Goal: Transaction & Acquisition: Purchase product/service

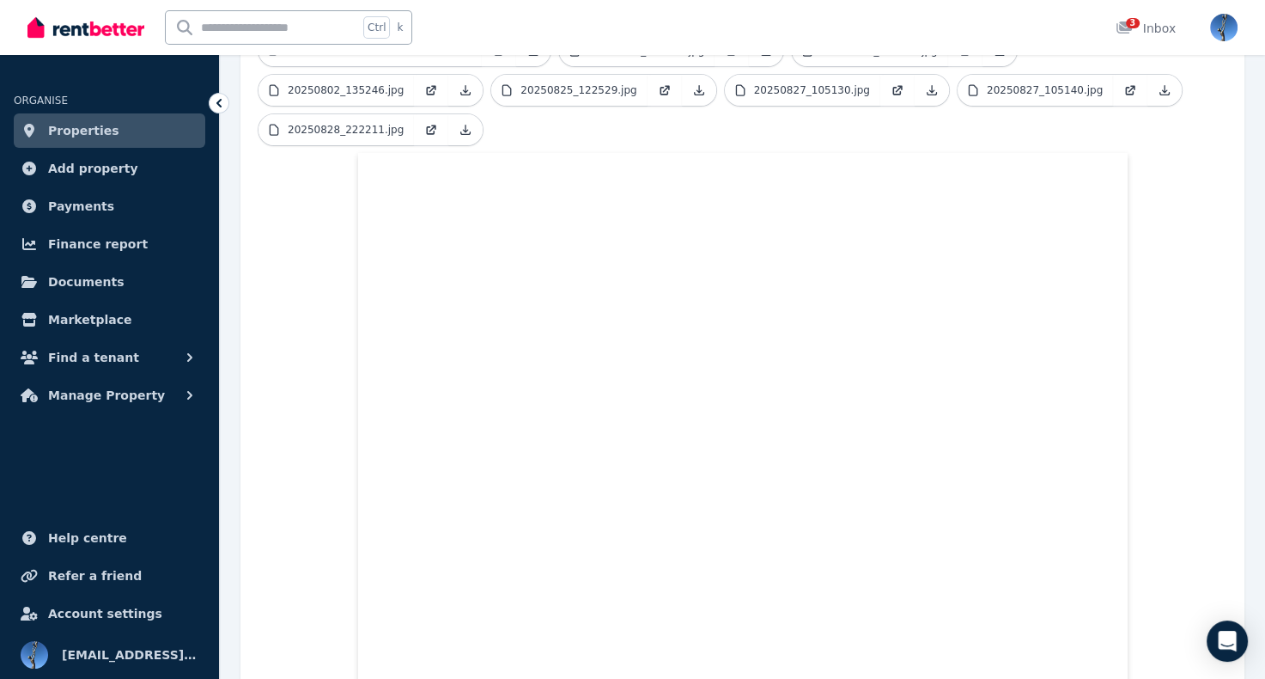
scroll to position [653, 0]
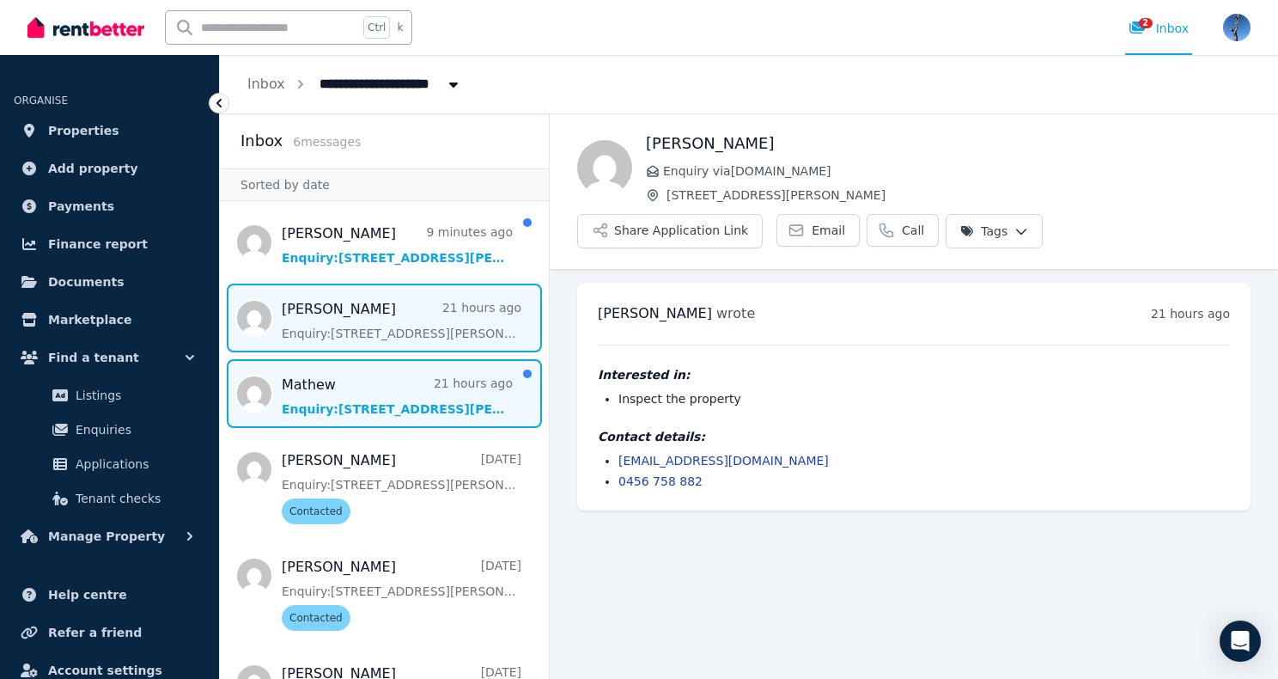
click at [387, 411] on span "Message list" at bounding box center [384, 393] width 329 height 69
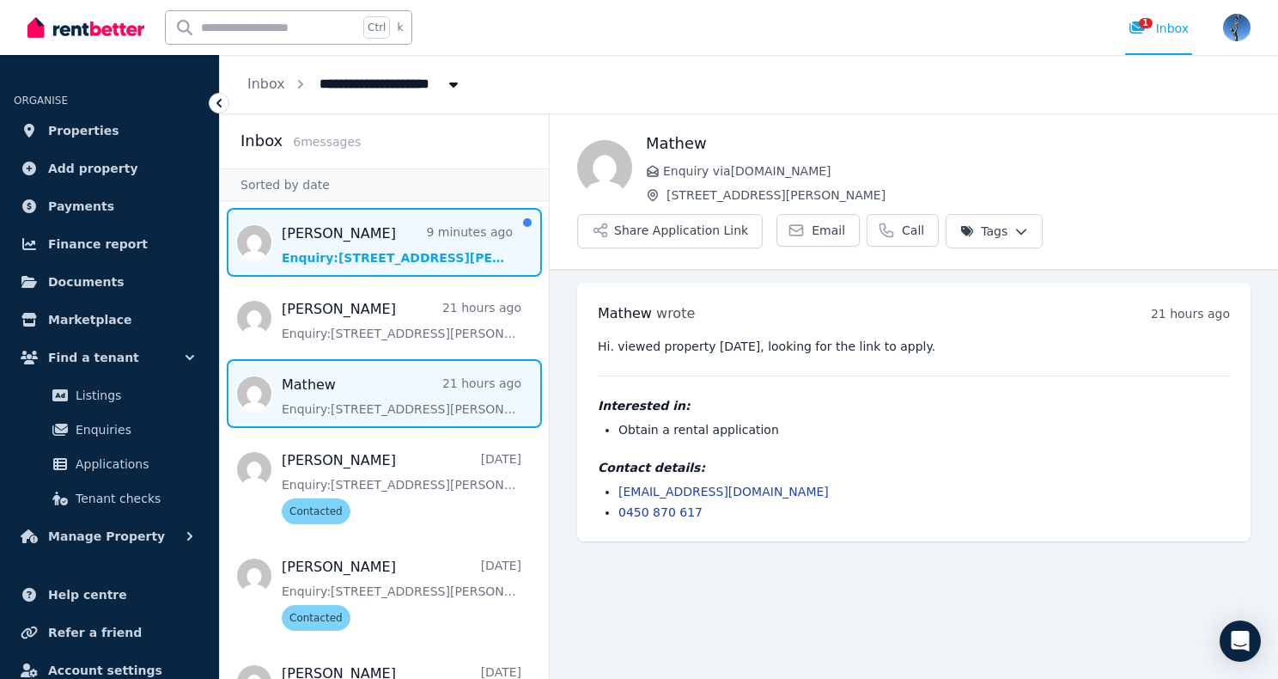
click at [369, 257] on span "Message list" at bounding box center [384, 242] width 329 height 69
click at [366, 409] on span "Message list" at bounding box center [384, 393] width 329 height 69
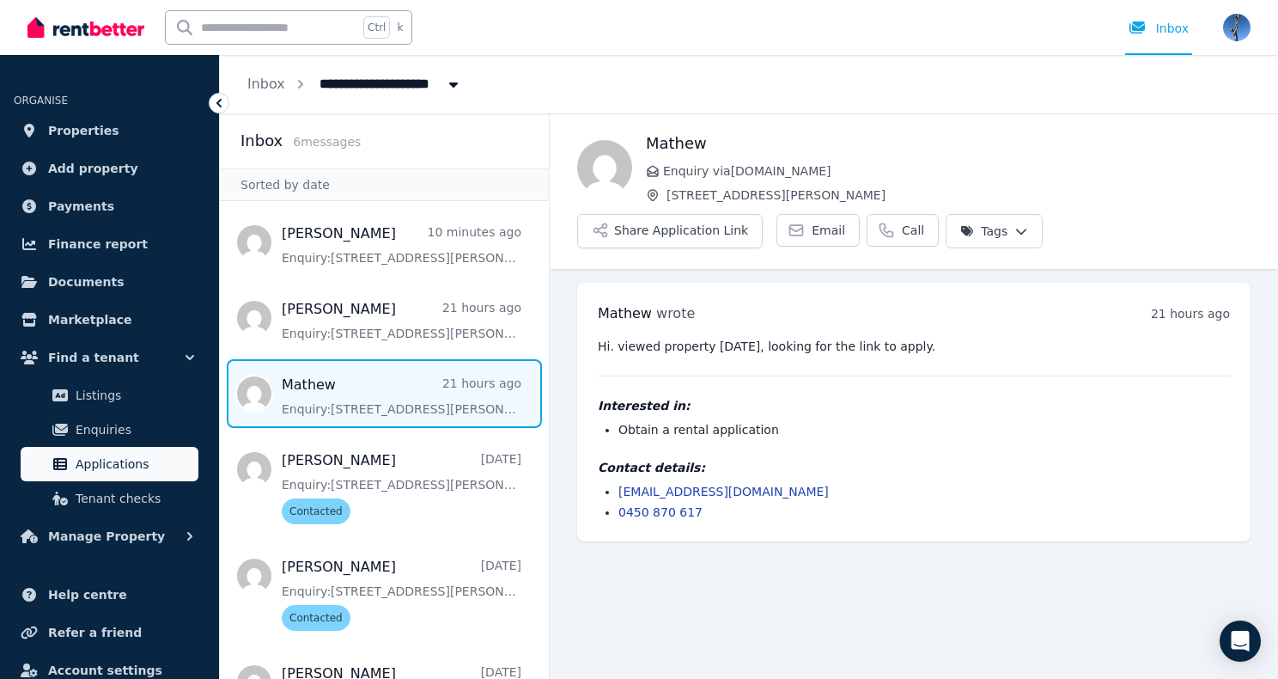
click at [128, 466] on span "Applications" at bounding box center [134, 464] width 116 height 21
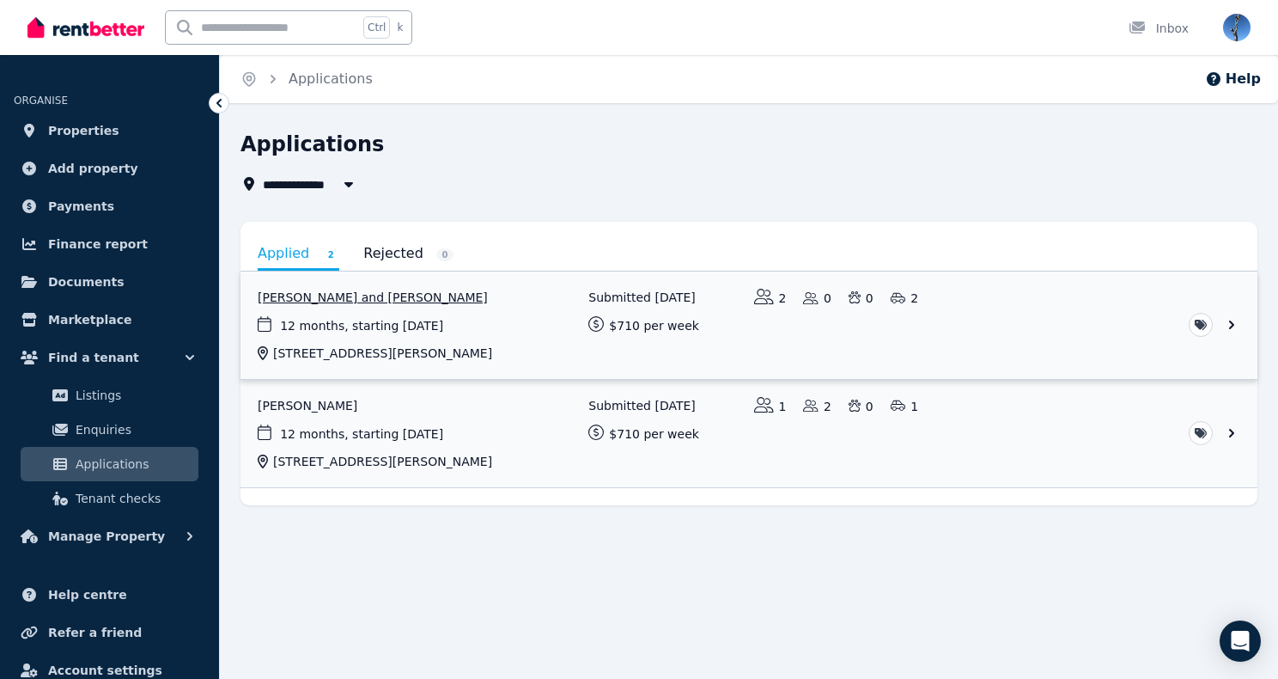
click at [508, 338] on link "View application: Mathew Carter and Simon Carter" at bounding box center [749, 324] width 1017 height 107
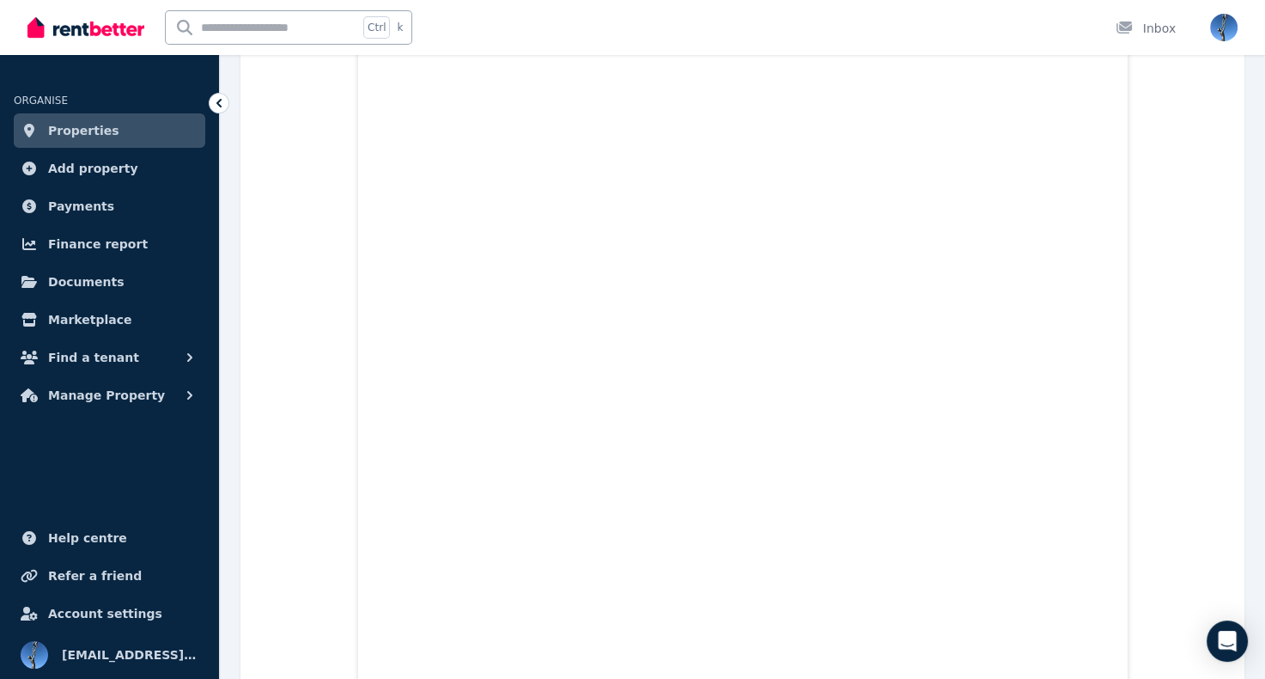
scroll to position [25611, 0]
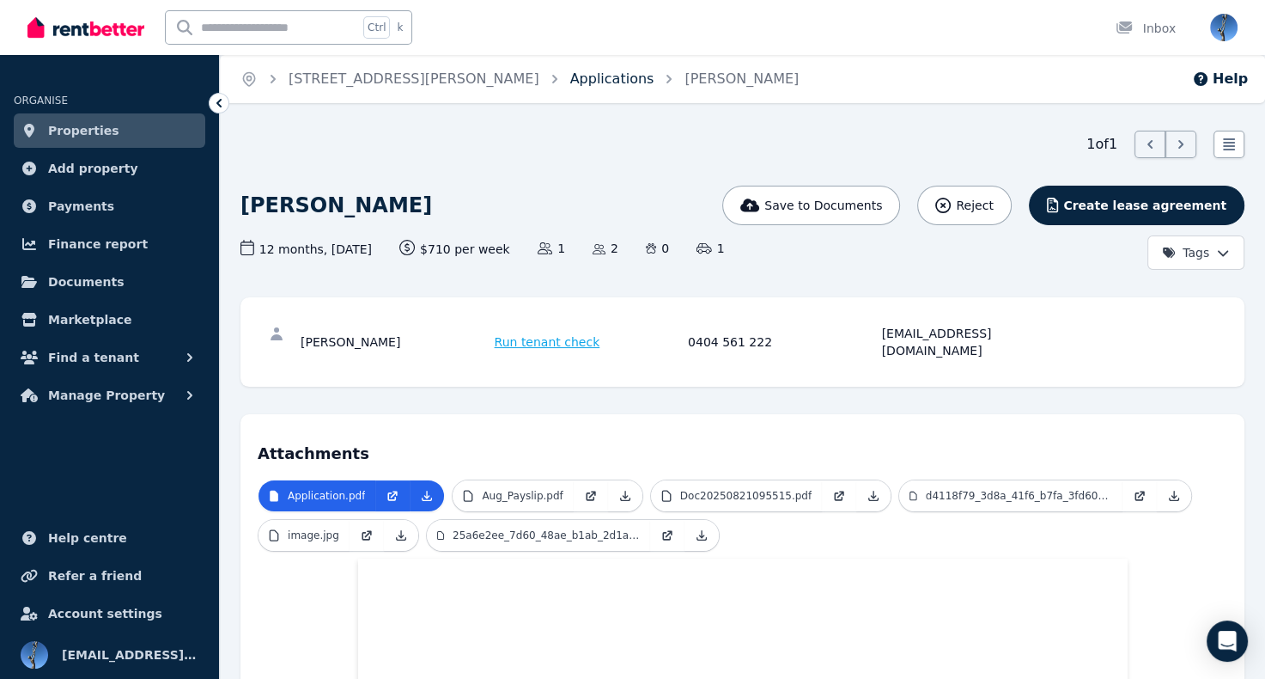
click at [570, 82] on link "Applications" at bounding box center [612, 78] width 84 height 16
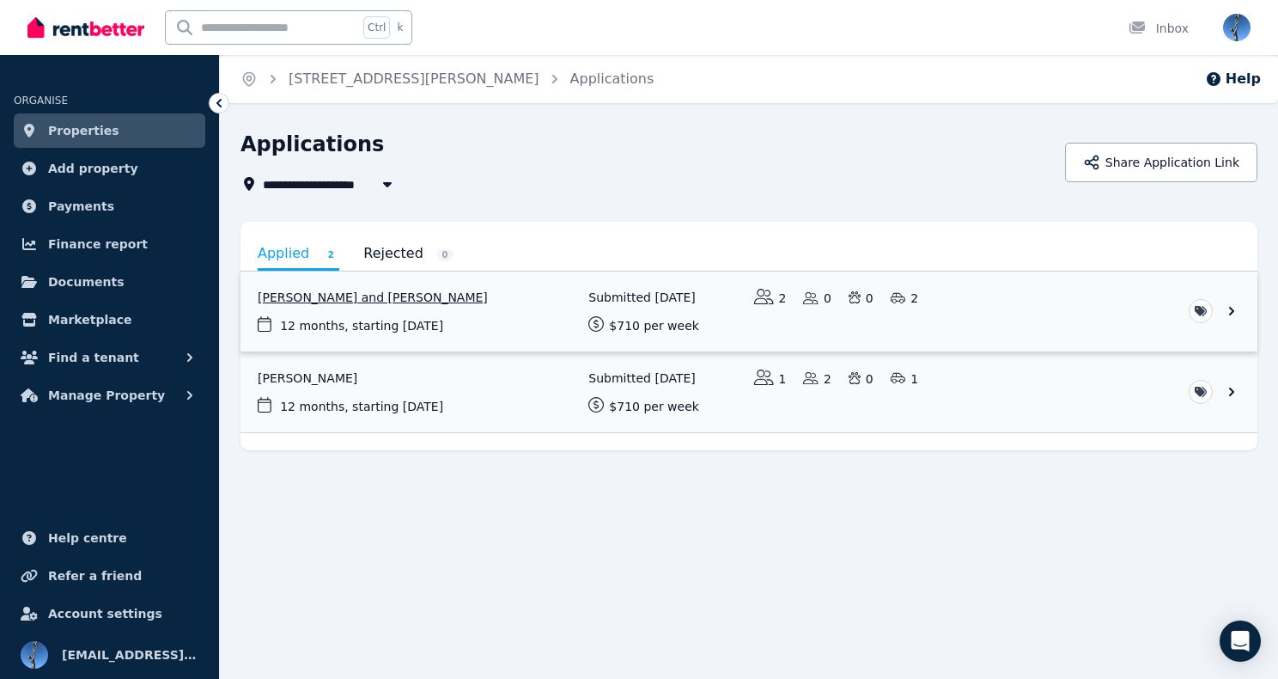
click at [381, 298] on link "View application: Mathew Carter and Simon Carter" at bounding box center [749, 311] width 1017 height 80
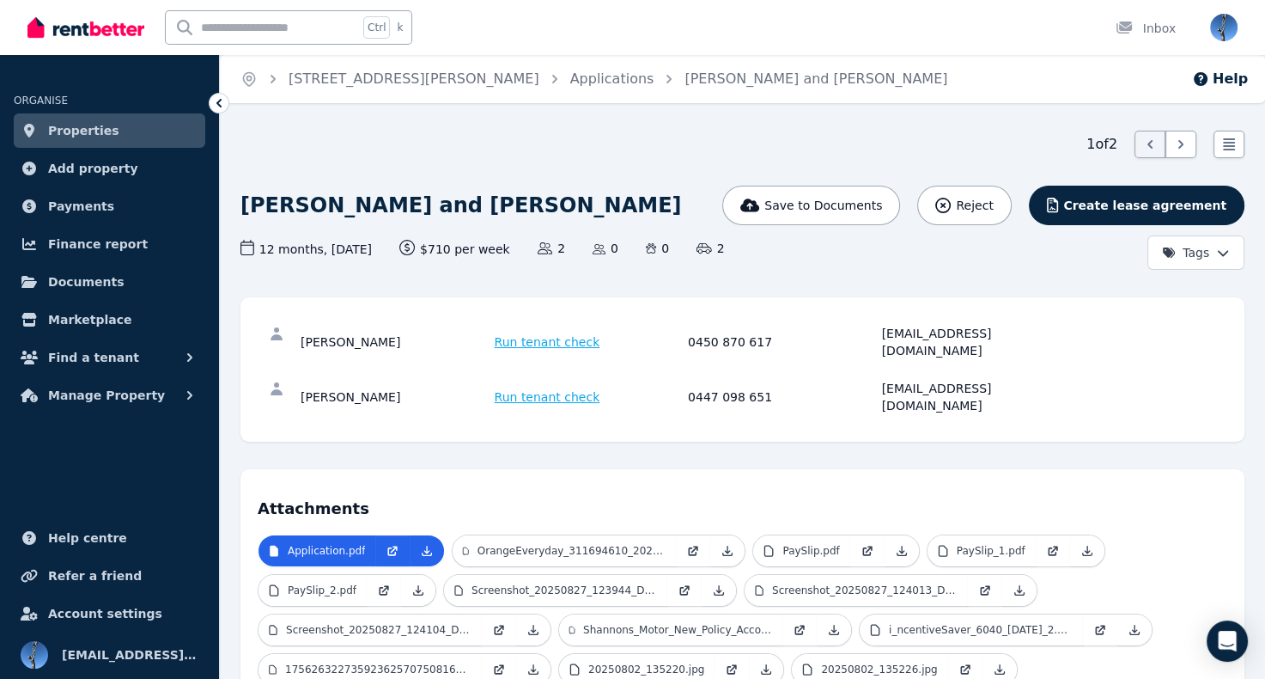
click at [521, 388] on span "Run tenant check" at bounding box center [548, 396] width 106 height 17
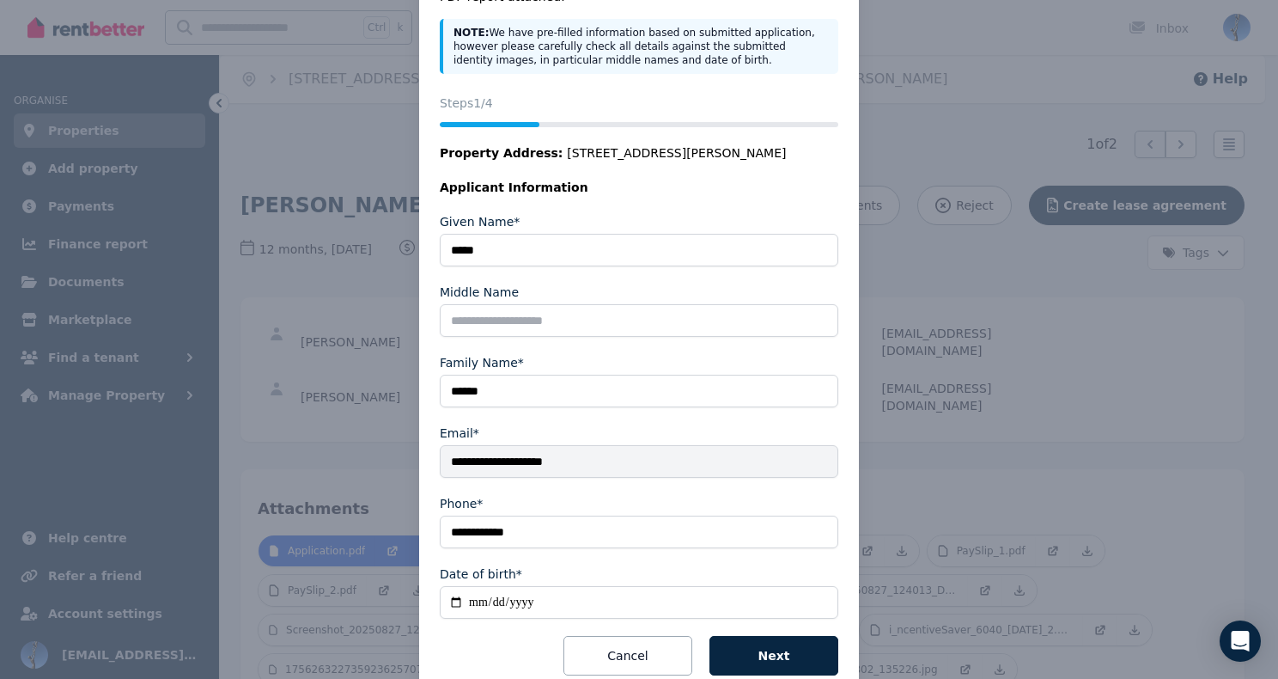
scroll to position [168, 0]
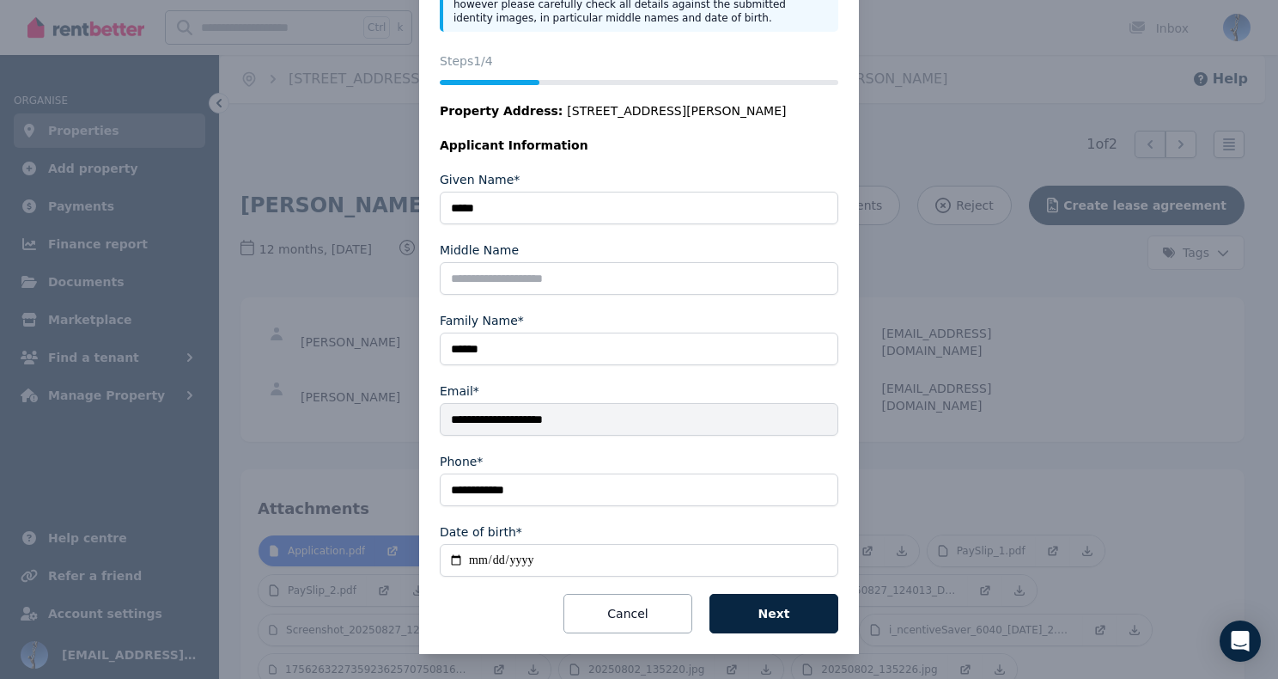
click at [965, 242] on div "**********" at bounding box center [639, 256] width 1278 height 849
click at [602, 617] on button "Cancel" at bounding box center [628, 614] width 129 height 40
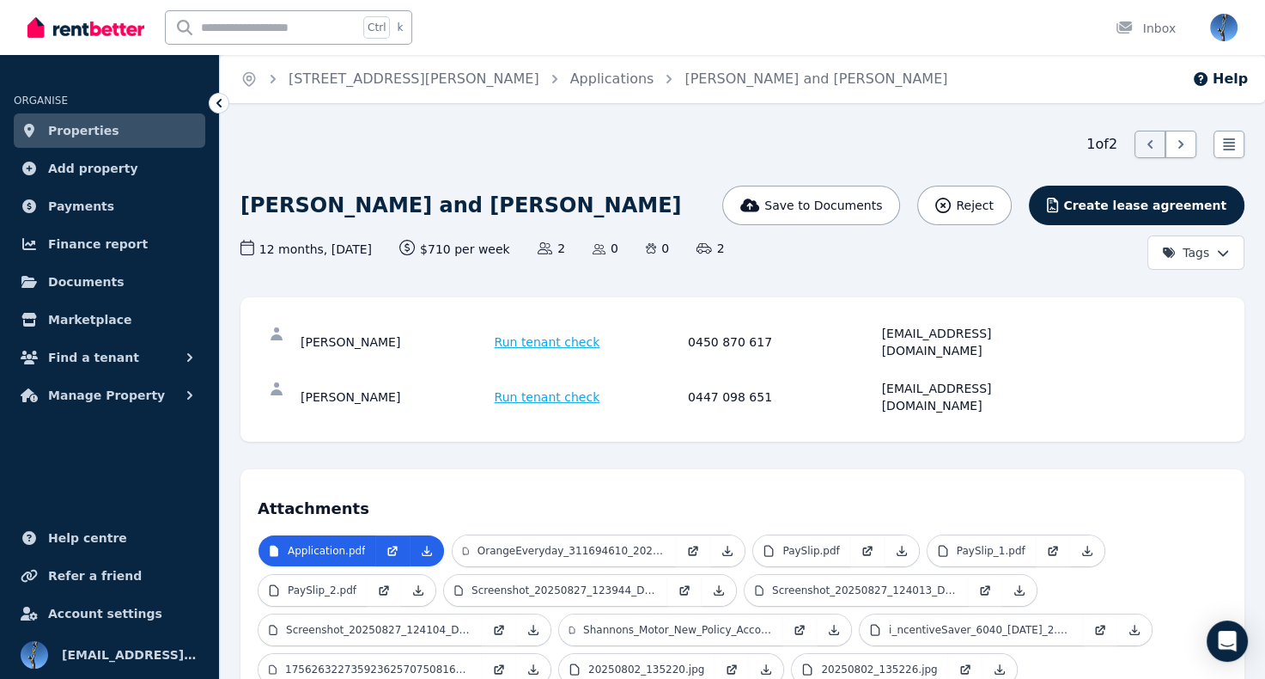
click at [527, 335] on span "Run tenant check" at bounding box center [548, 341] width 106 height 17
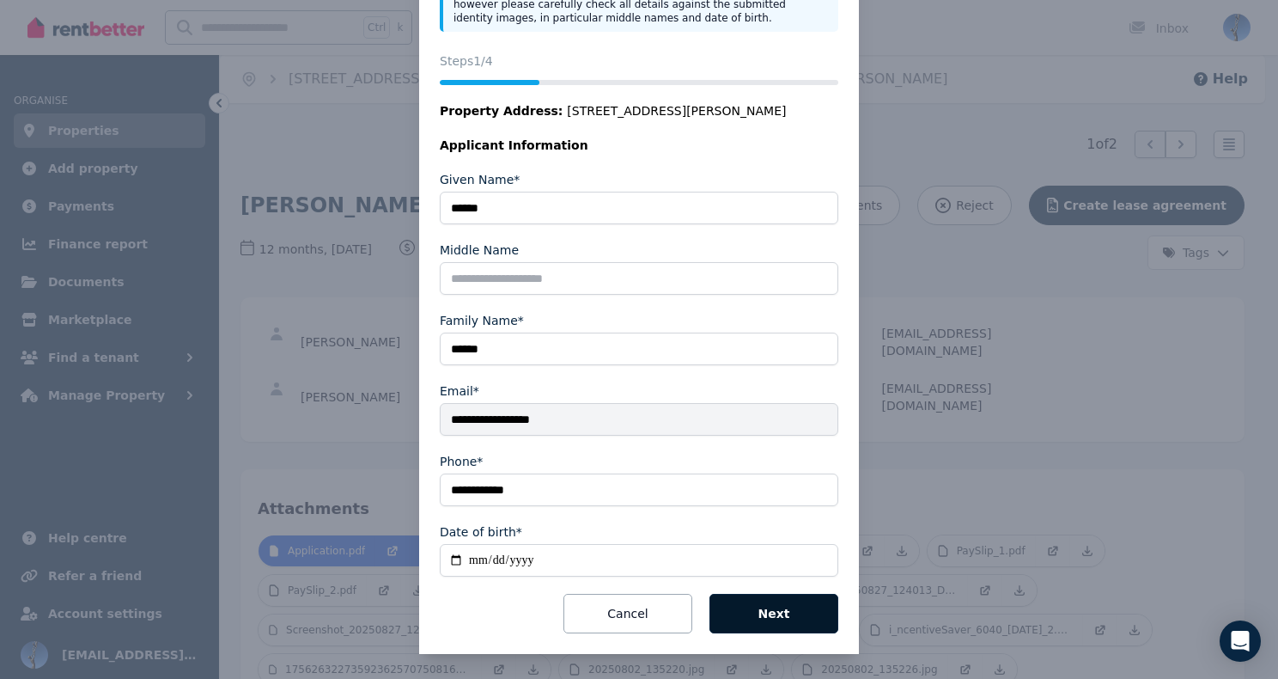
click at [780, 612] on button "Next" at bounding box center [774, 614] width 129 height 40
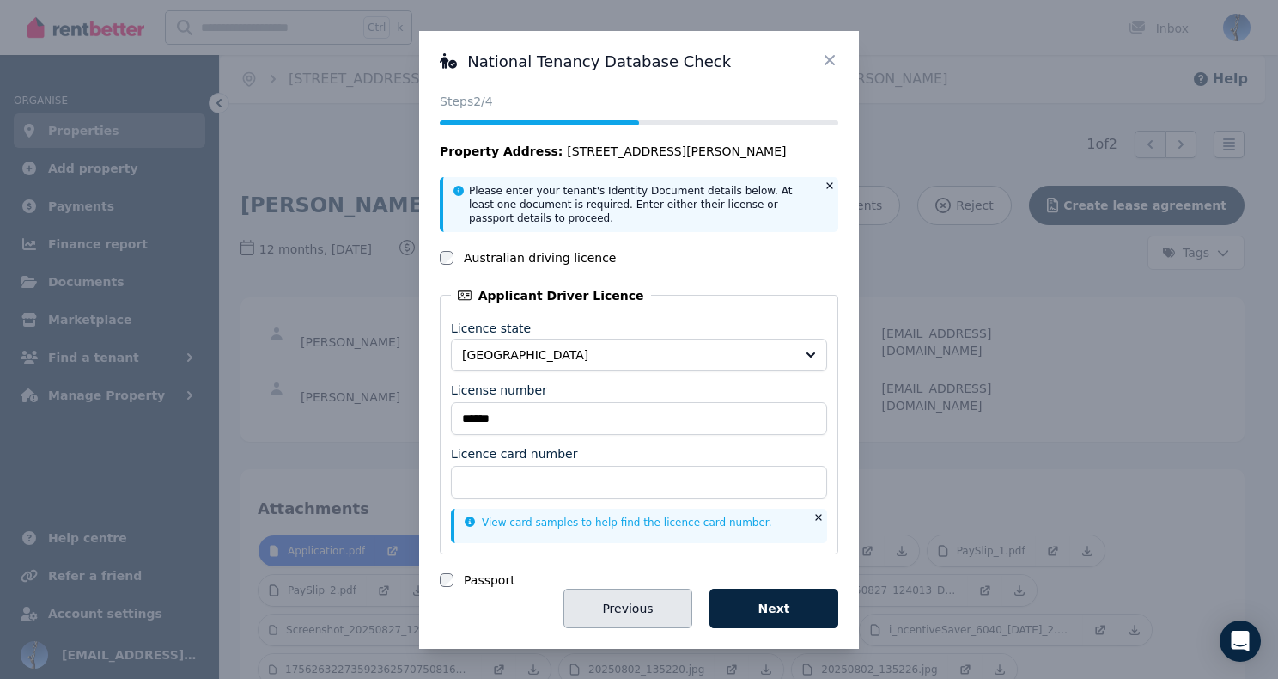
click at [618, 593] on button "Previous" at bounding box center [628, 608] width 129 height 40
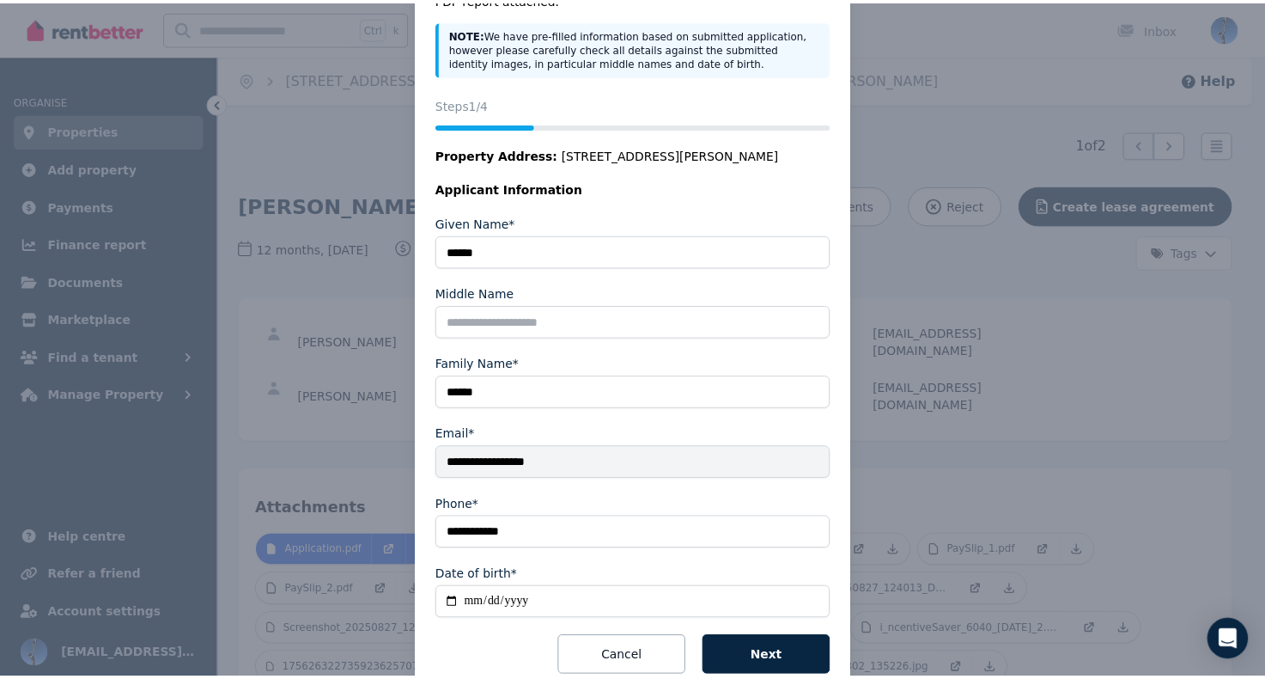
scroll to position [168, 0]
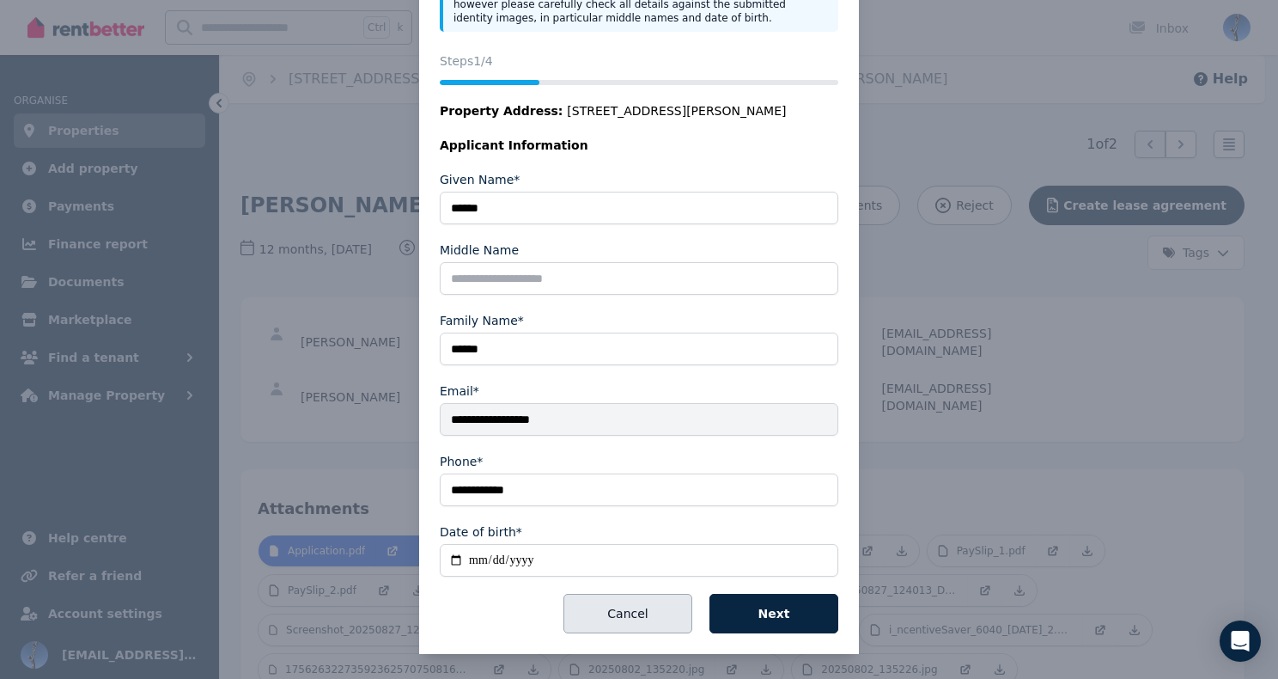
click at [648, 618] on button "Cancel" at bounding box center [628, 614] width 129 height 40
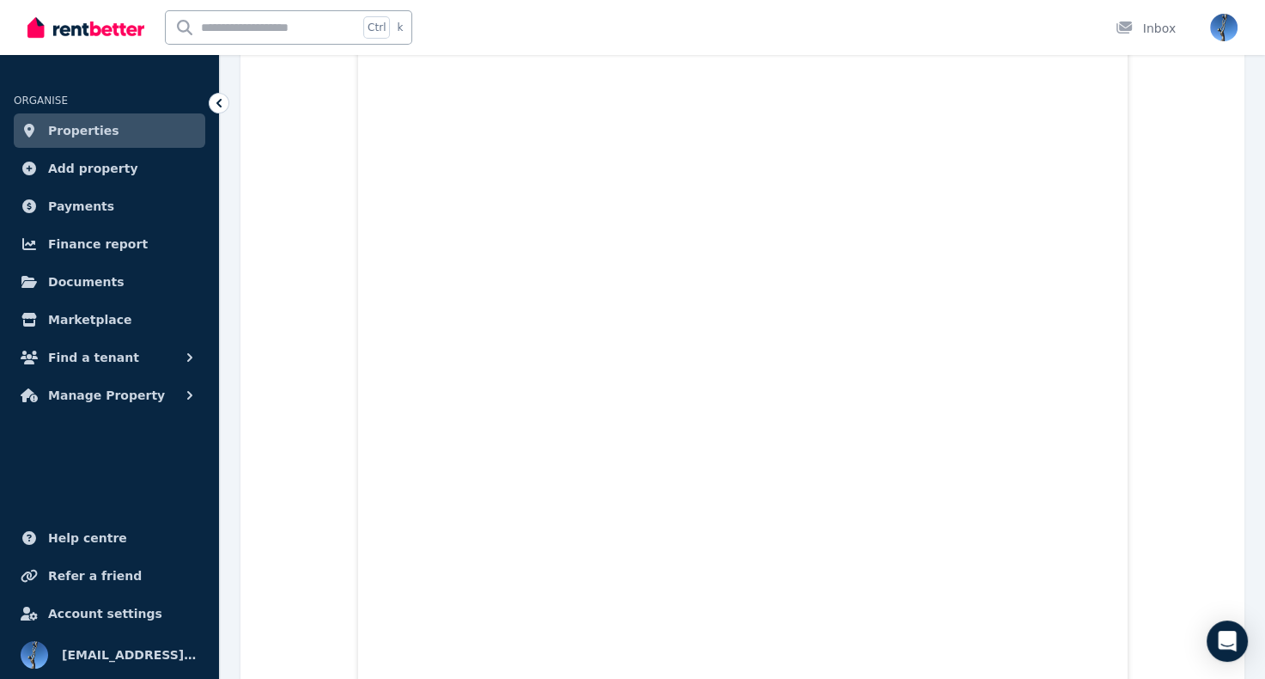
scroll to position [12816, 0]
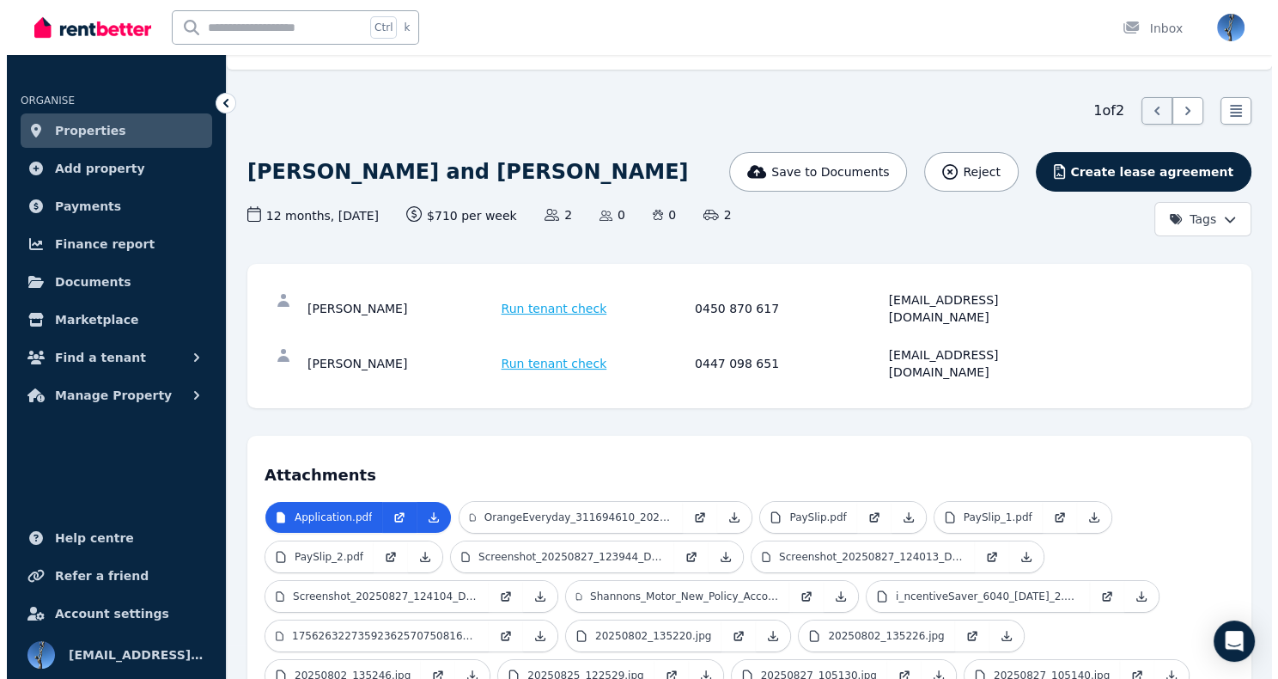
scroll to position [0, 0]
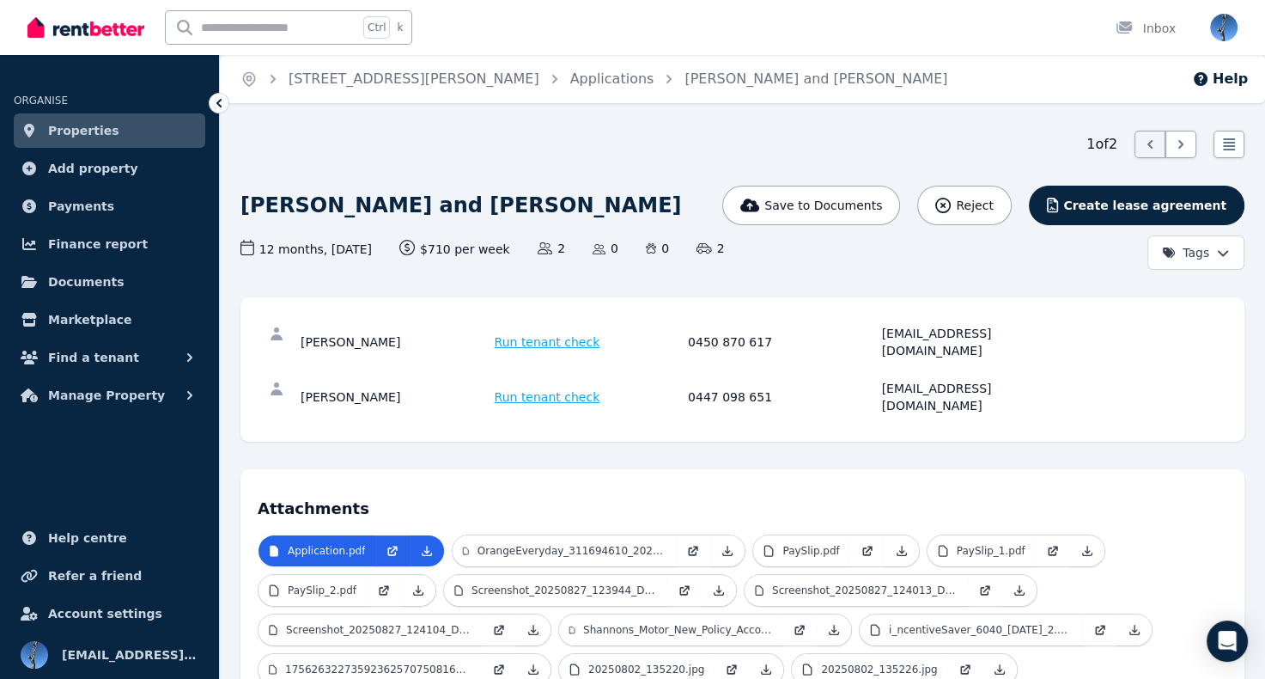
click at [544, 336] on span "Run tenant check" at bounding box center [548, 341] width 106 height 17
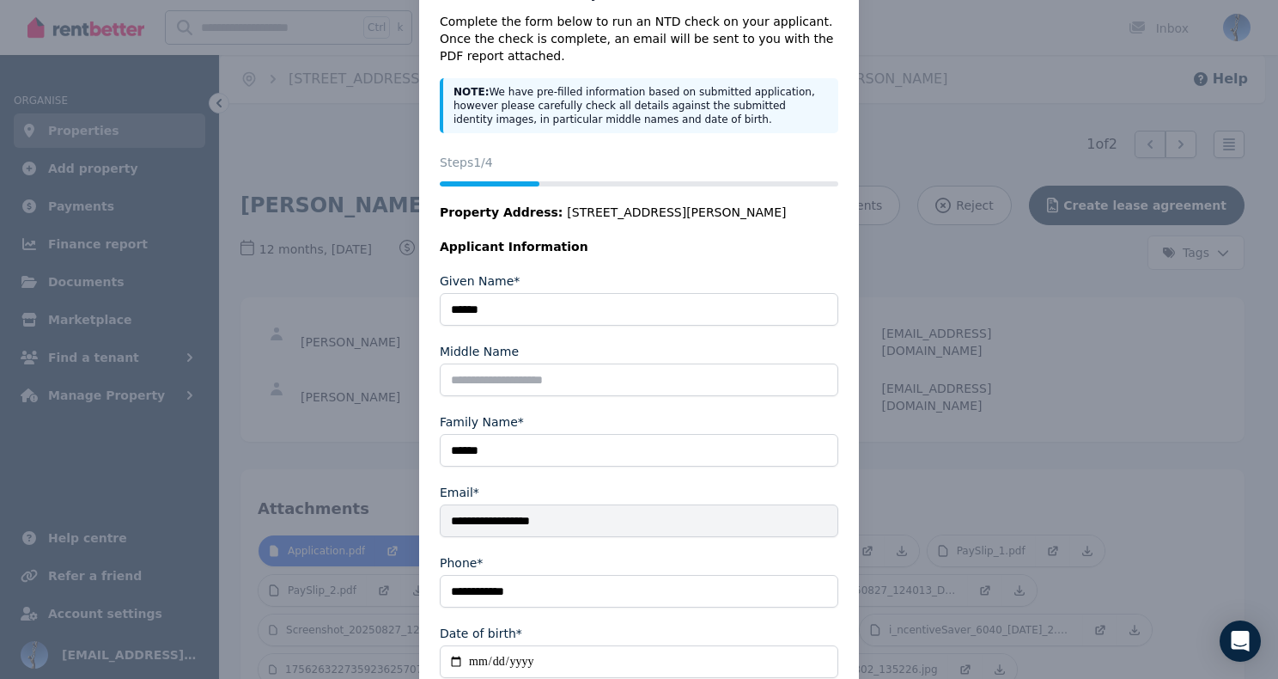
scroll to position [168, 0]
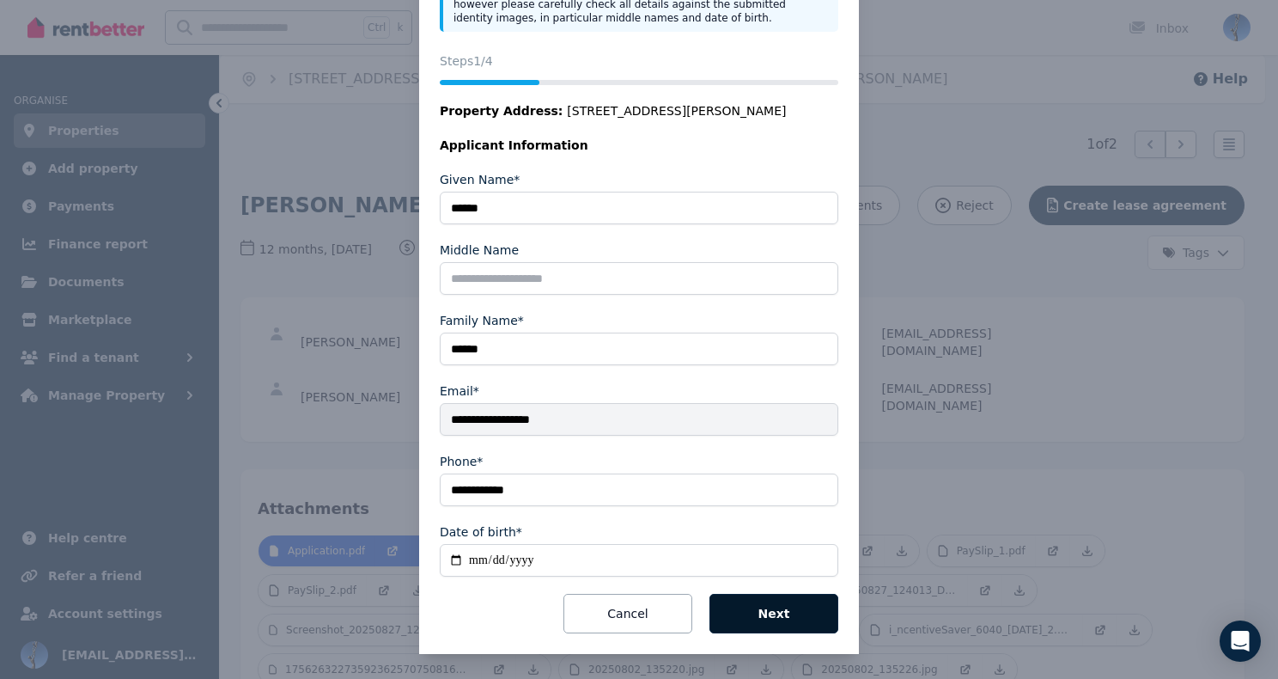
click at [763, 607] on button "Next" at bounding box center [774, 614] width 129 height 40
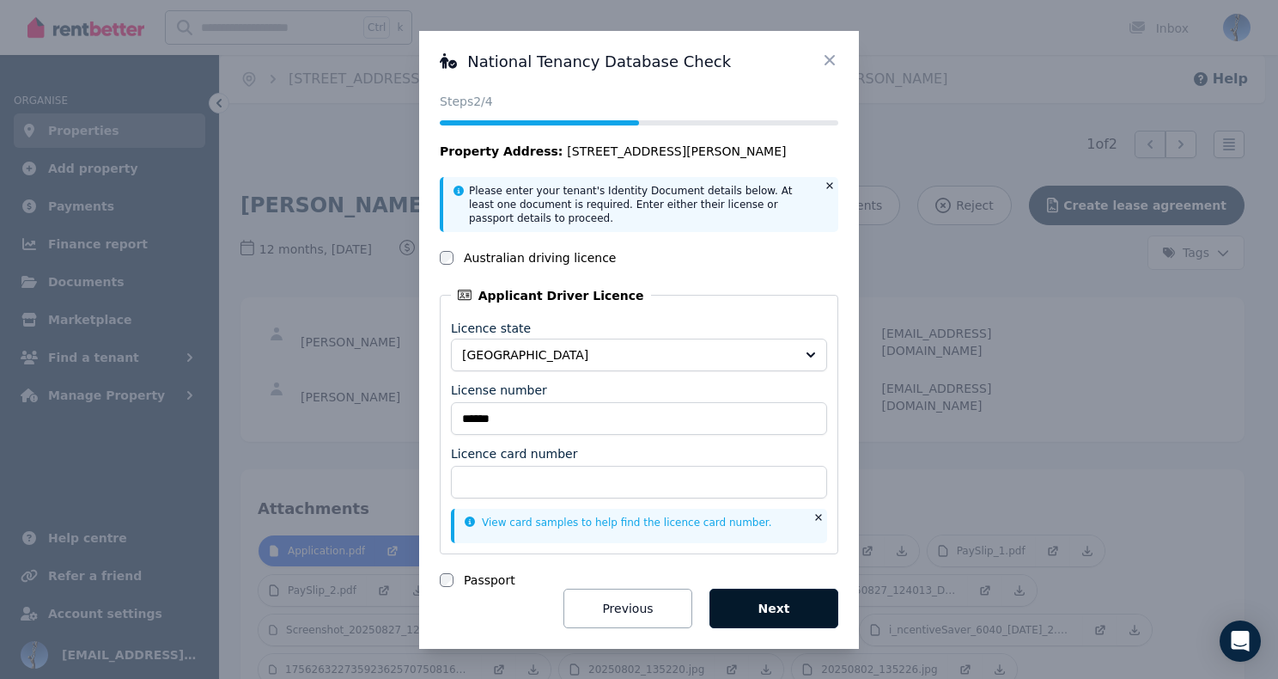
scroll to position [0, 0]
click at [0, 678] on nordpass-portal at bounding box center [0, 679] width 0 height 0
click at [371, 479] on div "National Tenancy Database Check Status Steps 2 /4 Property Address: 19 Riley Rd…" at bounding box center [639, 339] width 1278 height 679
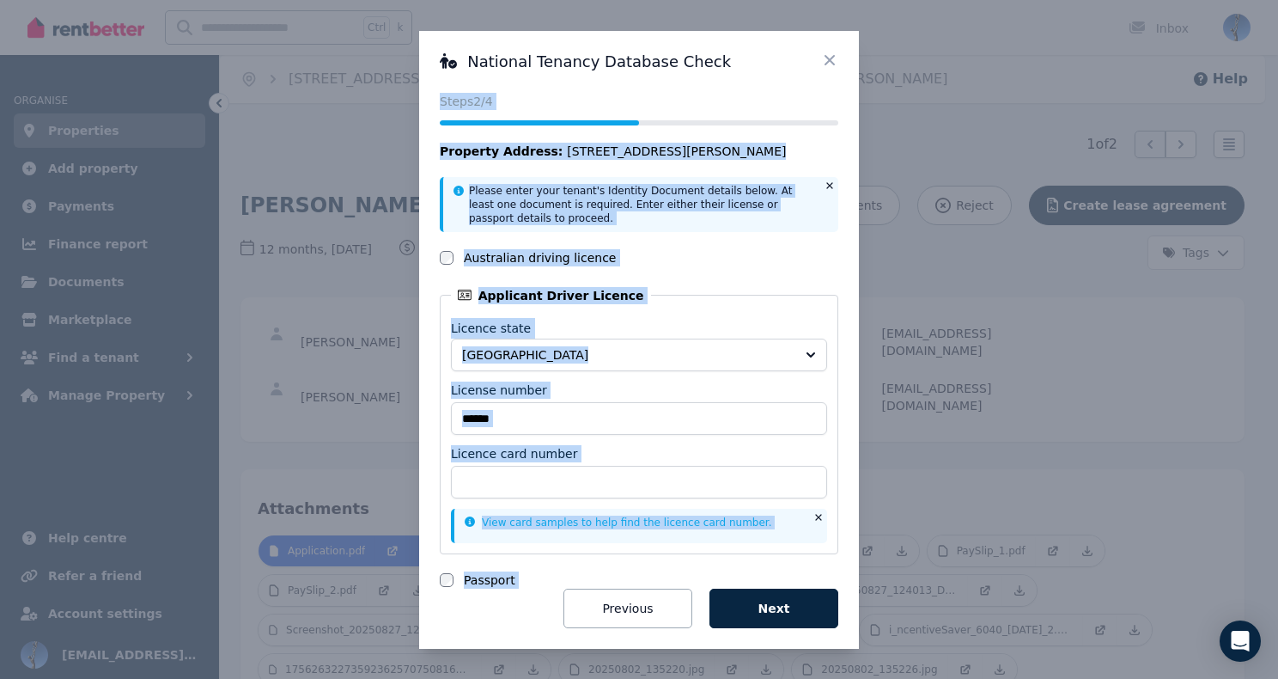
drag, startPoint x: 828, startPoint y: 64, endPoint x: 577, endPoint y: 628, distance: 616.8
click at [577, 628] on div "National Tenancy Database Check Status Steps 2 /4 Property Address: 19 Riley Rd…" at bounding box center [639, 340] width 440 height 618
drag, startPoint x: 577, startPoint y: 628, endPoint x: 576, endPoint y: 615, distance: 12.9
click at [576, 615] on button "Previous" at bounding box center [628, 608] width 129 height 40
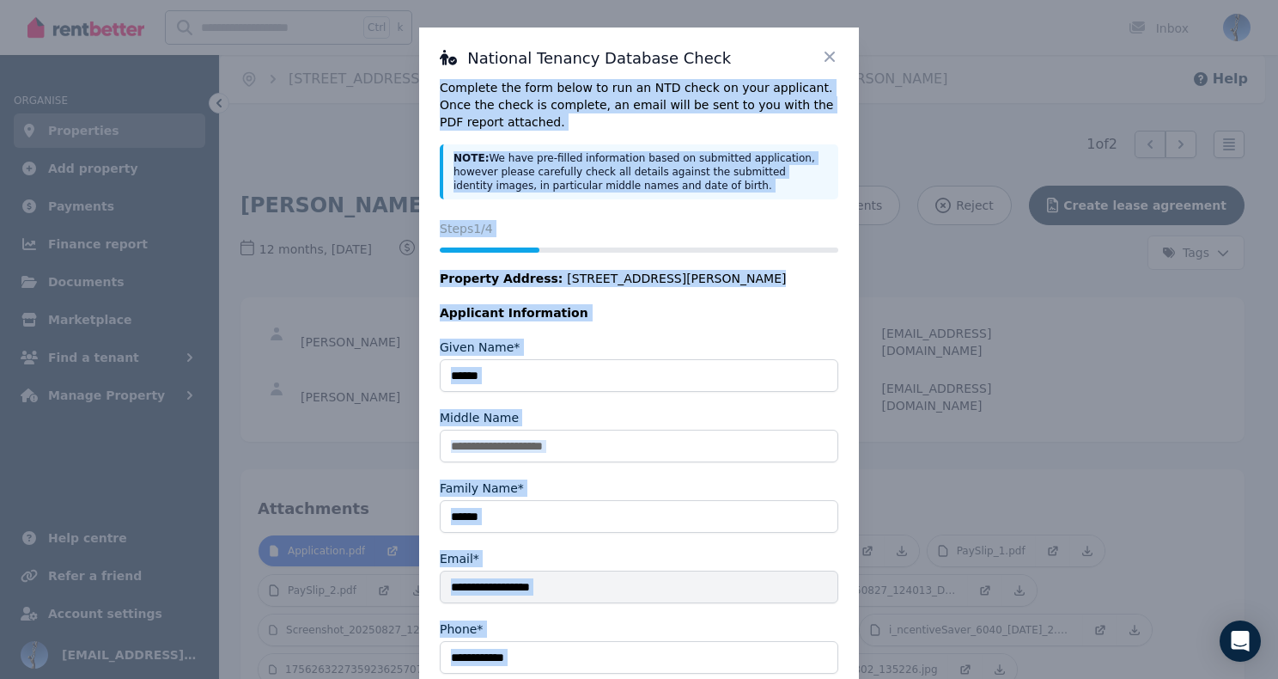
click at [793, 306] on legend "Applicant Information" at bounding box center [639, 312] width 399 height 17
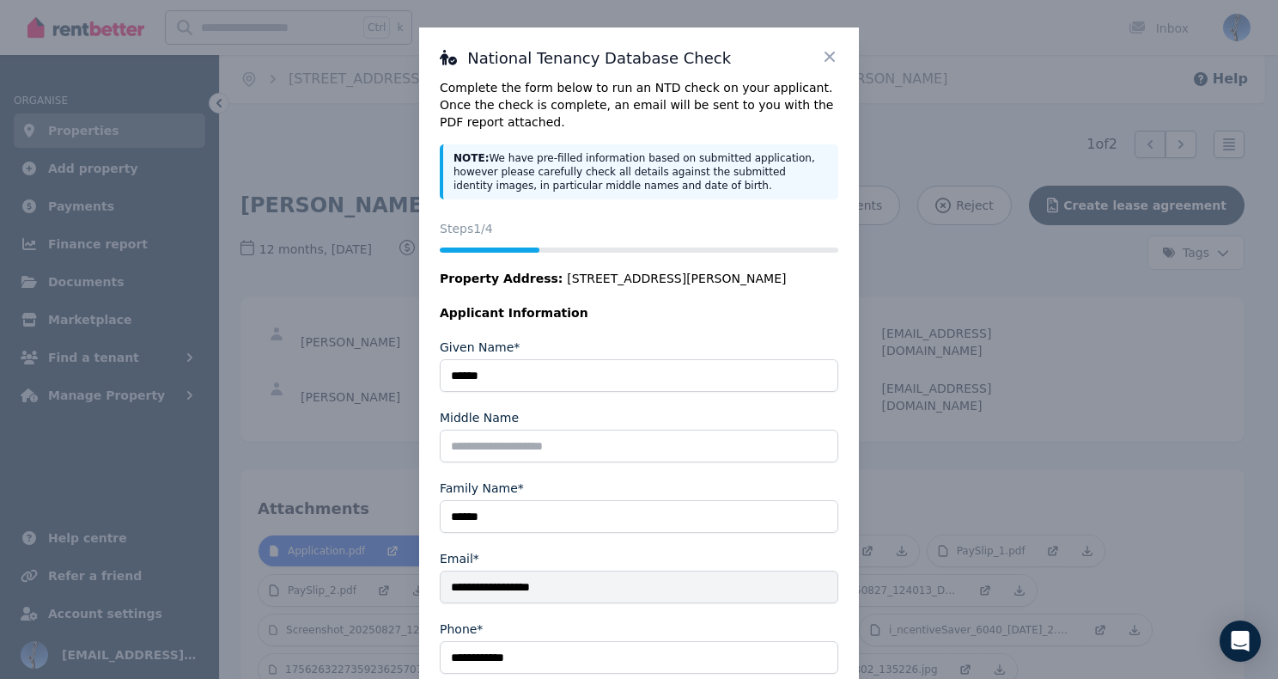
scroll to position [168, 0]
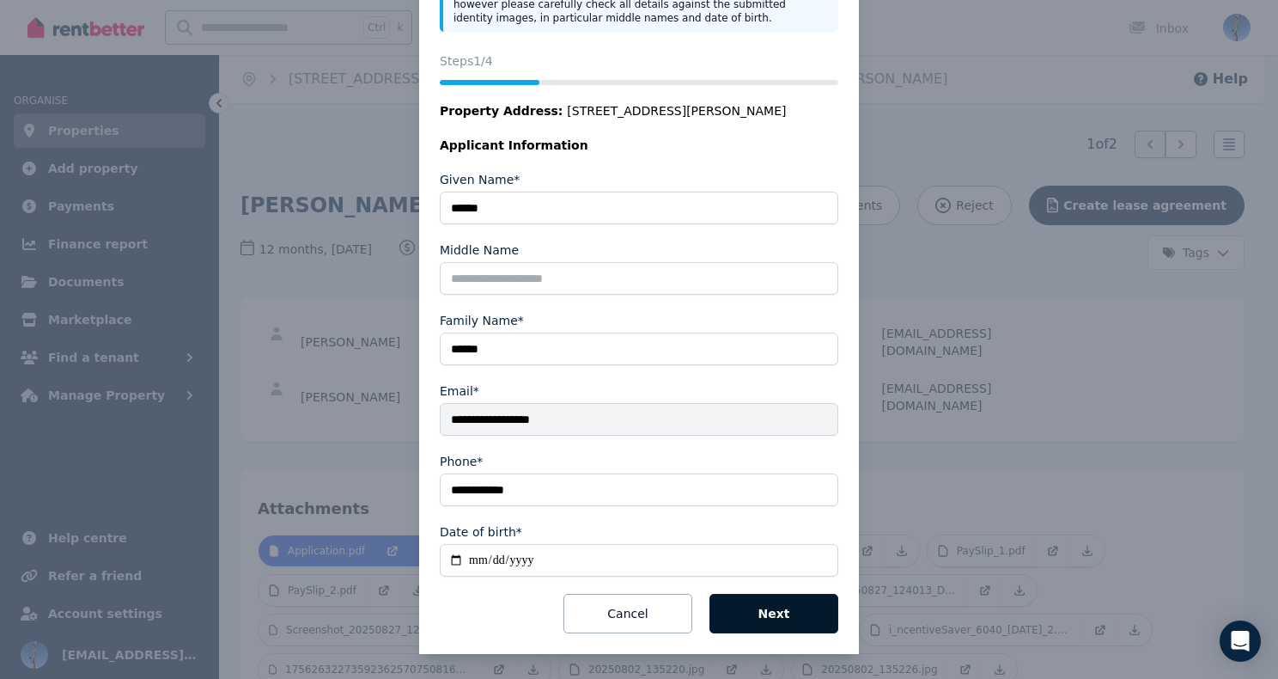
click at [783, 607] on button "Next" at bounding box center [774, 614] width 129 height 40
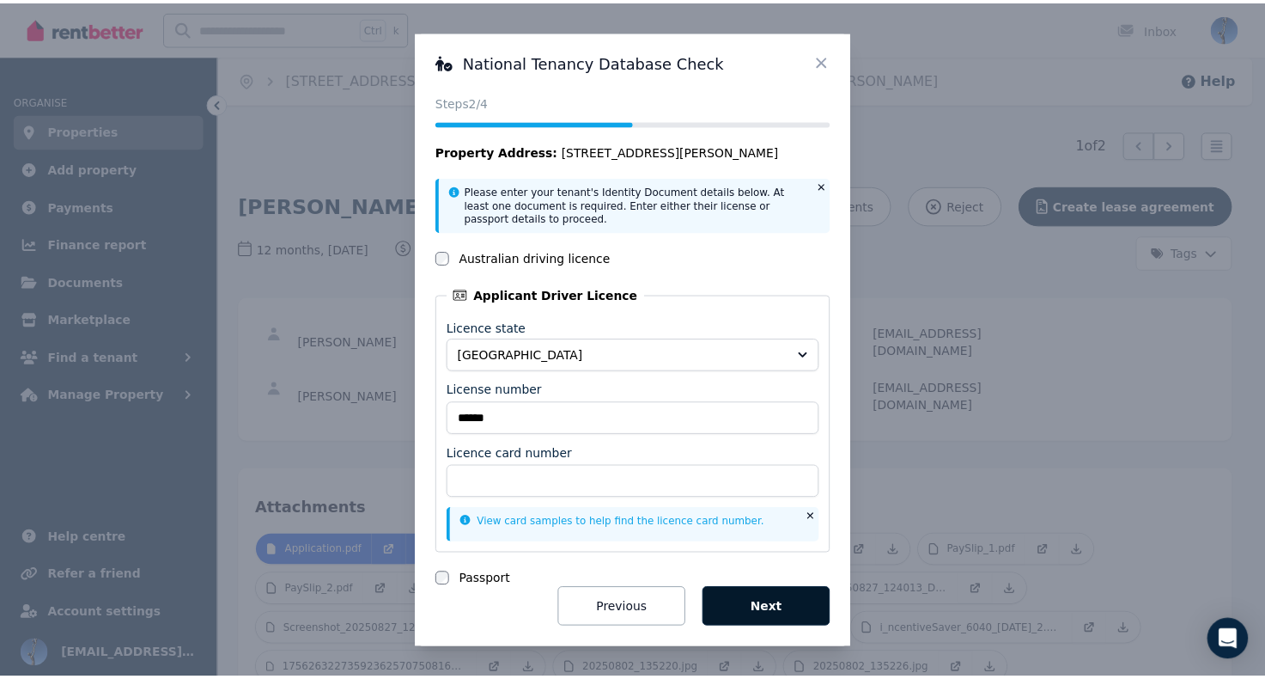
scroll to position [0, 0]
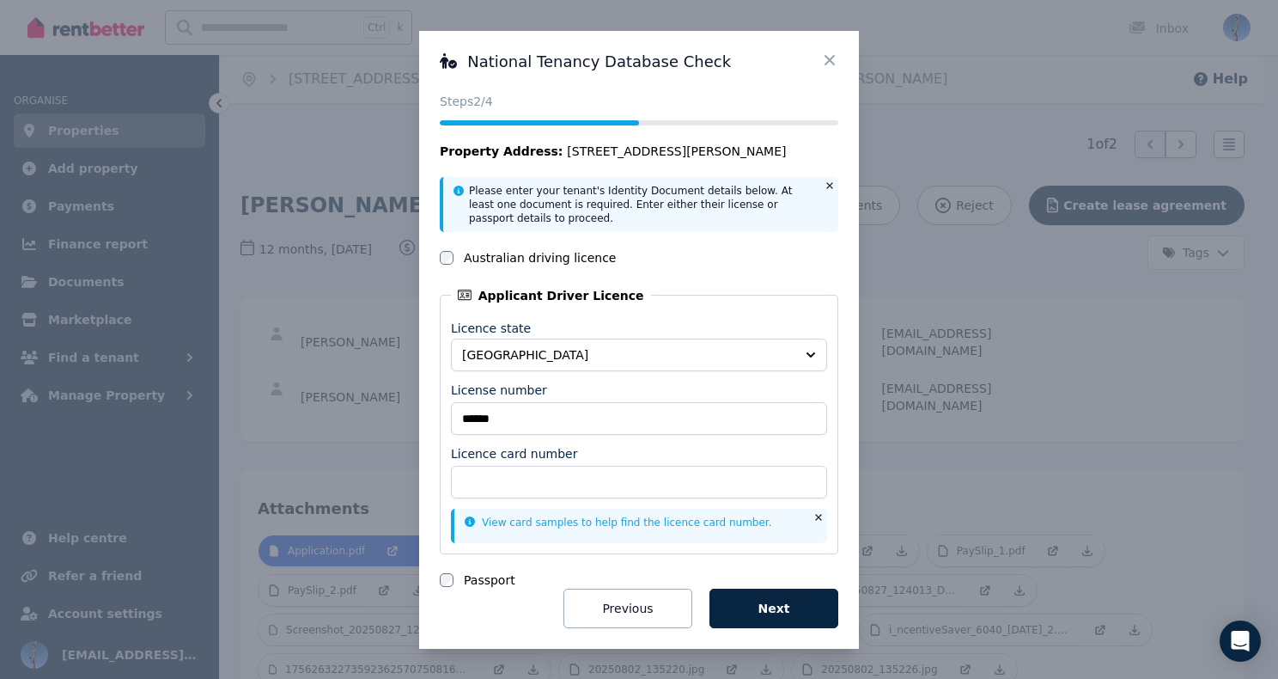
click at [886, 308] on div "National Tenancy Database Check Status Steps 2 /4 Property Address: 19 Riley Rd…" at bounding box center [639, 339] width 1278 height 679
click at [0, 678] on nordpass-portal at bounding box center [0, 679] width 0 height 0
click at [1065, 374] on div "National Tenancy Database Check Status Steps 2 /4 Property Address: 19 Riley Rd…" at bounding box center [639, 339] width 1278 height 679
click at [834, 54] on icon at bounding box center [829, 60] width 17 height 17
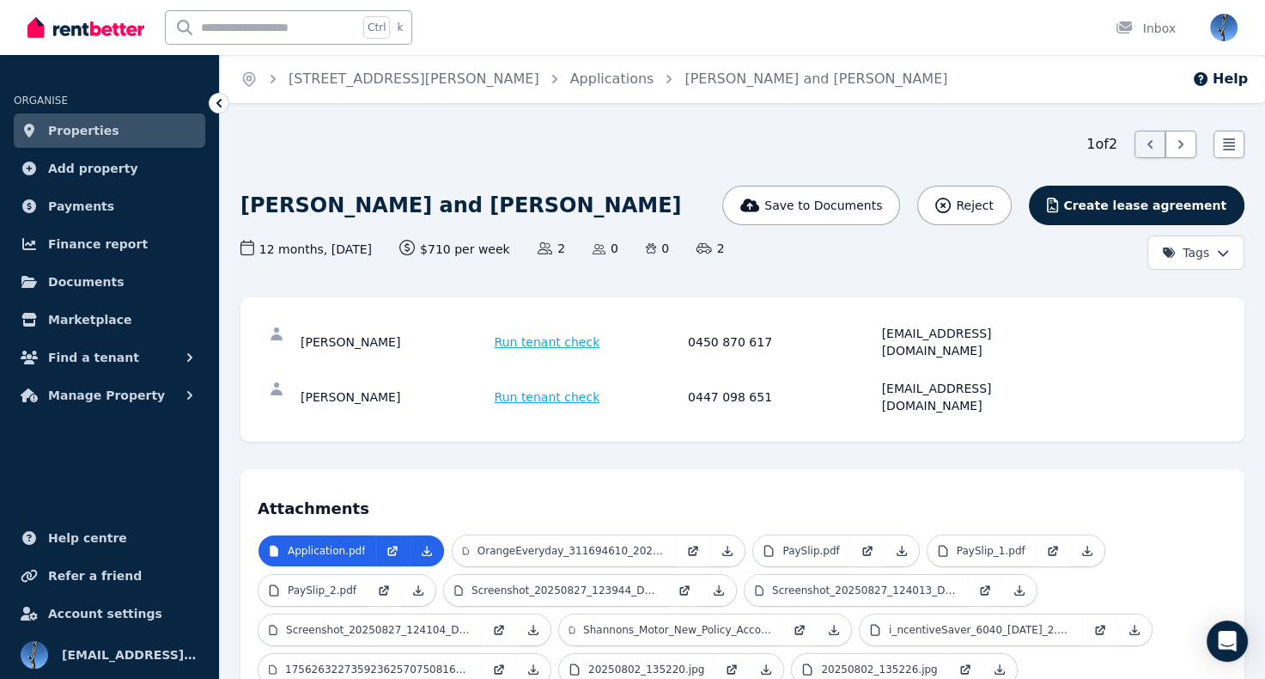
click at [559, 334] on span "Run tenant check" at bounding box center [548, 341] width 106 height 17
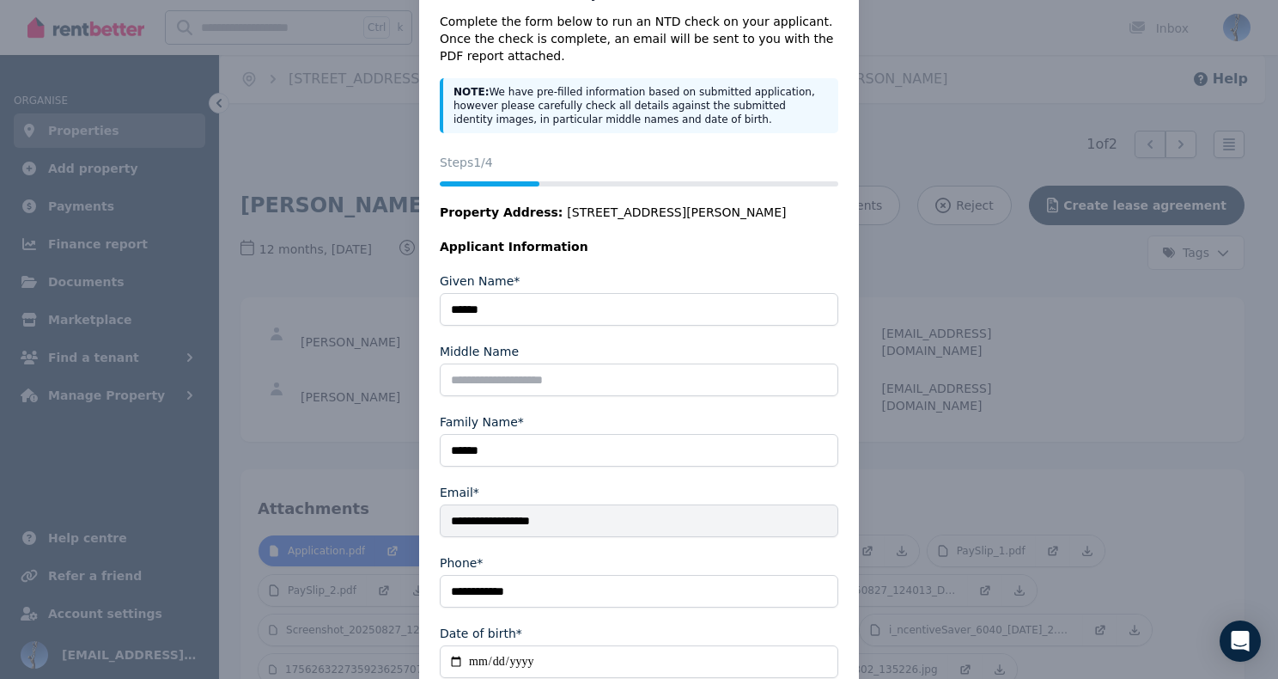
scroll to position [168, 0]
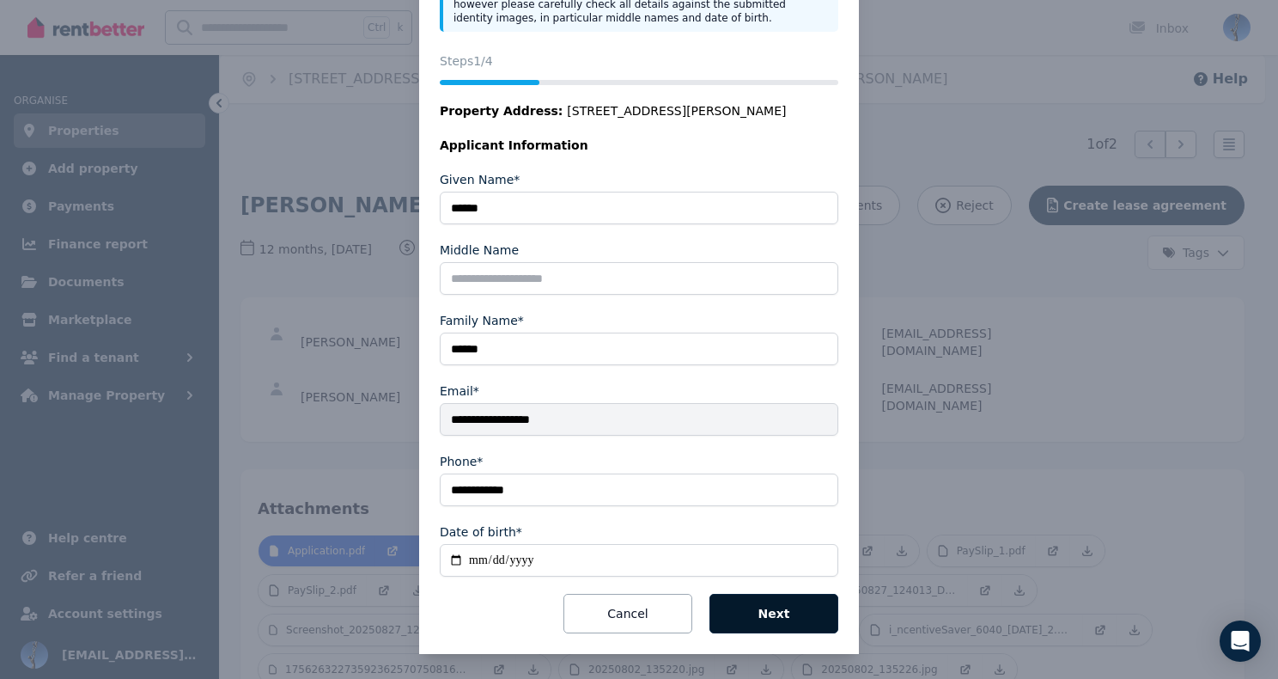
click at [750, 607] on button "Next" at bounding box center [774, 614] width 129 height 40
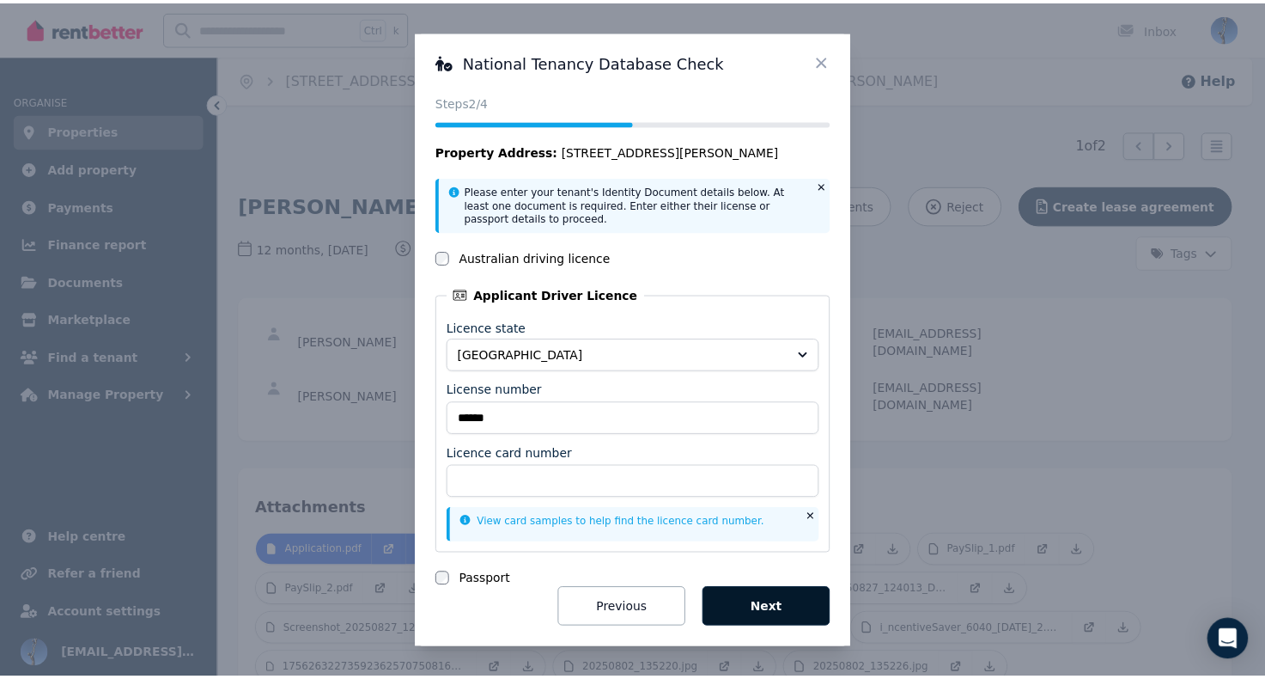
scroll to position [0, 0]
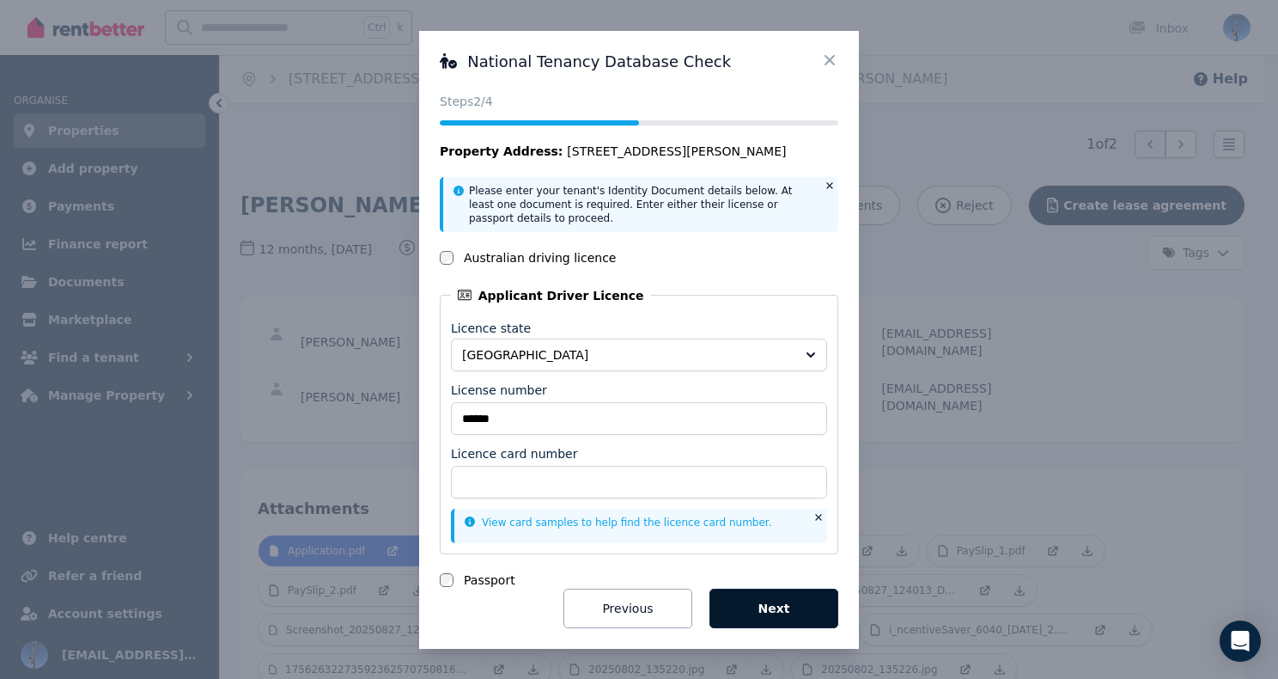
click at [778, 608] on button "Next" at bounding box center [774, 608] width 129 height 40
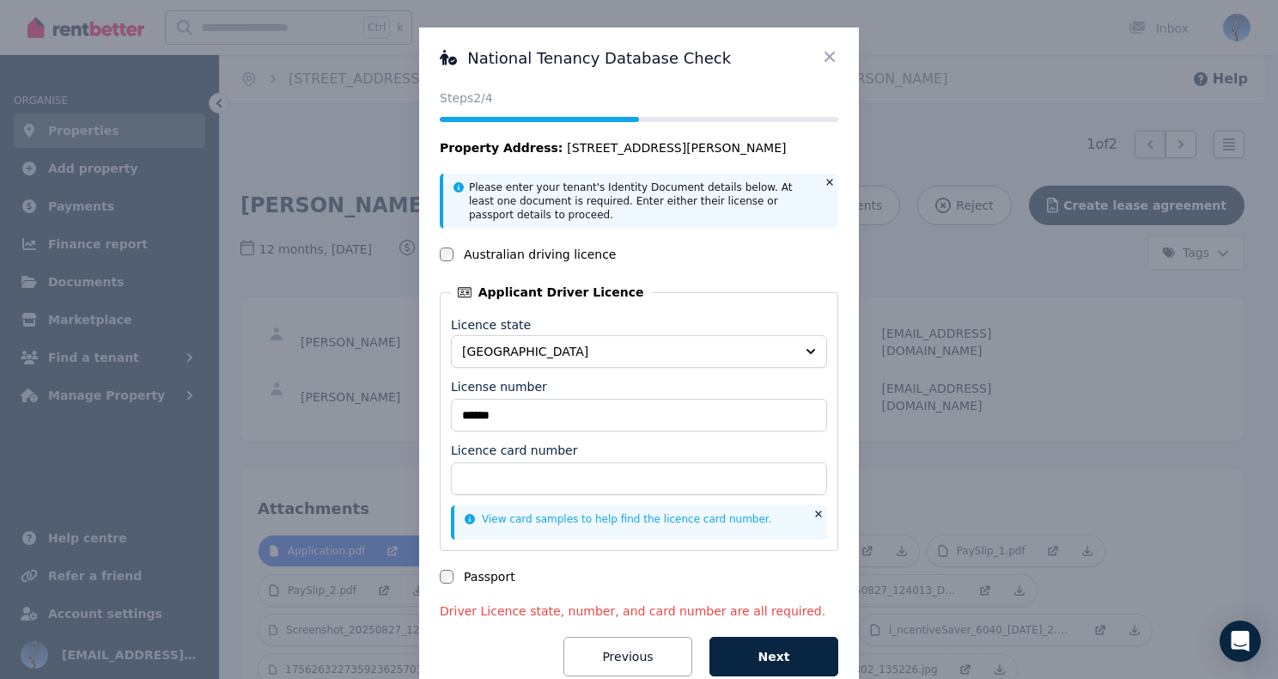
click at [825, 61] on icon at bounding box center [830, 57] width 10 height 10
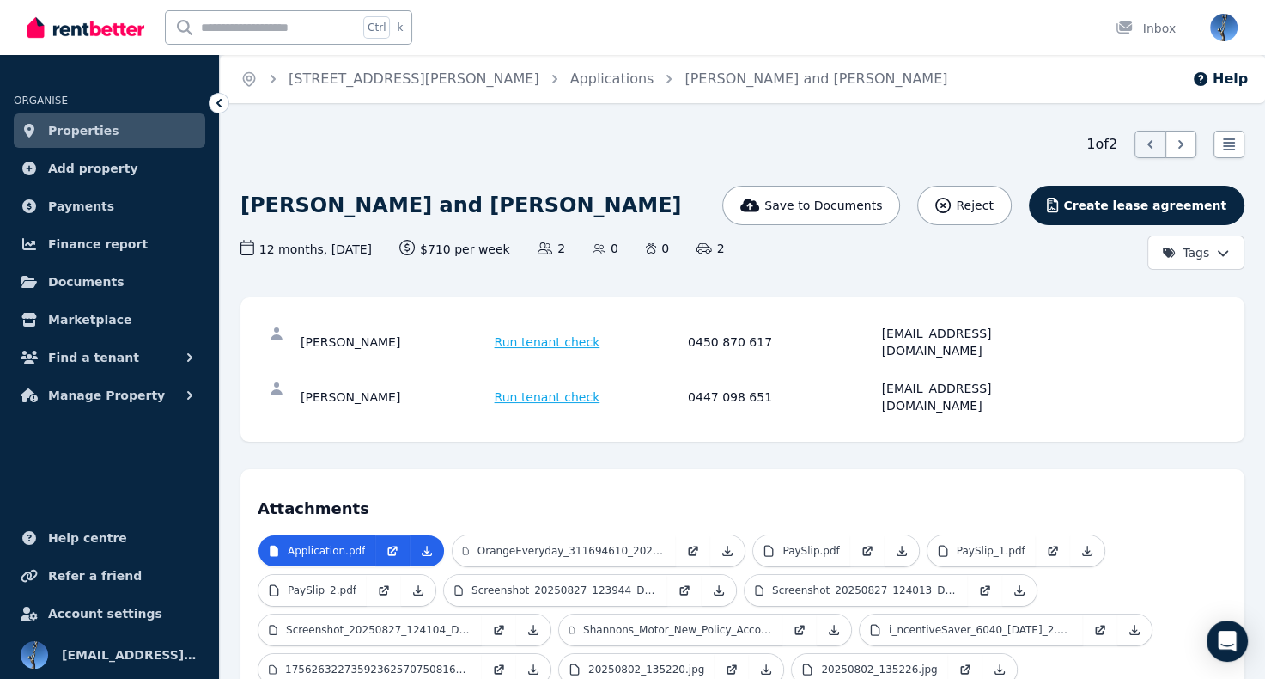
click at [0, 678] on nordpass-portal at bounding box center [0, 679] width 0 height 0
click at [550, 336] on span "Run tenant check" at bounding box center [548, 341] width 106 height 17
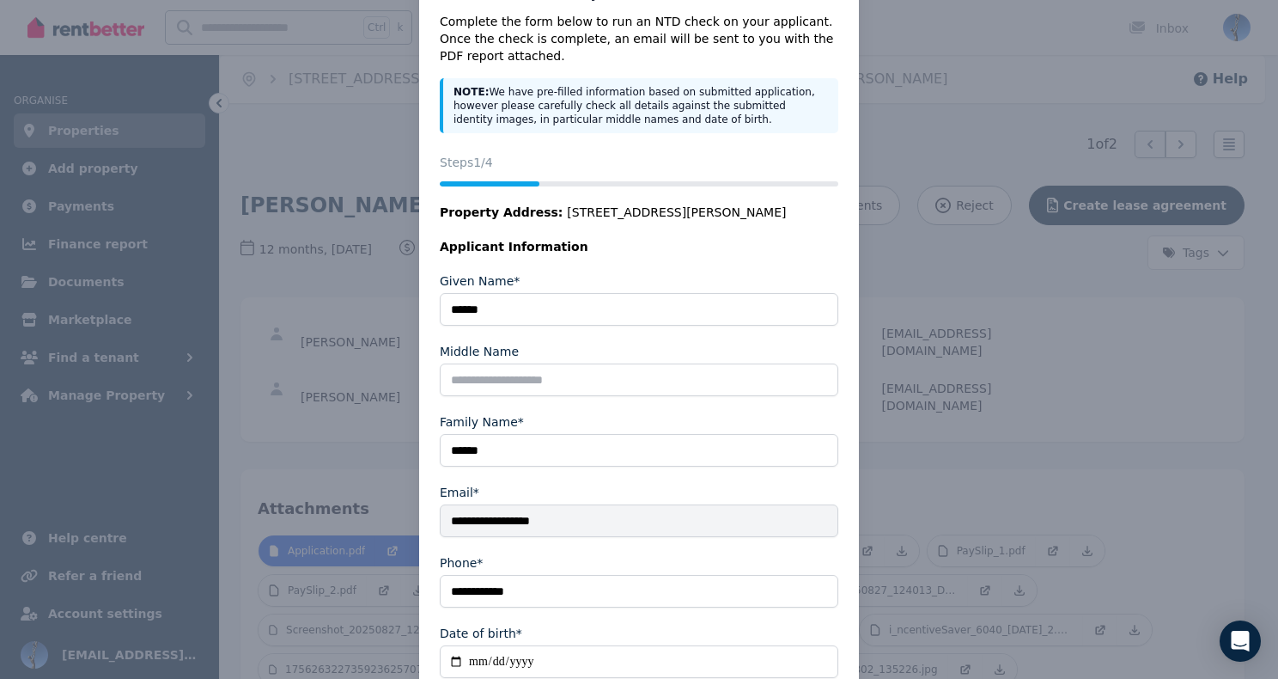
scroll to position [168, 0]
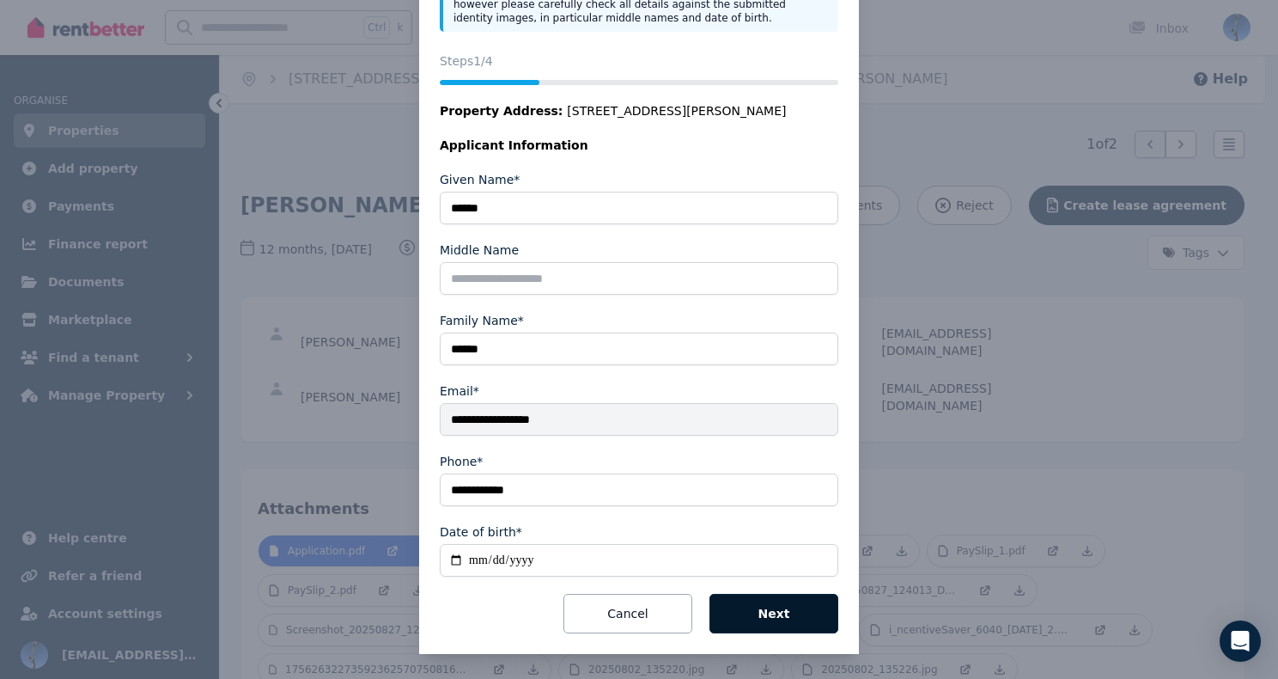
click at [767, 607] on button "Next" at bounding box center [774, 614] width 129 height 40
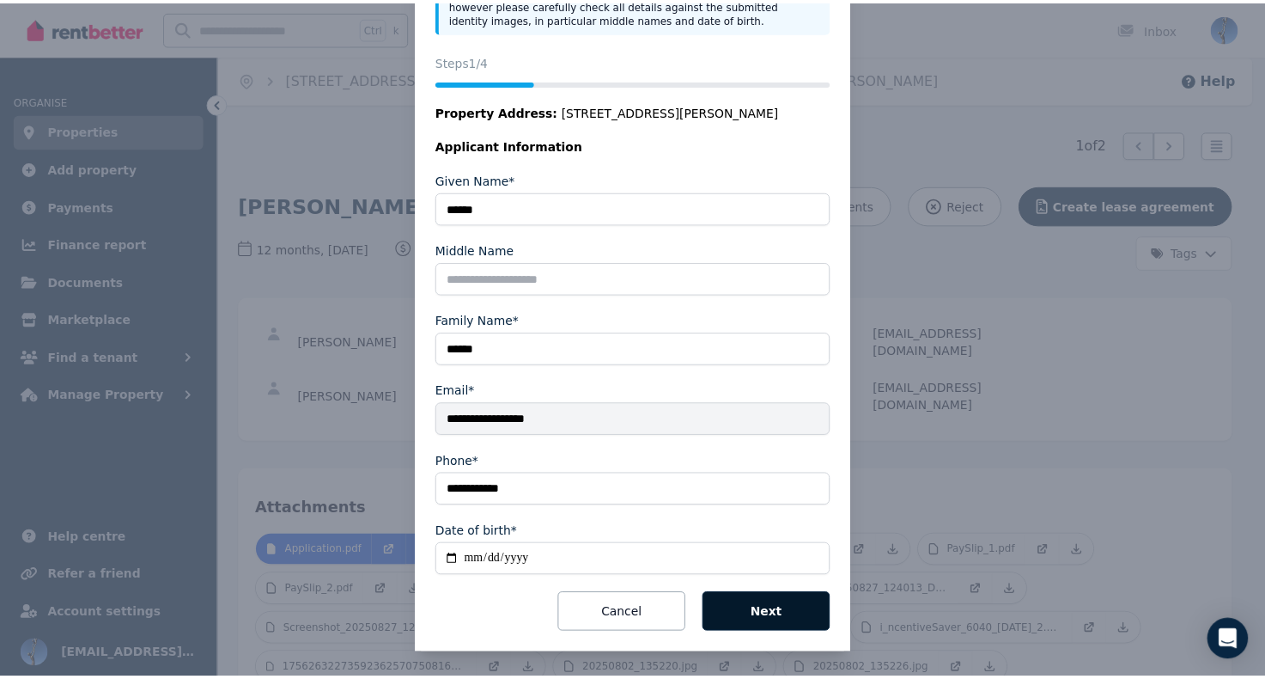
scroll to position [0, 0]
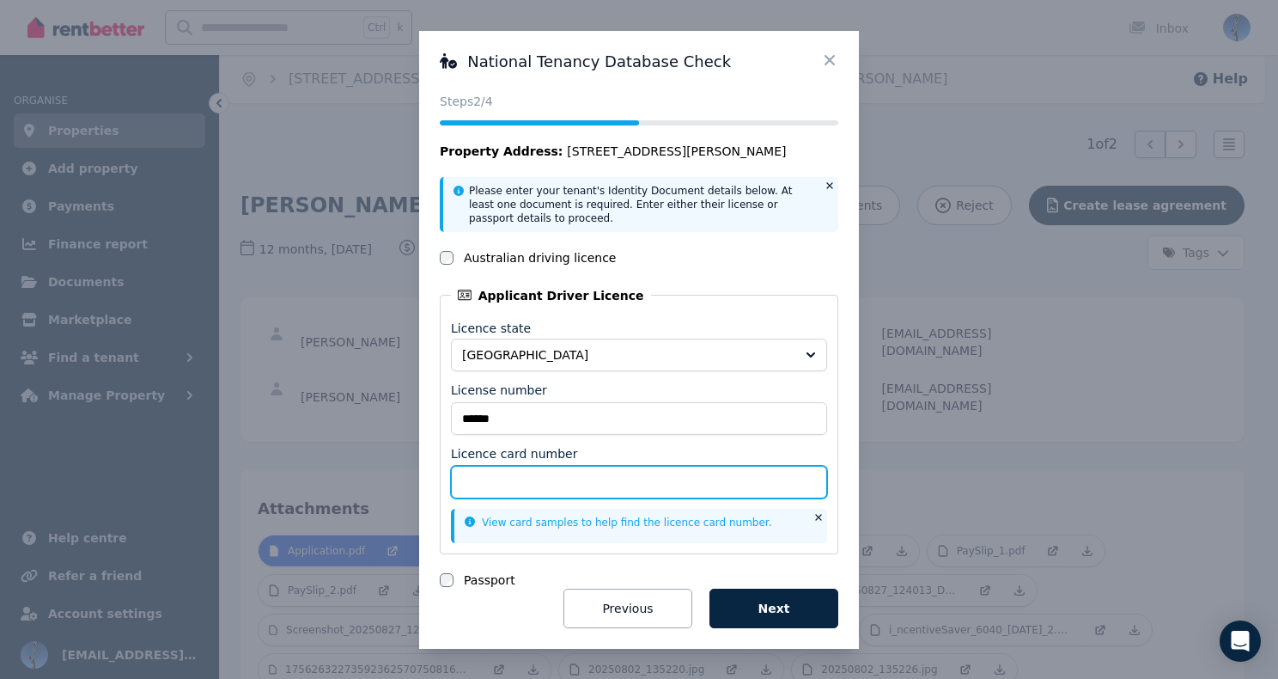
click at [639, 484] on input "Licence card number" at bounding box center [639, 482] width 376 height 33
type input "*********"
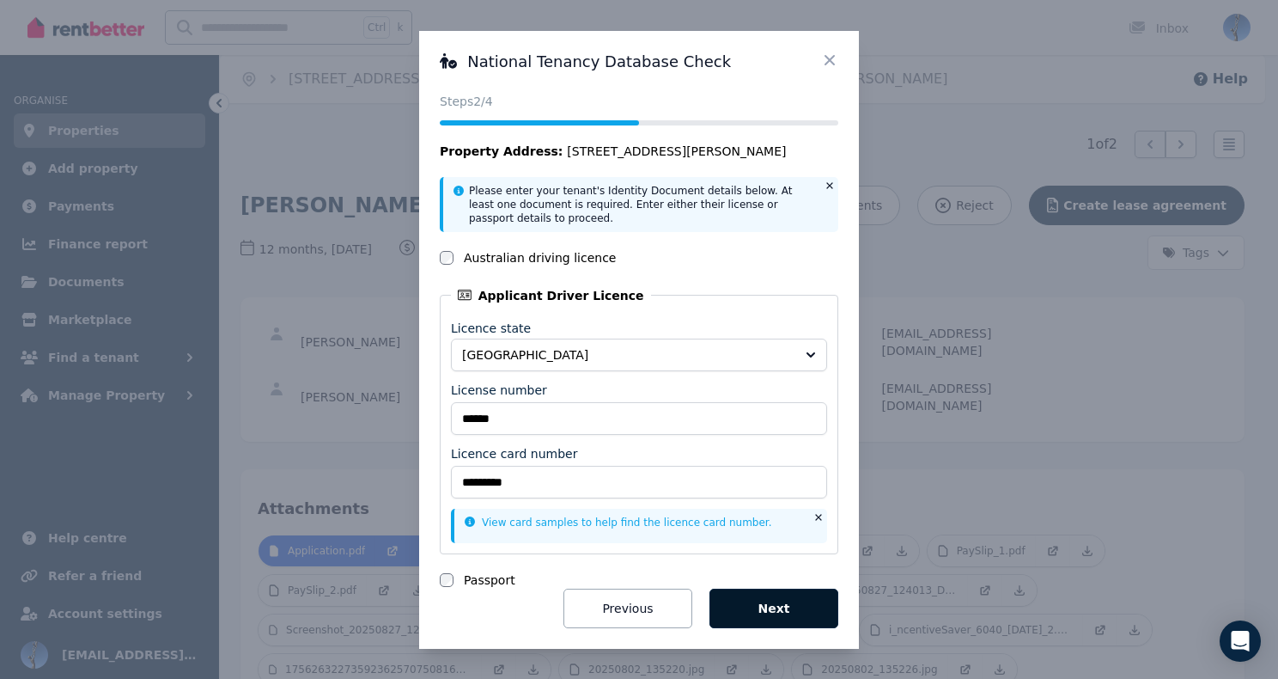
click at [777, 604] on button "Next" at bounding box center [774, 608] width 129 height 40
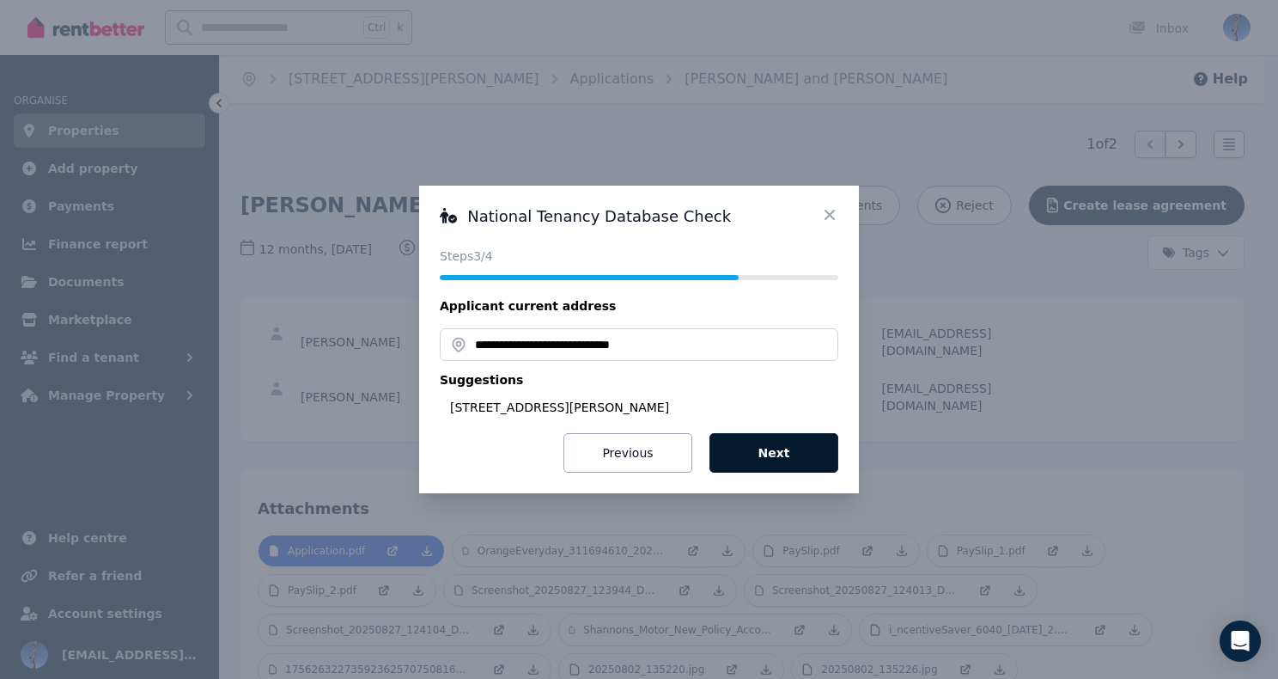
click at [761, 463] on button "Next" at bounding box center [774, 453] width 129 height 40
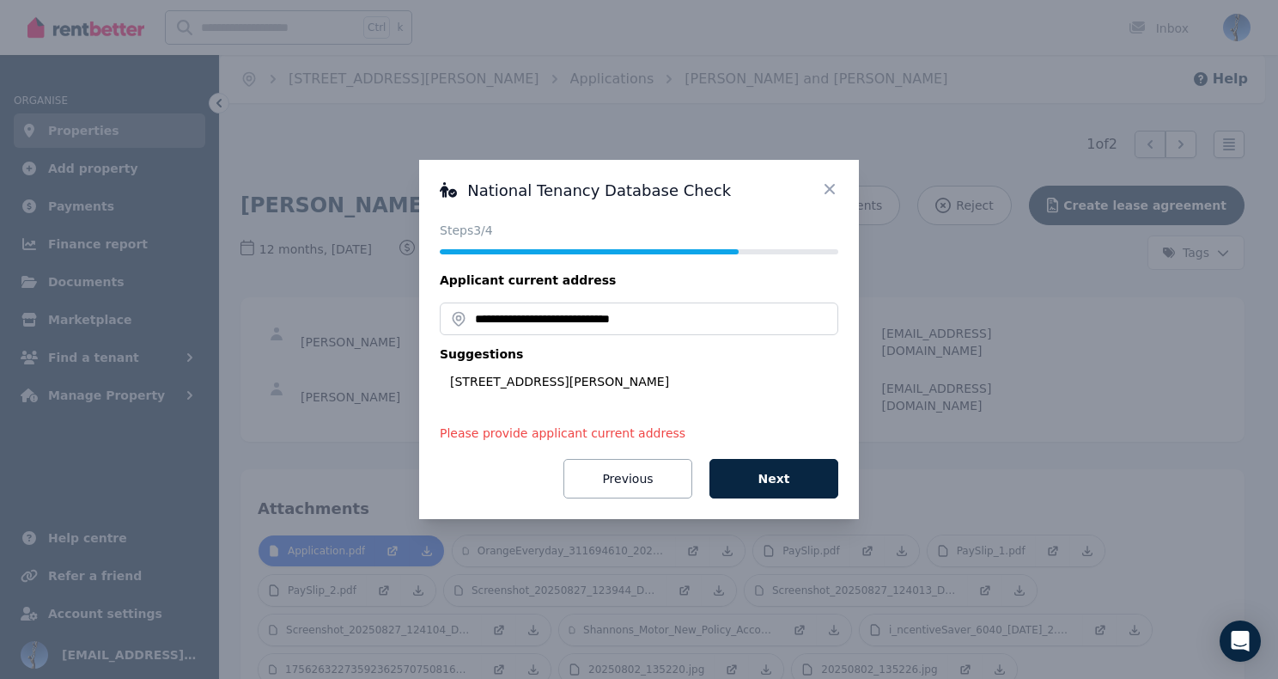
click at [0, 678] on nordpass-portal at bounding box center [0, 679] width 0 height 0
click at [1237, 332] on div "**********" at bounding box center [639, 339] width 1278 height 679
drag, startPoint x: 1216, startPoint y: 344, endPoint x: 1161, endPoint y: 321, distance: 59.3
click at [1161, 321] on div "**********" at bounding box center [639, 339] width 1278 height 679
click at [824, 191] on icon at bounding box center [829, 188] width 17 height 17
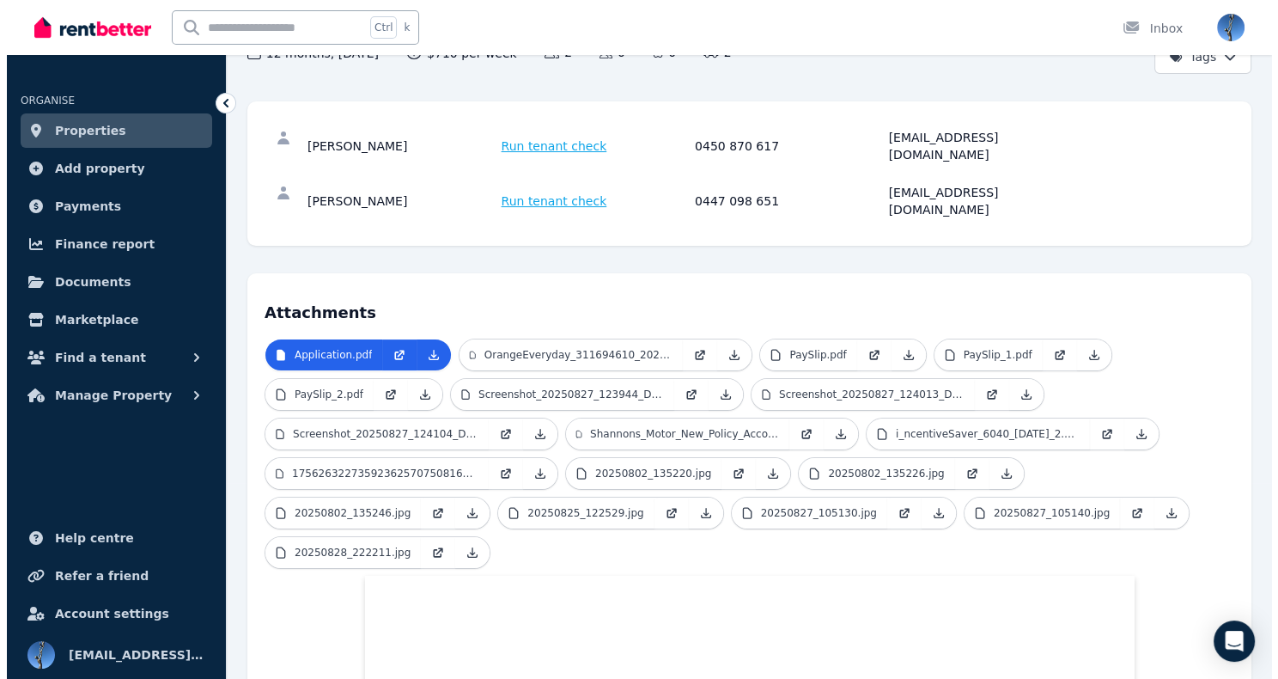
scroll to position [133, 0]
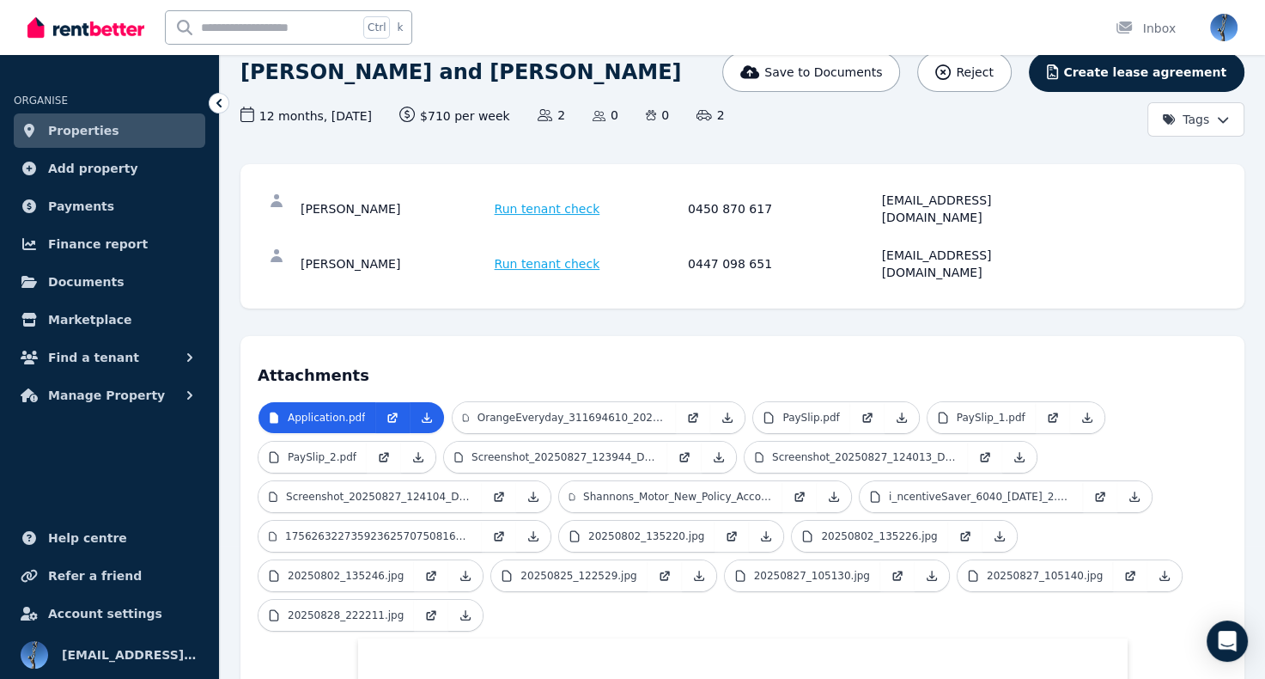
click at [562, 200] on span "Run tenant check" at bounding box center [548, 208] width 106 height 17
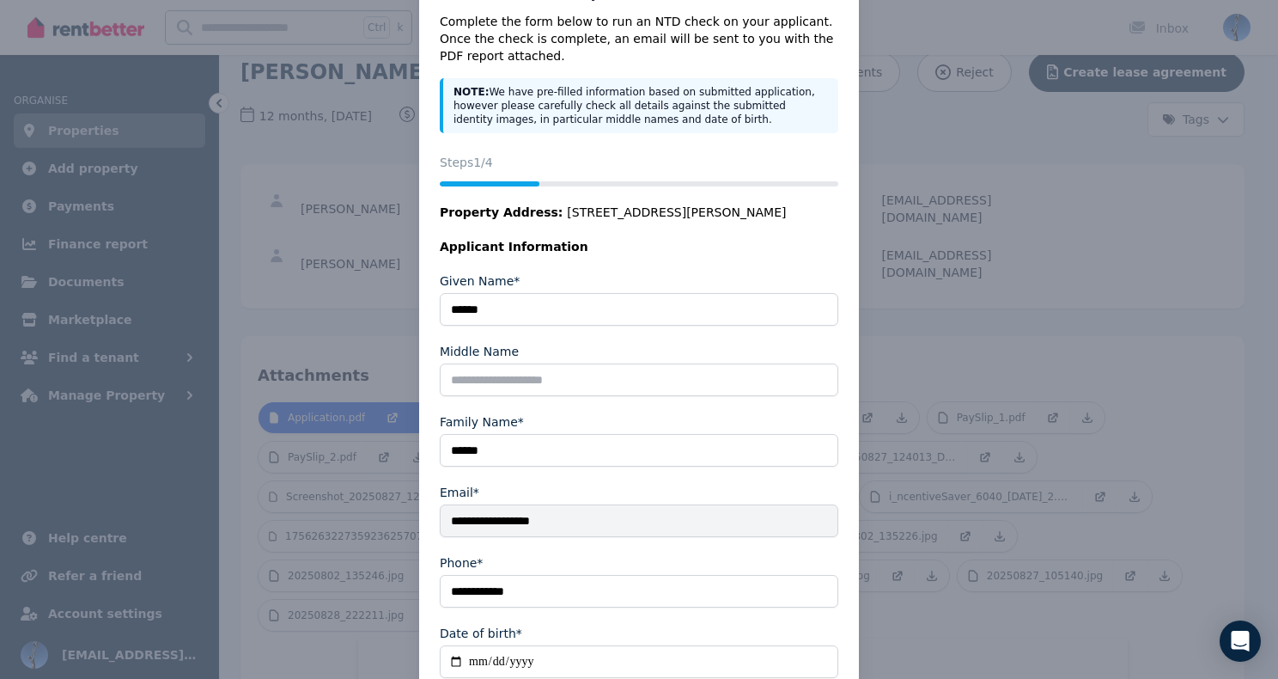
scroll to position [168, 0]
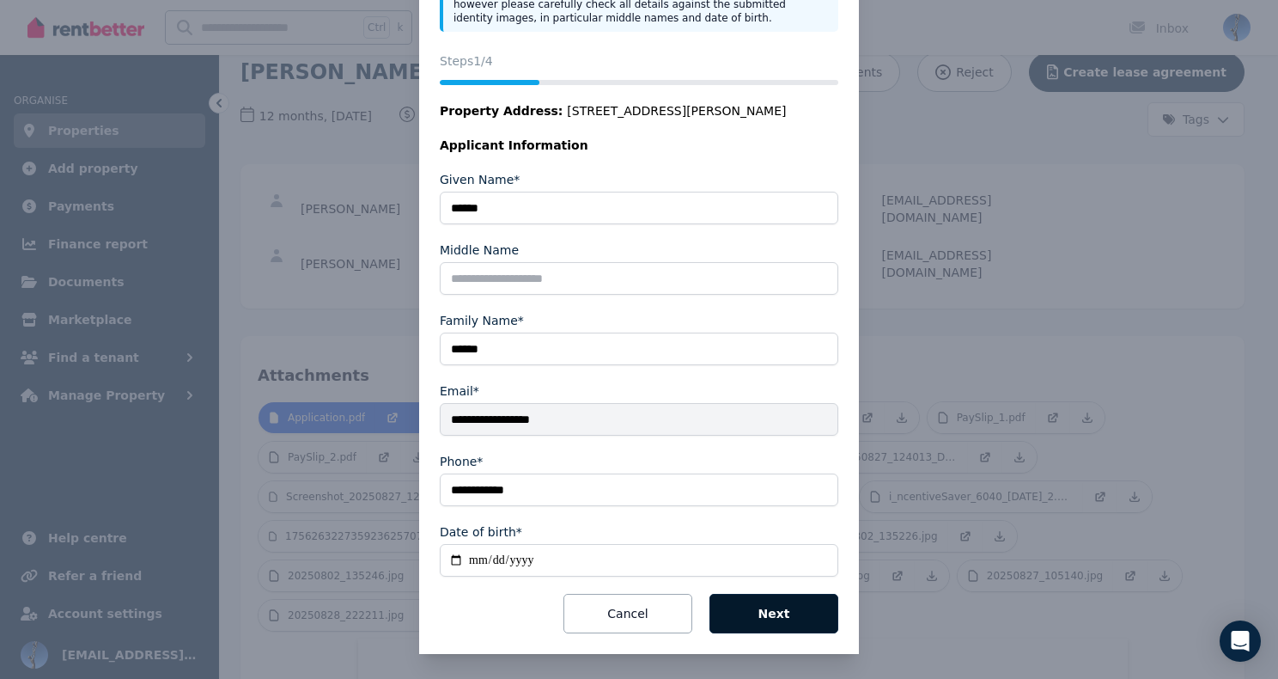
click at [763, 614] on button "Next" at bounding box center [774, 614] width 129 height 40
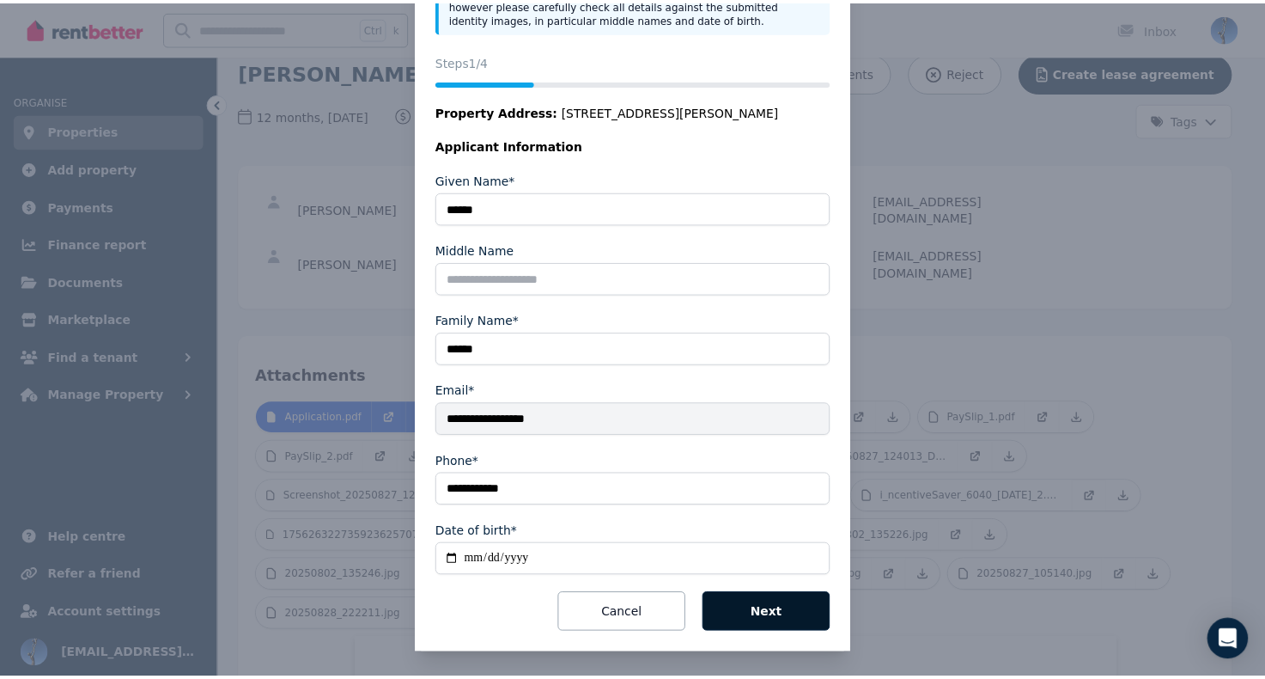
scroll to position [0, 0]
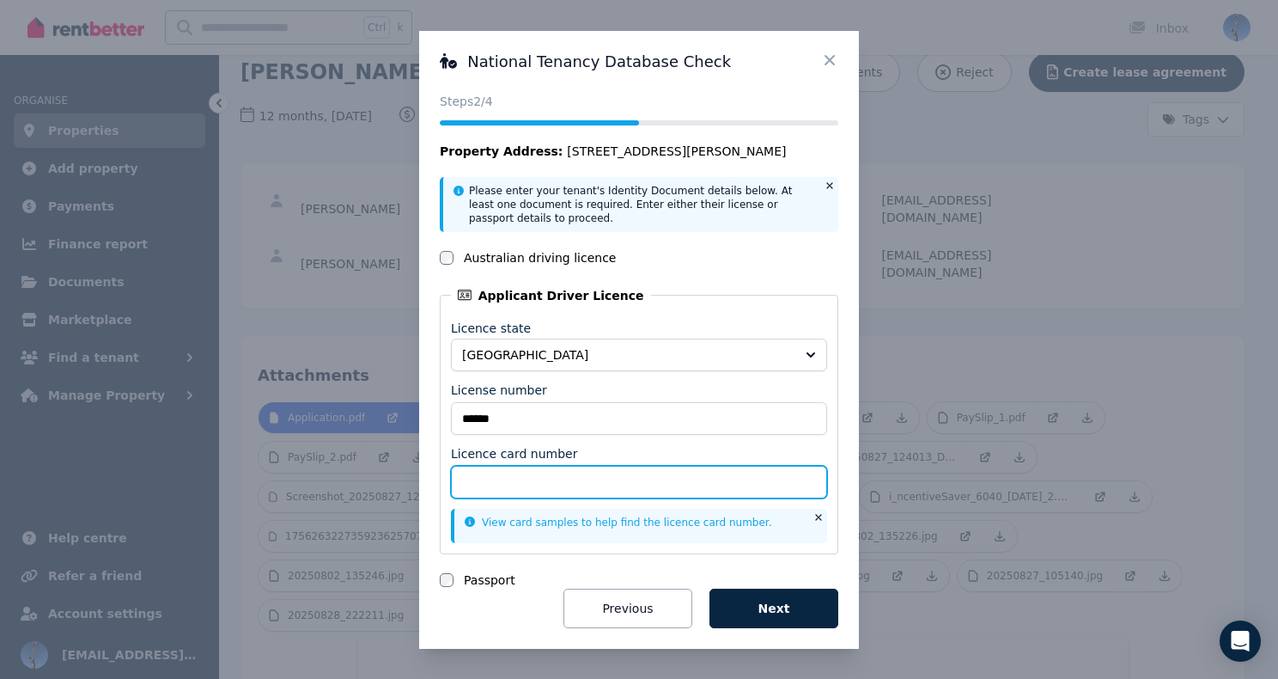
click at [591, 473] on input "Licence card number" at bounding box center [639, 482] width 376 height 33
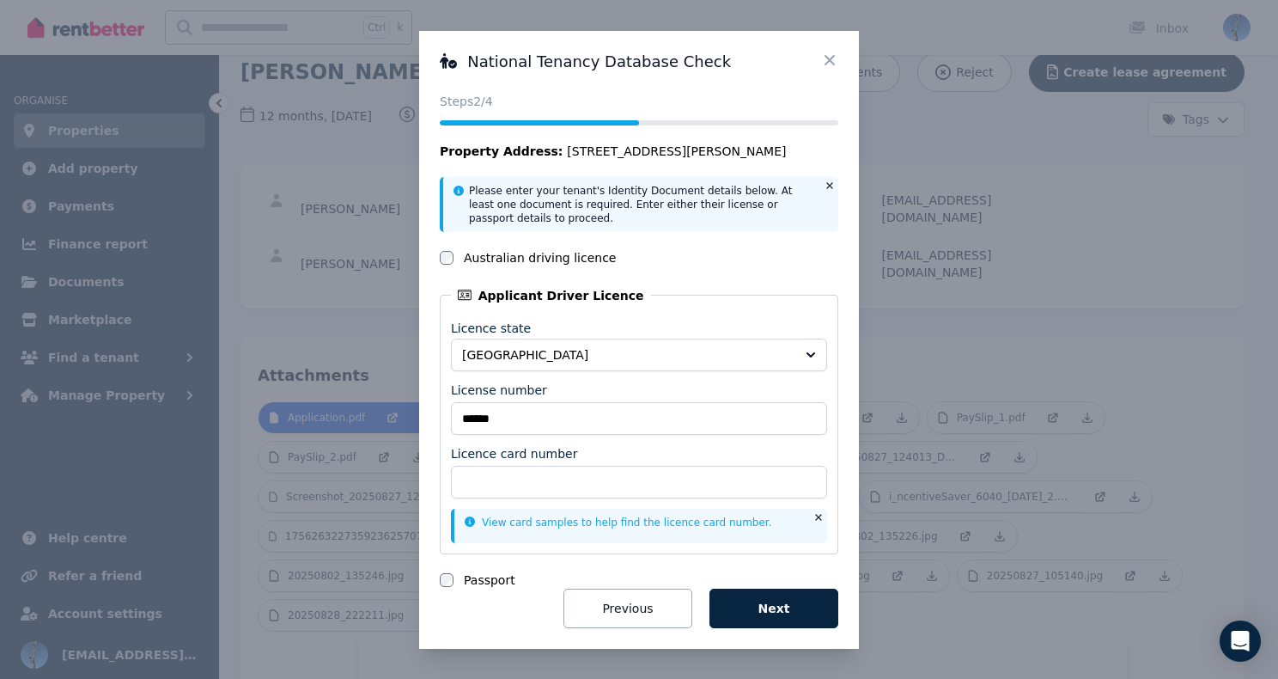
click at [1022, 344] on div "National Tenancy Database Check Status Steps 2 /4 Property Address: 19 Riley Rd…" at bounding box center [639, 339] width 1278 height 679
click at [832, 57] on icon at bounding box center [830, 59] width 10 height 10
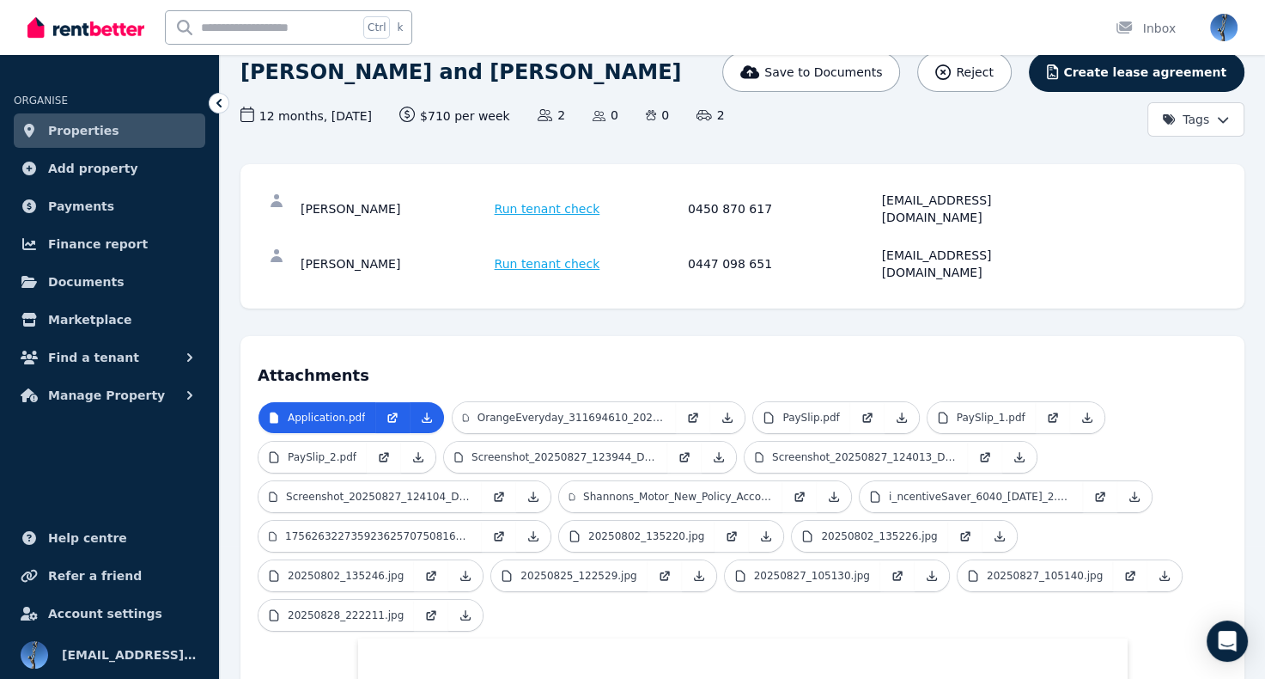
click at [0, 545] on nordpass-portal at bounding box center [0, 545] width 0 height 0
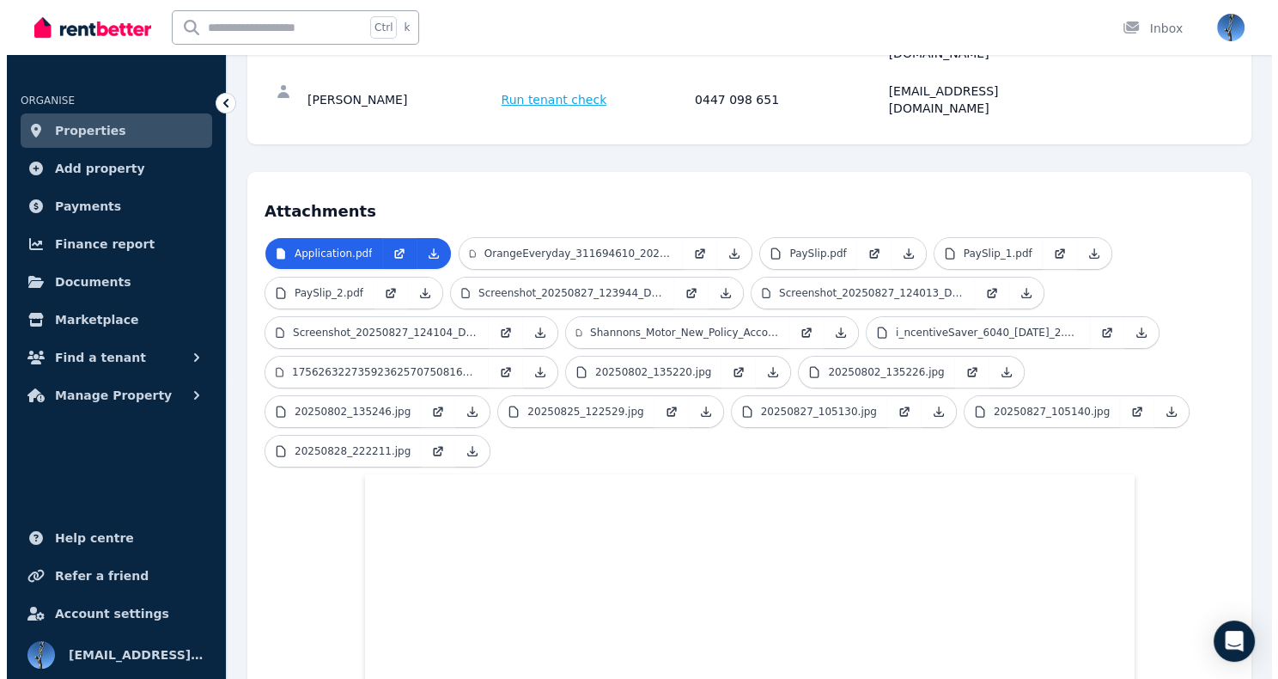
scroll to position [265, 0]
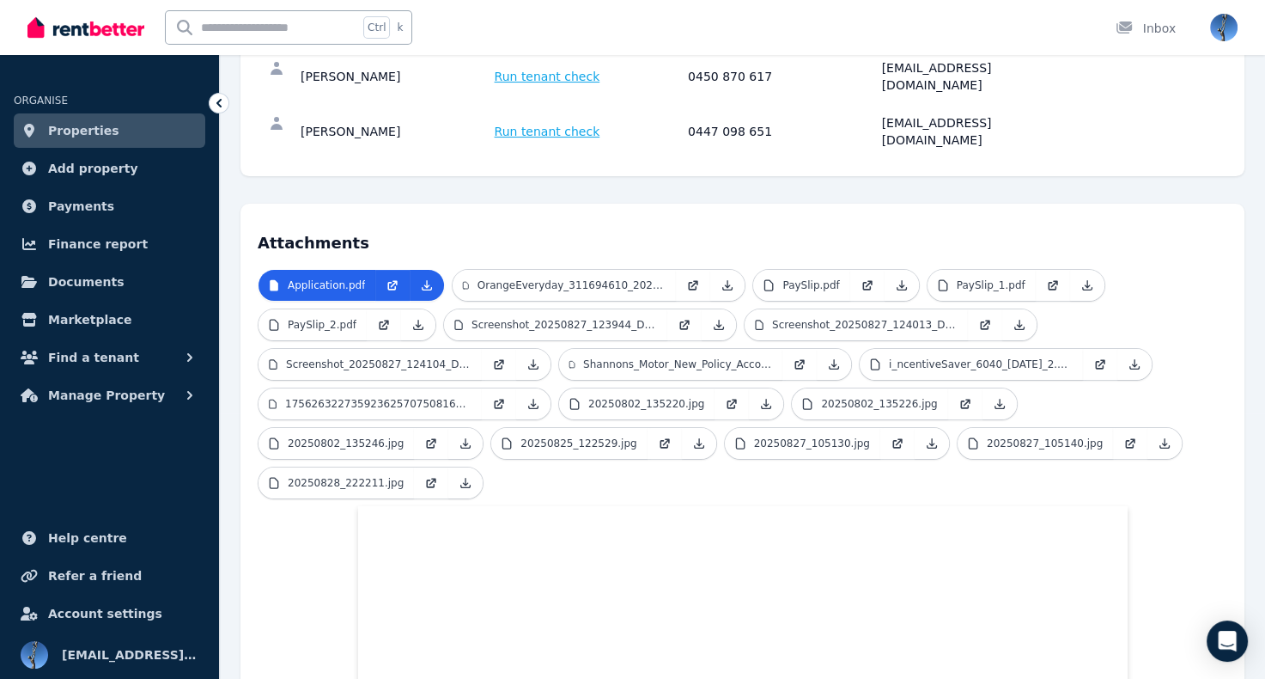
click at [571, 68] on span "Run tenant check" at bounding box center [548, 76] width 106 height 17
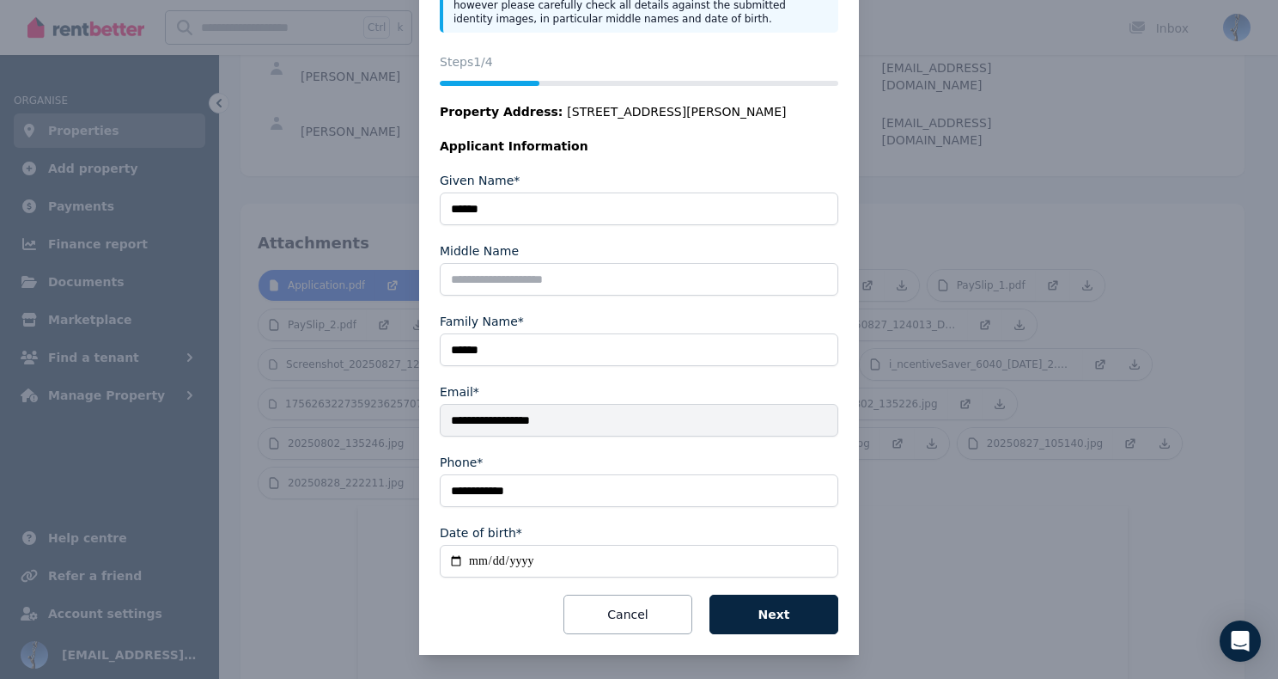
scroll to position [168, 0]
click at [731, 625] on button "Next" at bounding box center [774, 614] width 129 height 40
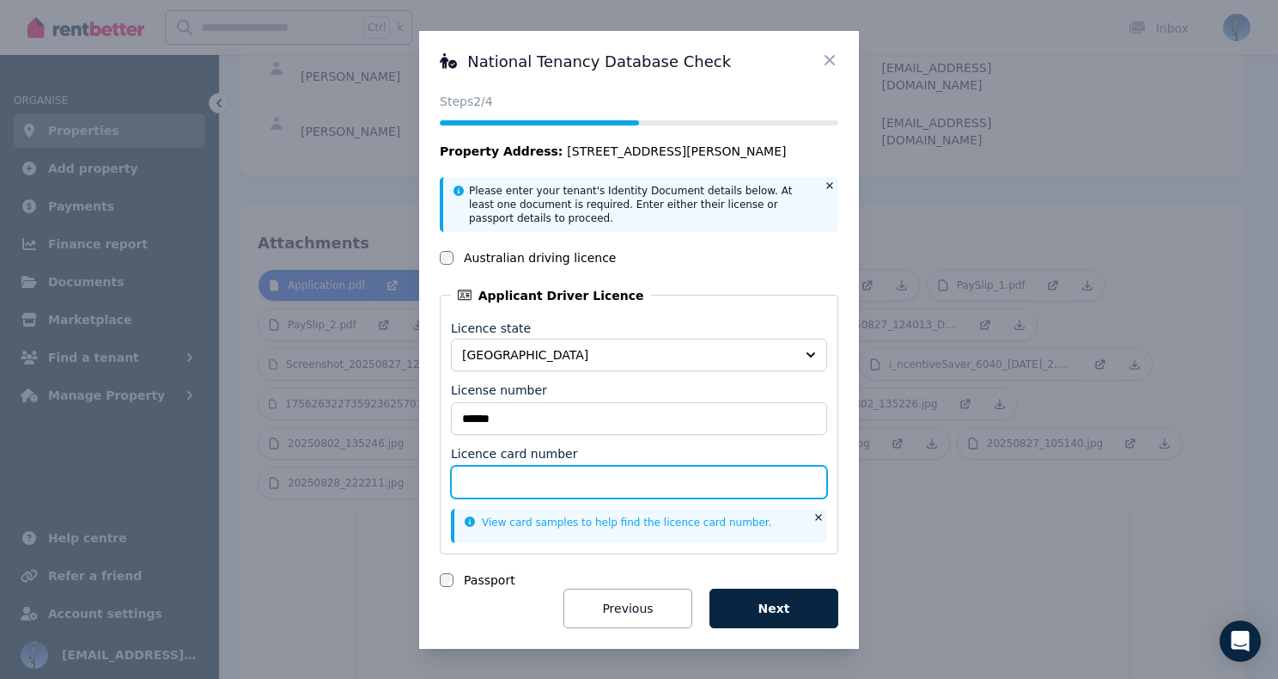
click at [553, 470] on input "Licence card number" at bounding box center [639, 482] width 376 height 33
drag, startPoint x: 535, startPoint y: 486, endPoint x: 436, endPoint y: 474, distance: 100.4
click at [436, 474] on div "National Tenancy Database Check Status Steps 2 /4 Property Address: 19 Riley Rd…" at bounding box center [639, 340] width 440 height 618
type input "*********"
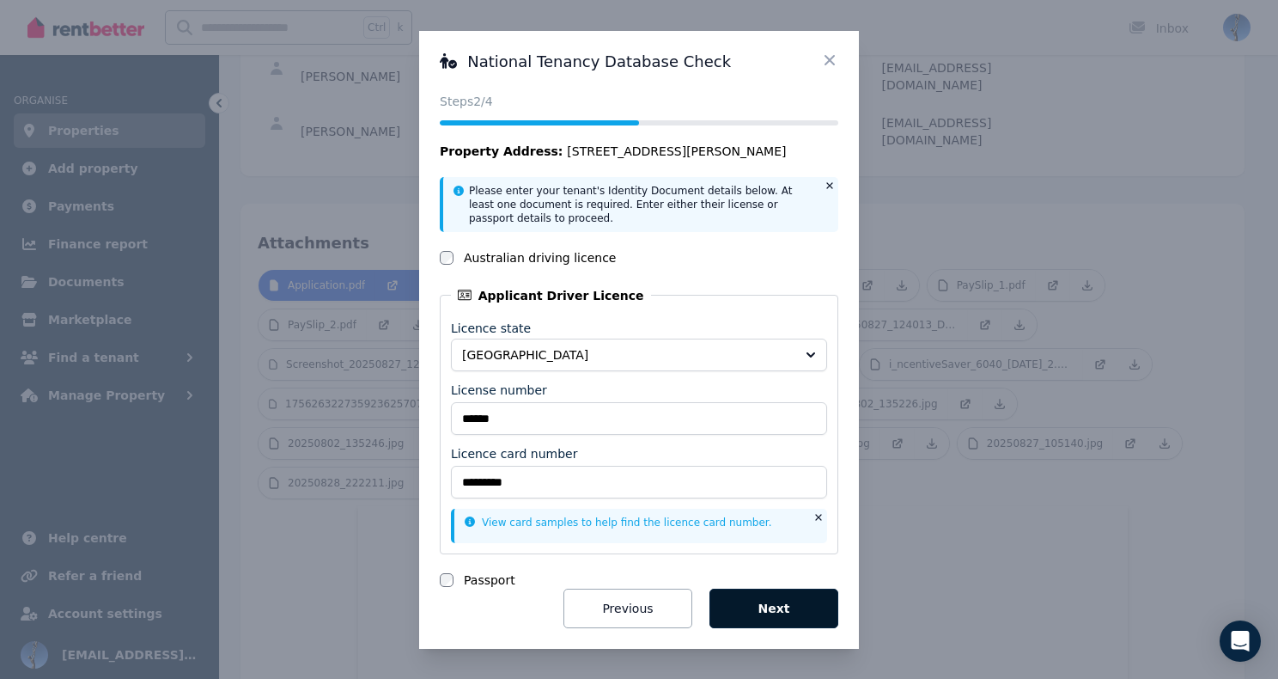
click at [772, 614] on button "Next" at bounding box center [774, 608] width 129 height 40
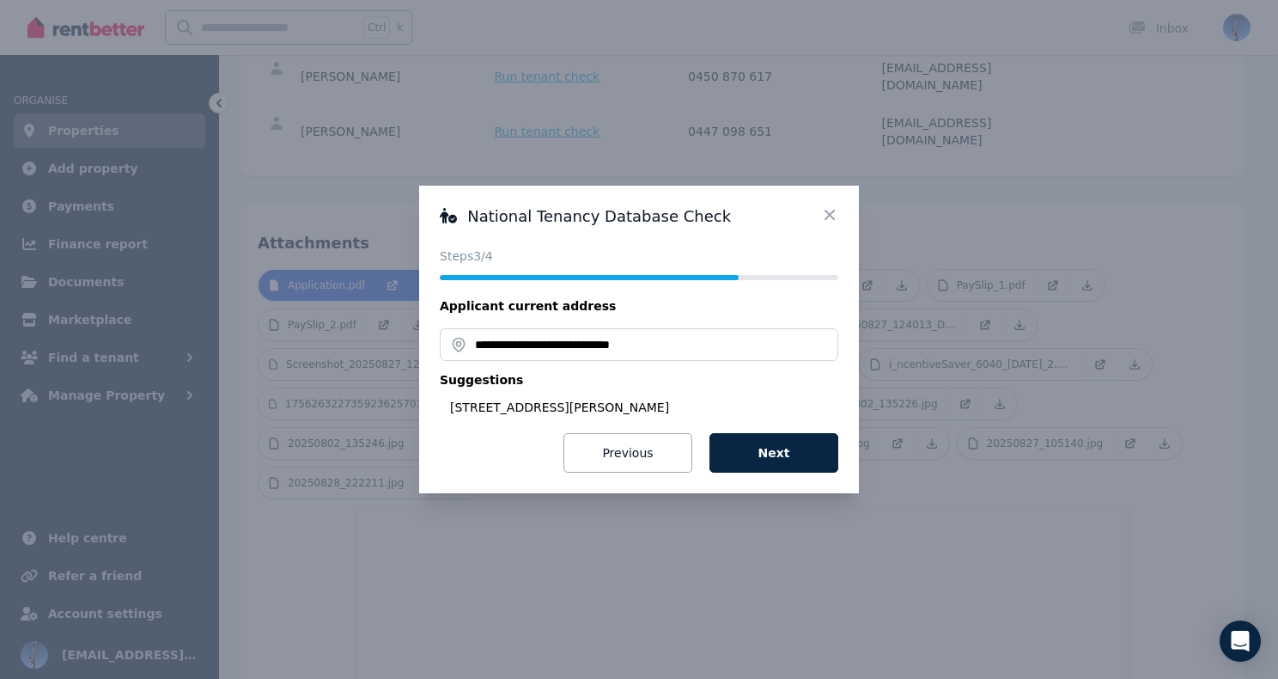
click at [652, 348] on input "**********" at bounding box center [639, 344] width 399 height 33
drag, startPoint x: 654, startPoint y: 350, endPoint x: 441, endPoint y: 340, distance: 213.2
click at [441, 340] on input "**********" at bounding box center [639, 344] width 399 height 33
click at [458, 346] on input "**********" at bounding box center [639, 344] width 399 height 33
click at [458, 344] on input "**********" at bounding box center [639, 344] width 399 height 33
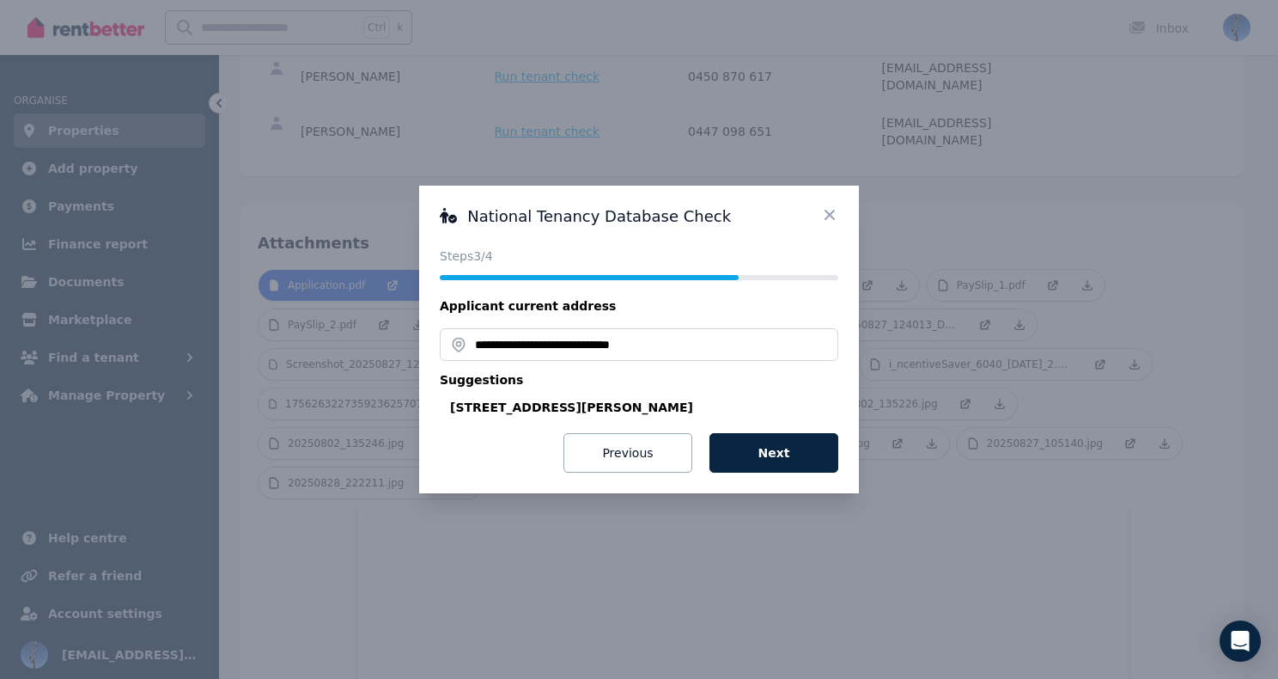
click at [670, 408] on div "26 Marsh Avenue, Para Hills SA 5096, Australia" at bounding box center [644, 407] width 388 height 17
type input "**********"
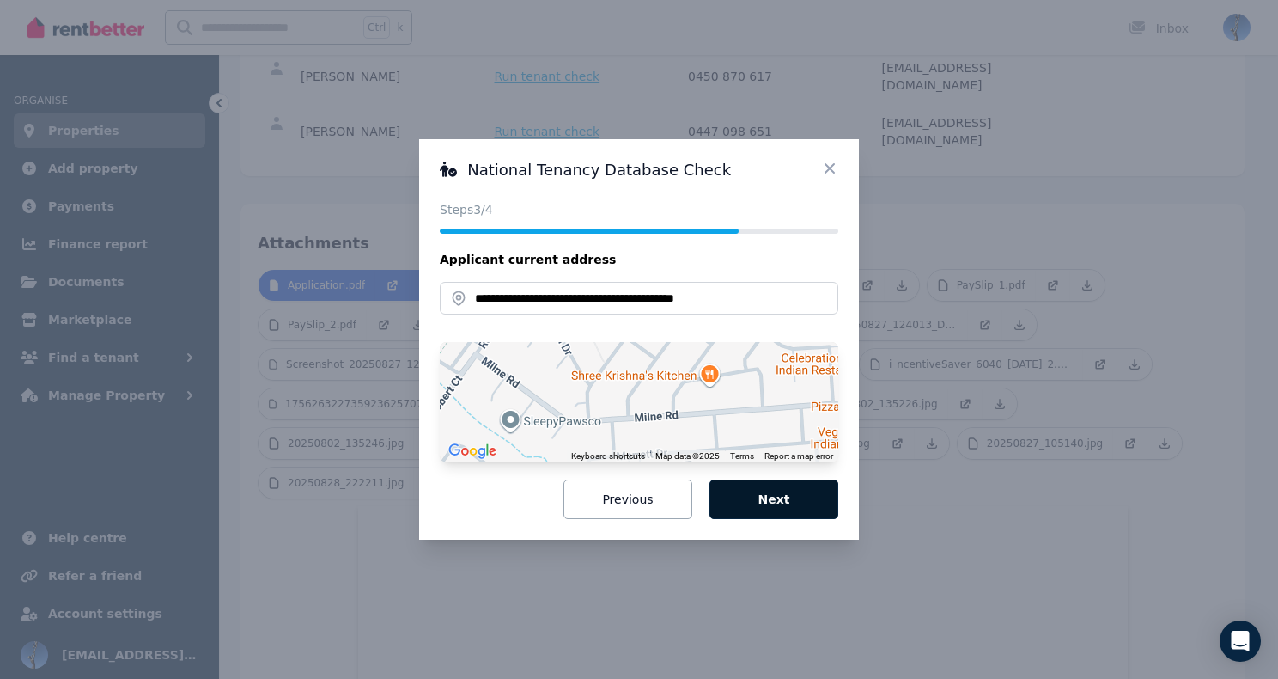
click at [779, 506] on button "Next" at bounding box center [774, 499] width 129 height 40
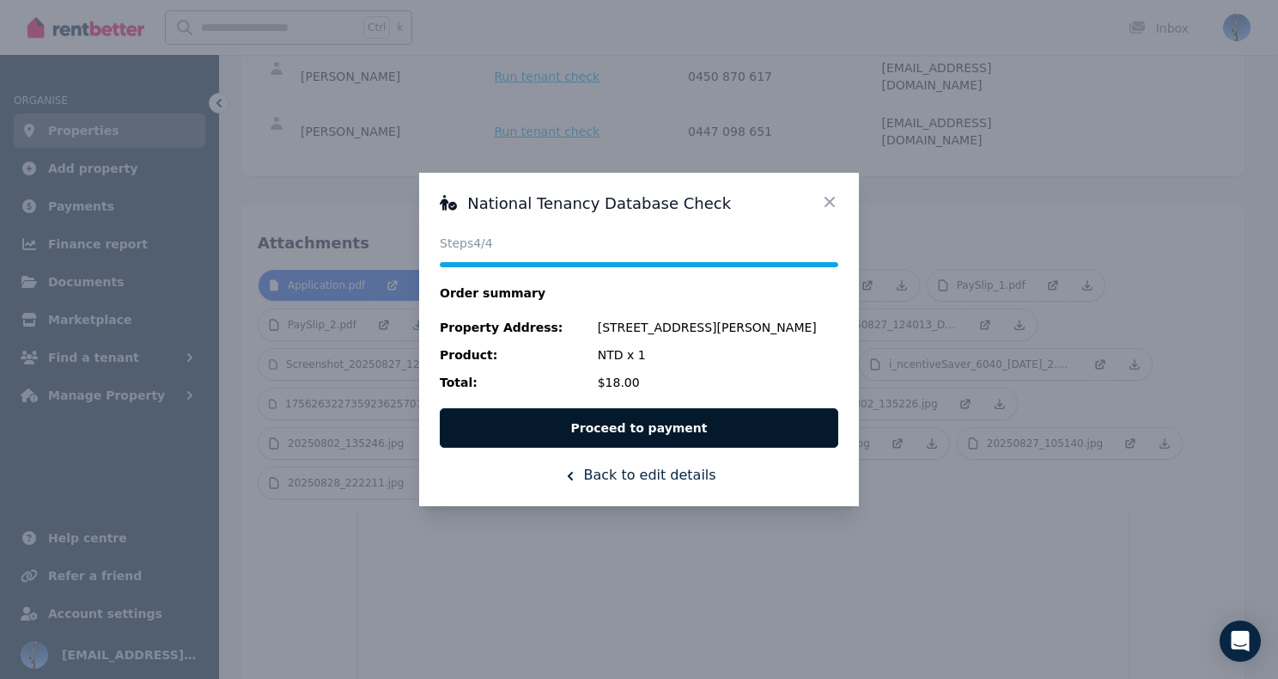
click at [708, 437] on button "Proceed to payment" at bounding box center [639, 428] width 399 height 40
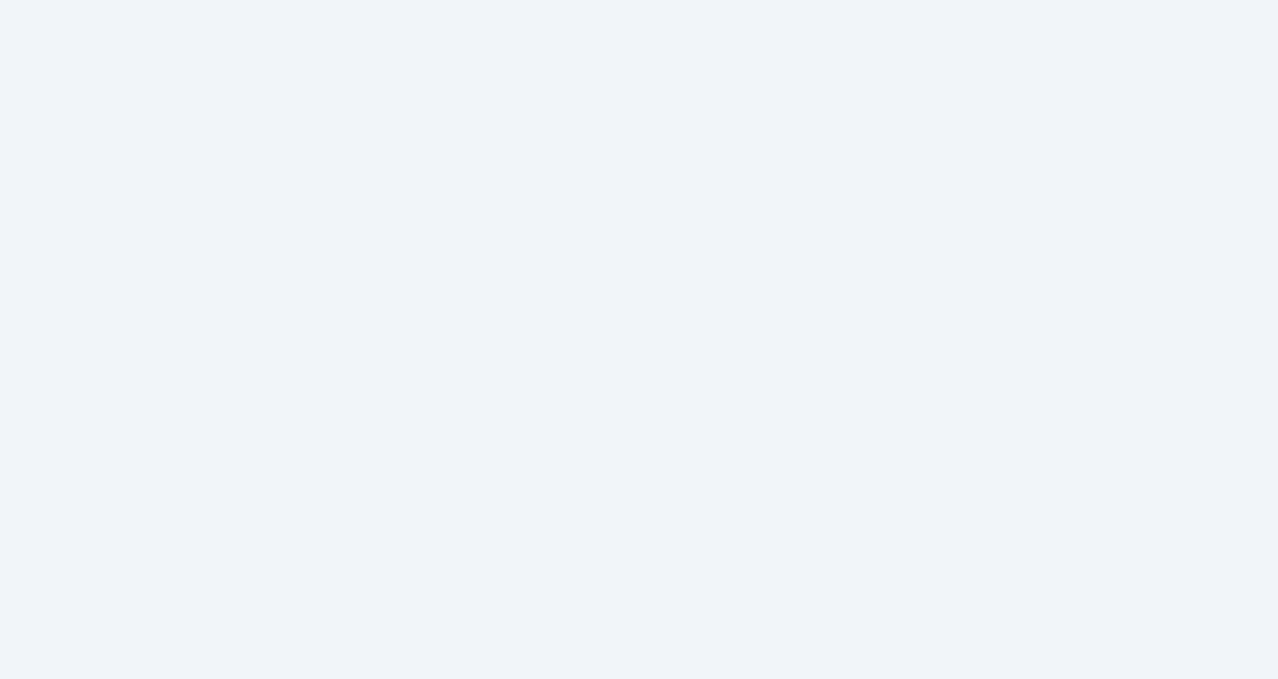
click at [0, 678] on nordpass-portal at bounding box center [0, 679] width 0 height 0
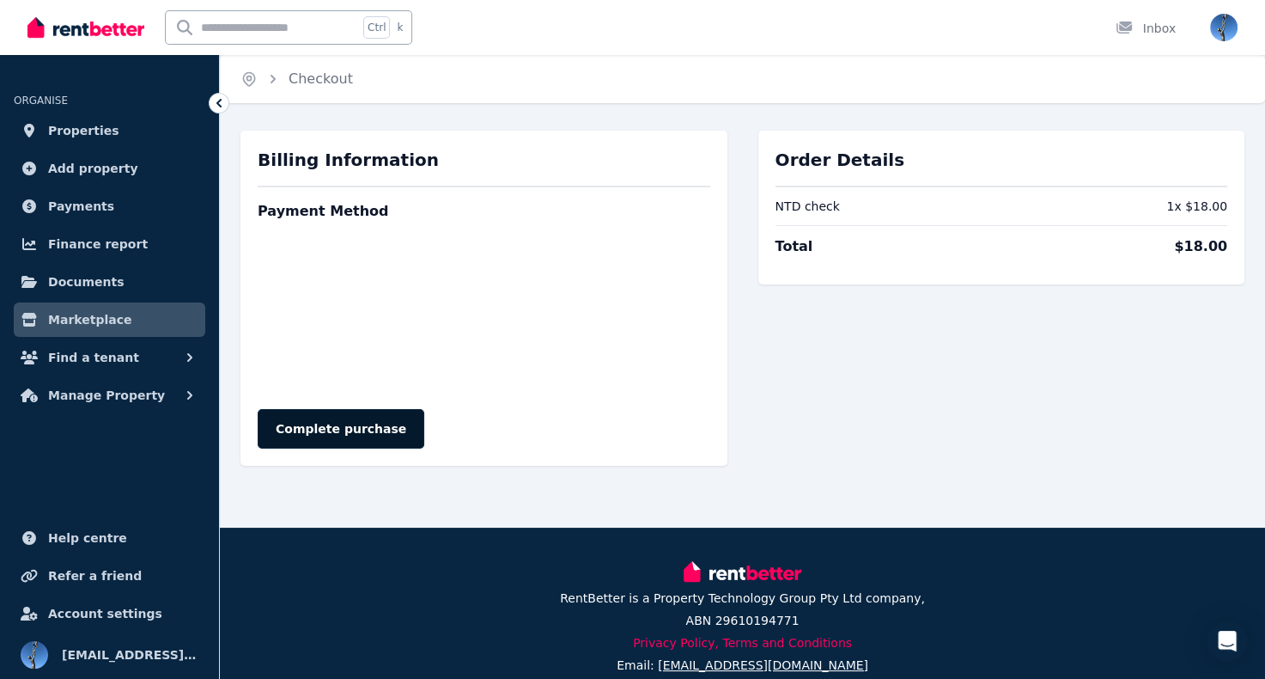
click at [375, 429] on button "Complete purchase" at bounding box center [341, 429] width 167 height 40
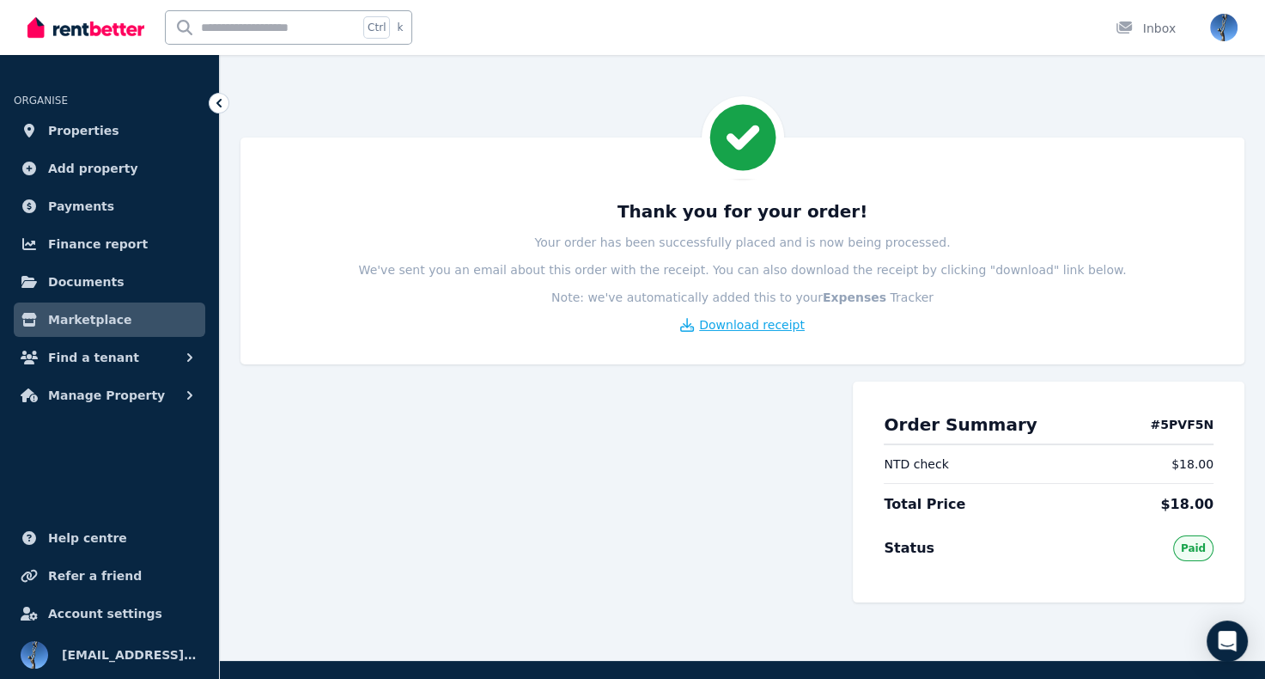
click at [725, 323] on span "Download receipt" at bounding box center [752, 324] width 106 height 17
click at [103, 360] on span "Find a tenant" at bounding box center [93, 357] width 91 height 21
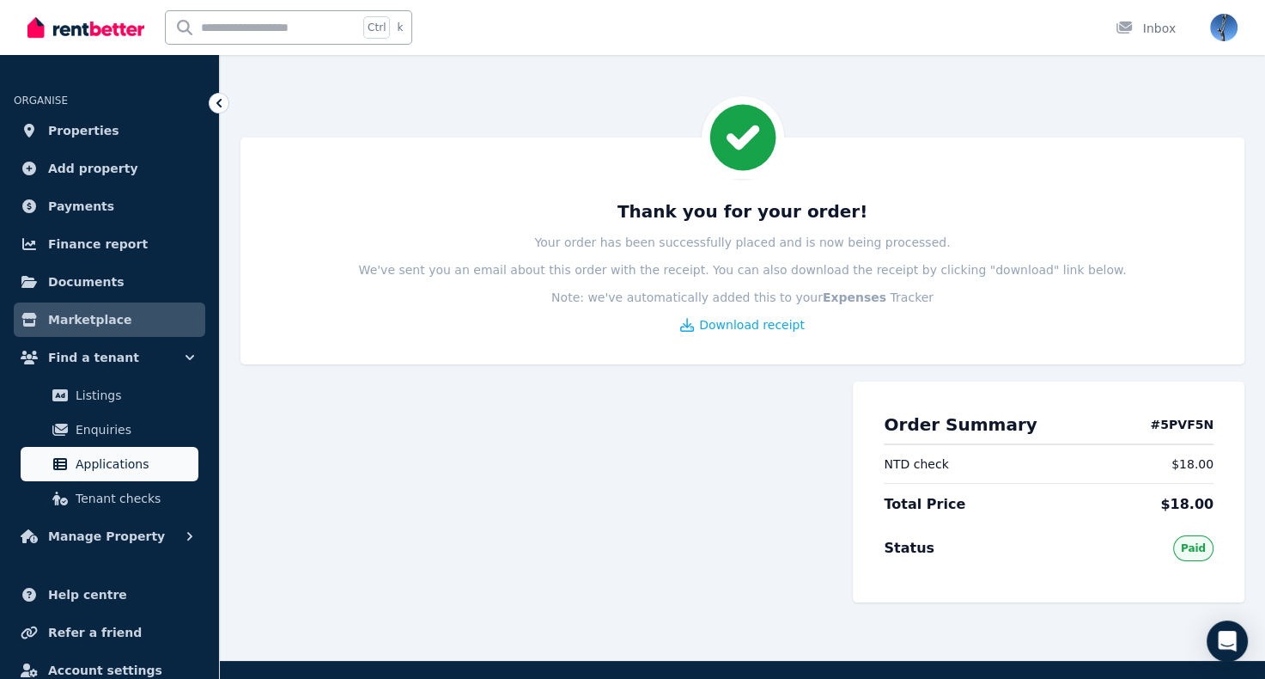
click at [123, 463] on span "Applications" at bounding box center [134, 464] width 116 height 21
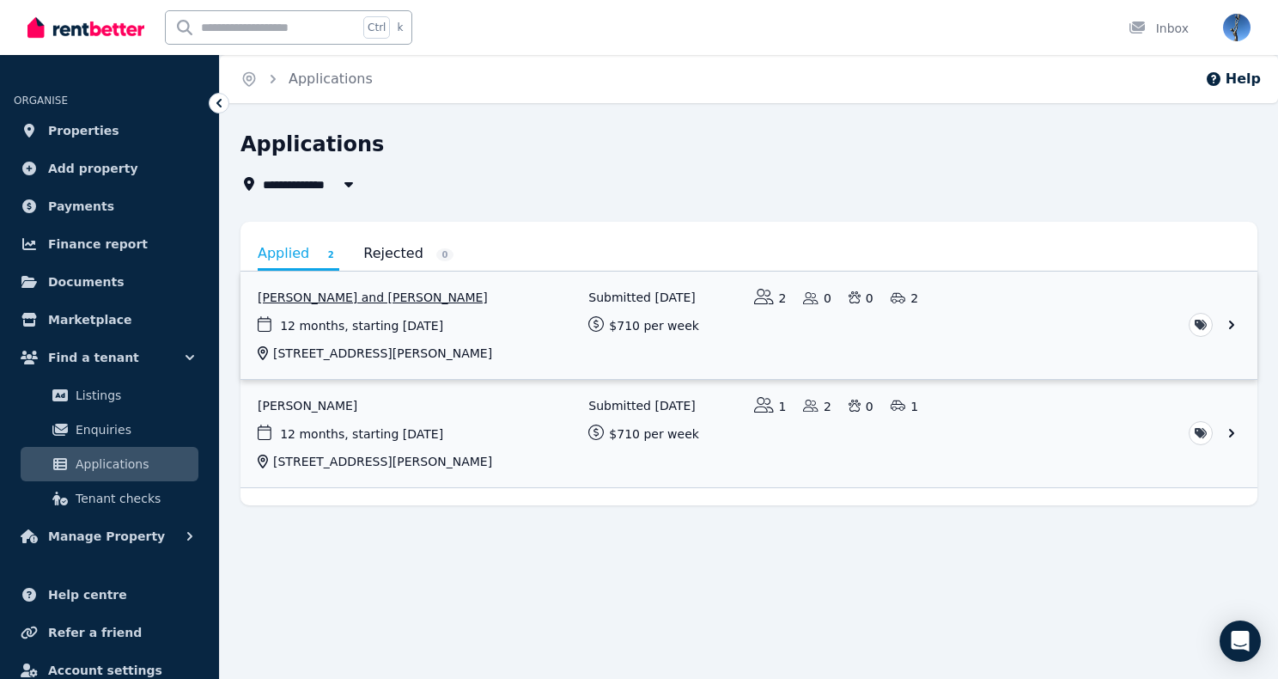
click at [402, 299] on link "View application: Mathew Carter and Simon Carter" at bounding box center [749, 324] width 1017 height 107
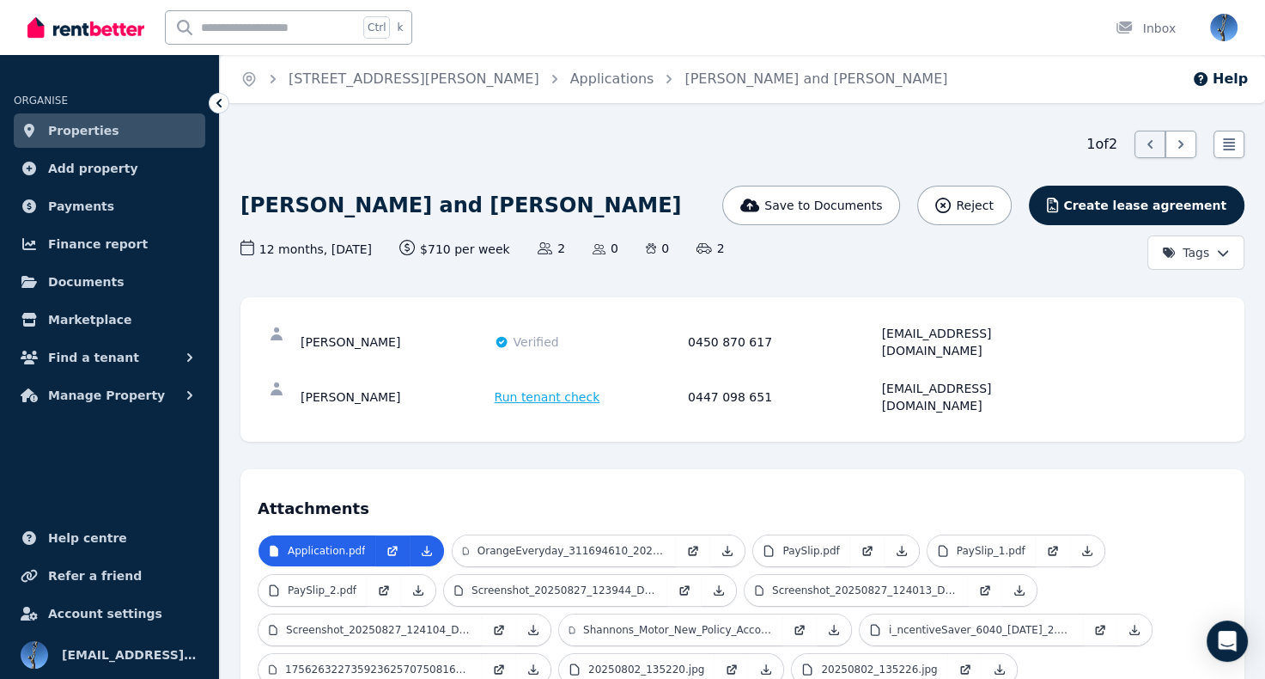
click at [557, 388] on span "Run tenant check" at bounding box center [548, 396] width 106 height 17
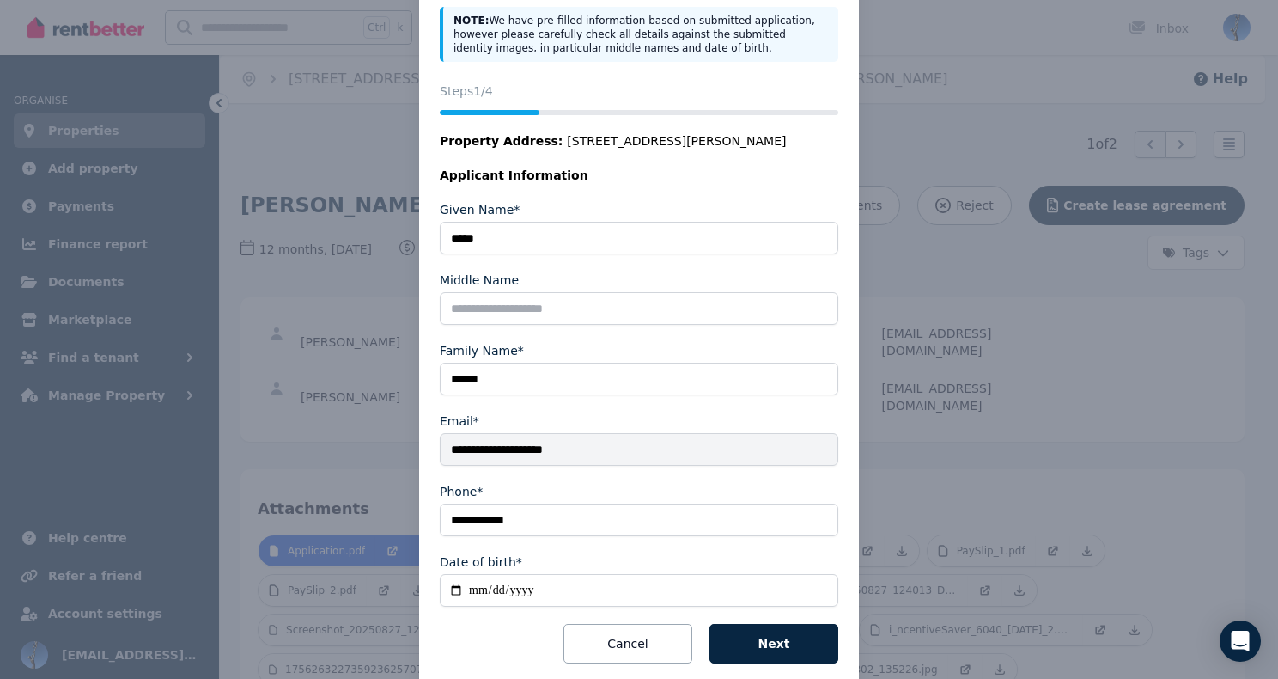
scroll to position [168, 0]
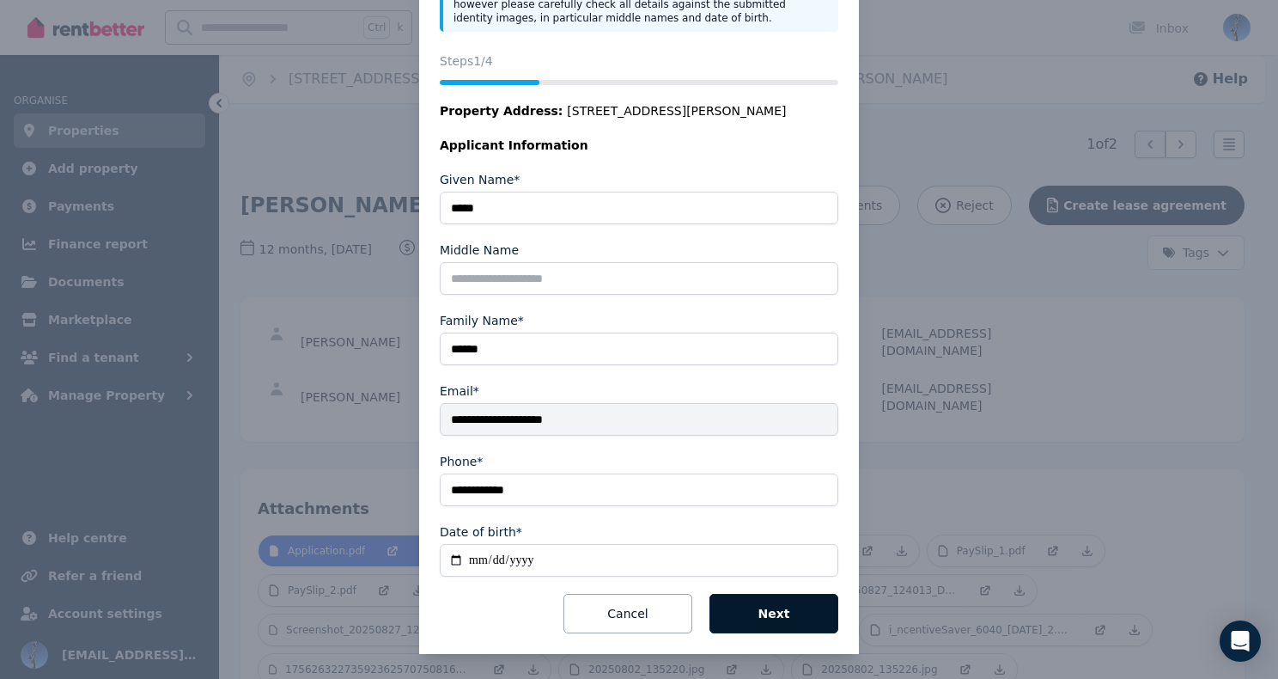
click at [765, 600] on button "Next" at bounding box center [774, 614] width 129 height 40
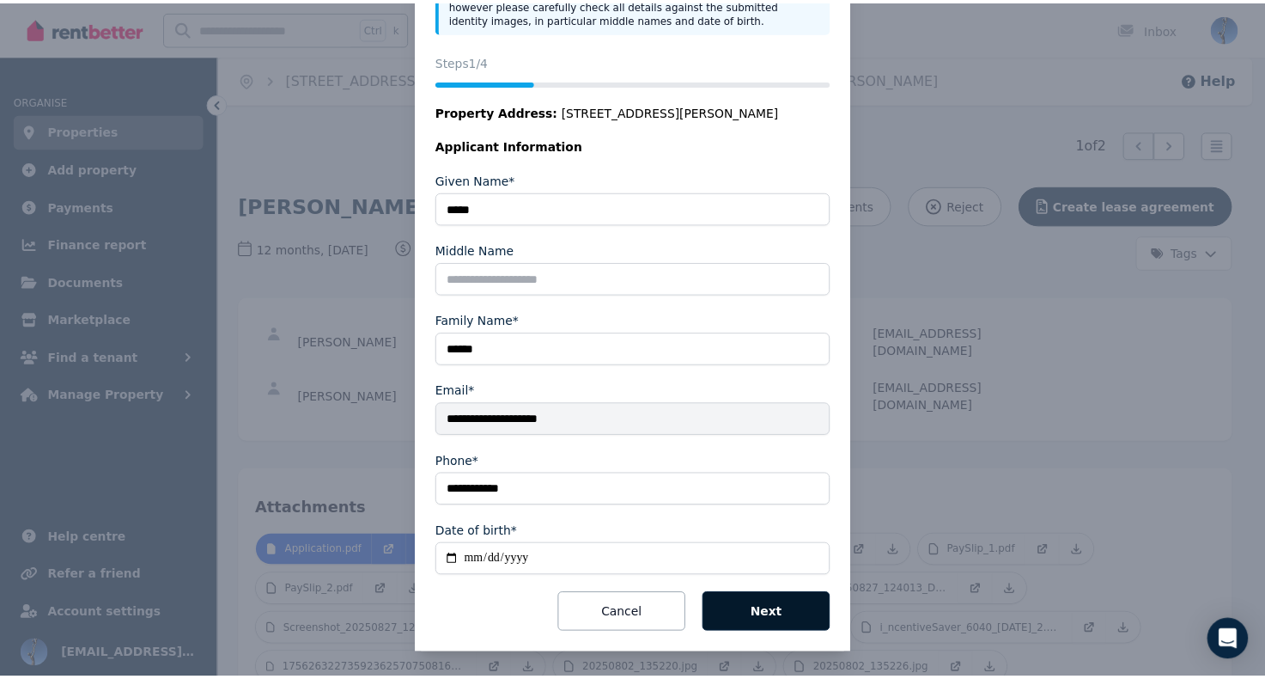
scroll to position [0, 0]
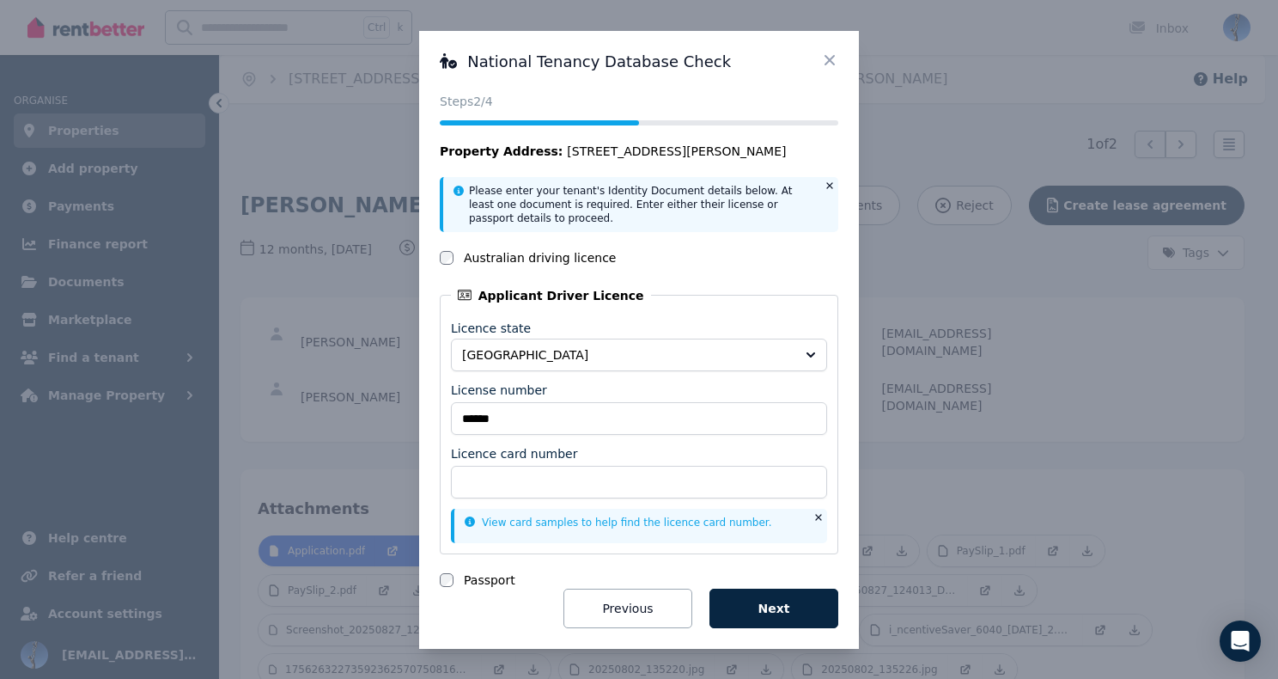
click at [832, 58] on icon at bounding box center [830, 59] width 10 height 10
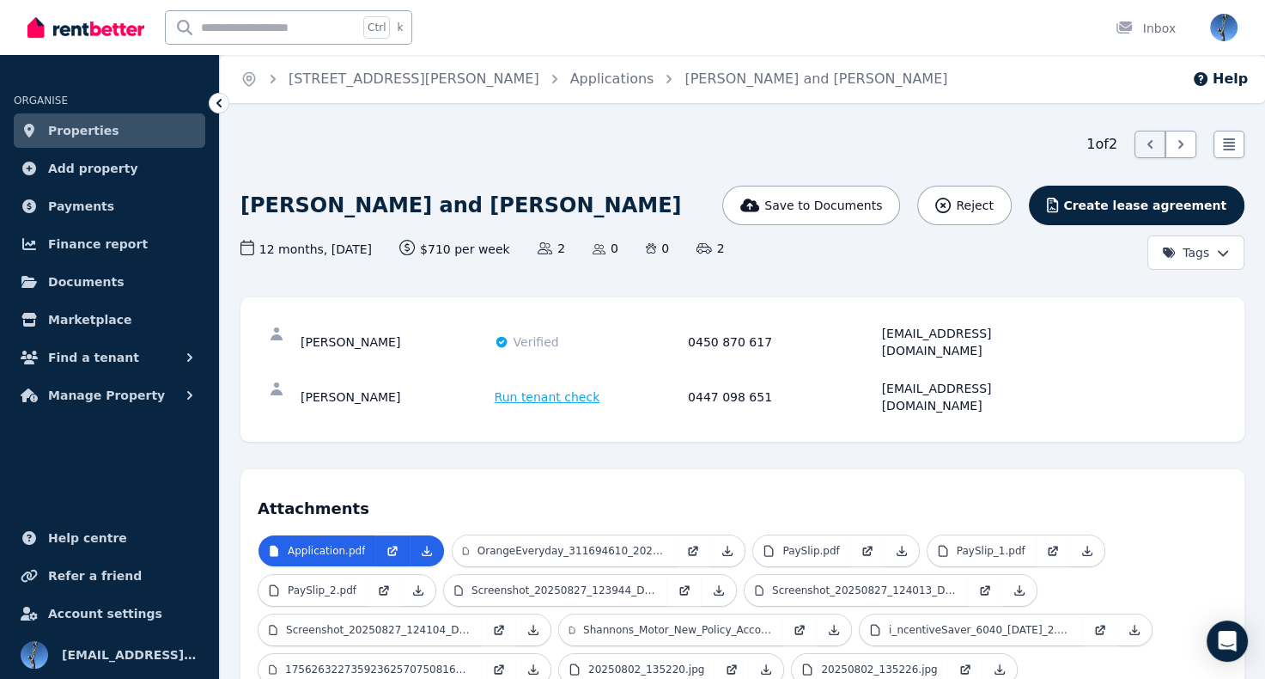
click at [567, 388] on span "Run tenant check" at bounding box center [548, 396] width 106 height 17
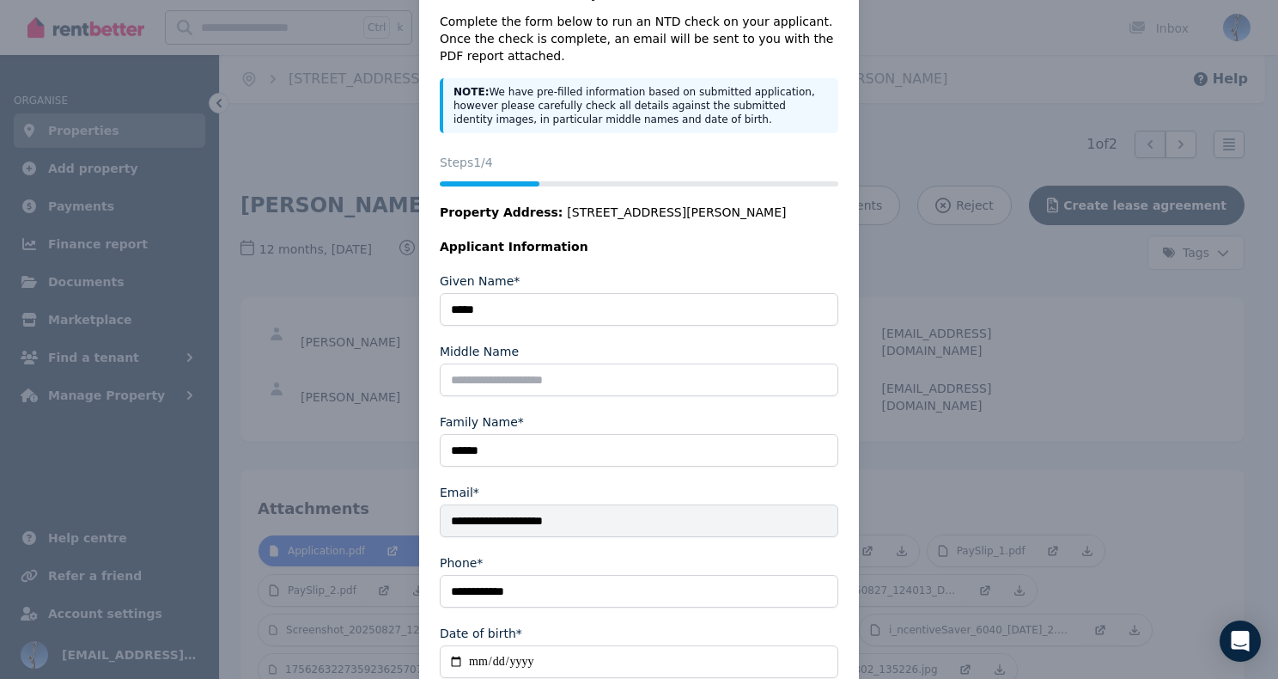
scroll to position [168, 0]
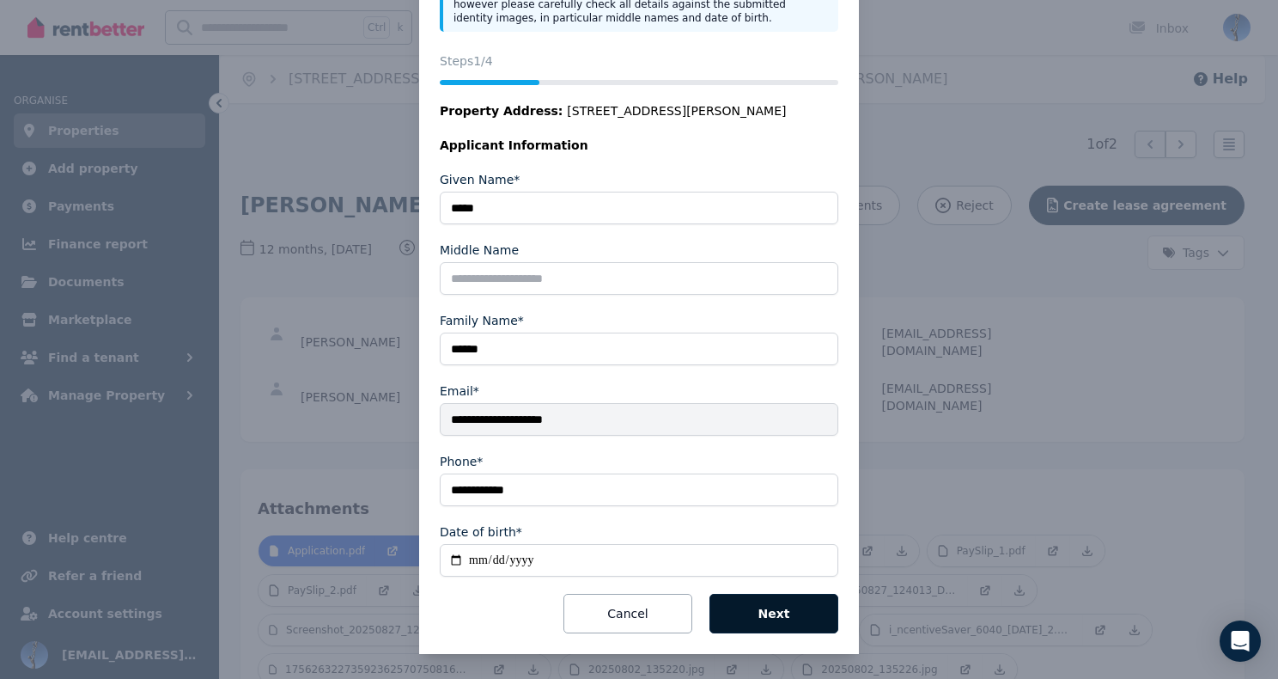
click at [773, 614] on button "Next" at bounding box center [774, 614] width 129 height 40
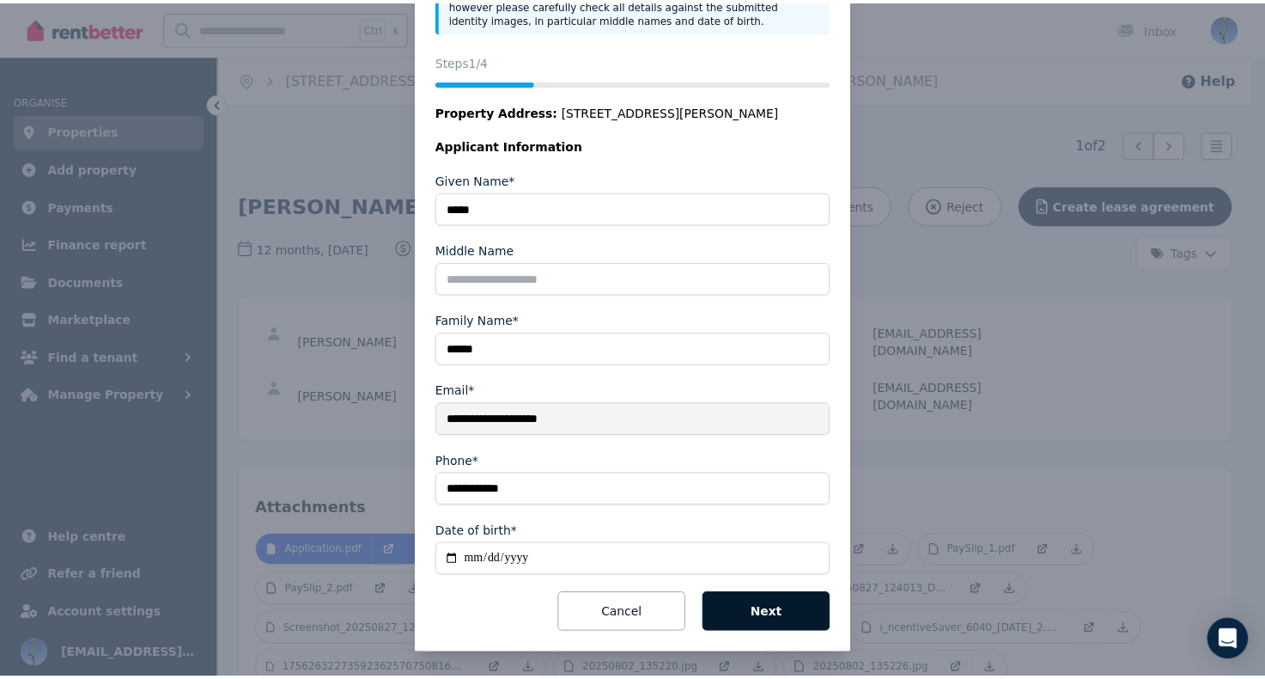
scroll to position [0, 0]
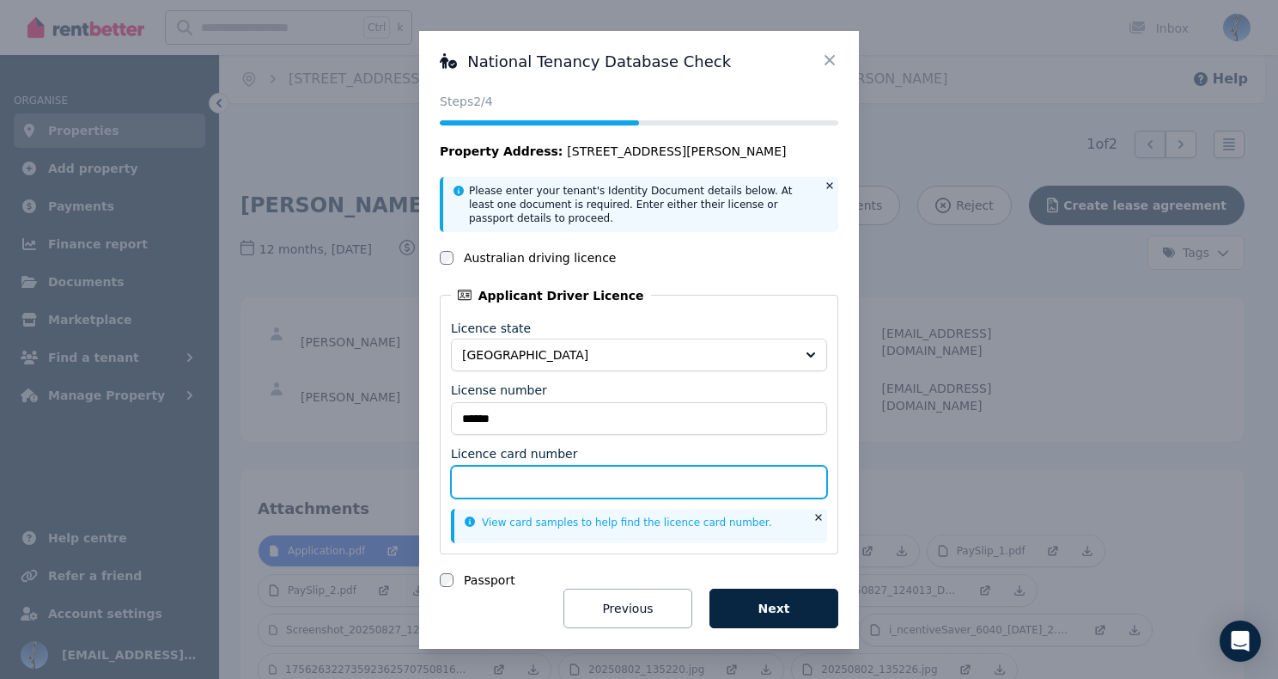
click at [606, 474] on input "Licence card number" at bounding box center [639, 482] width 376 height 33
type input "*********"
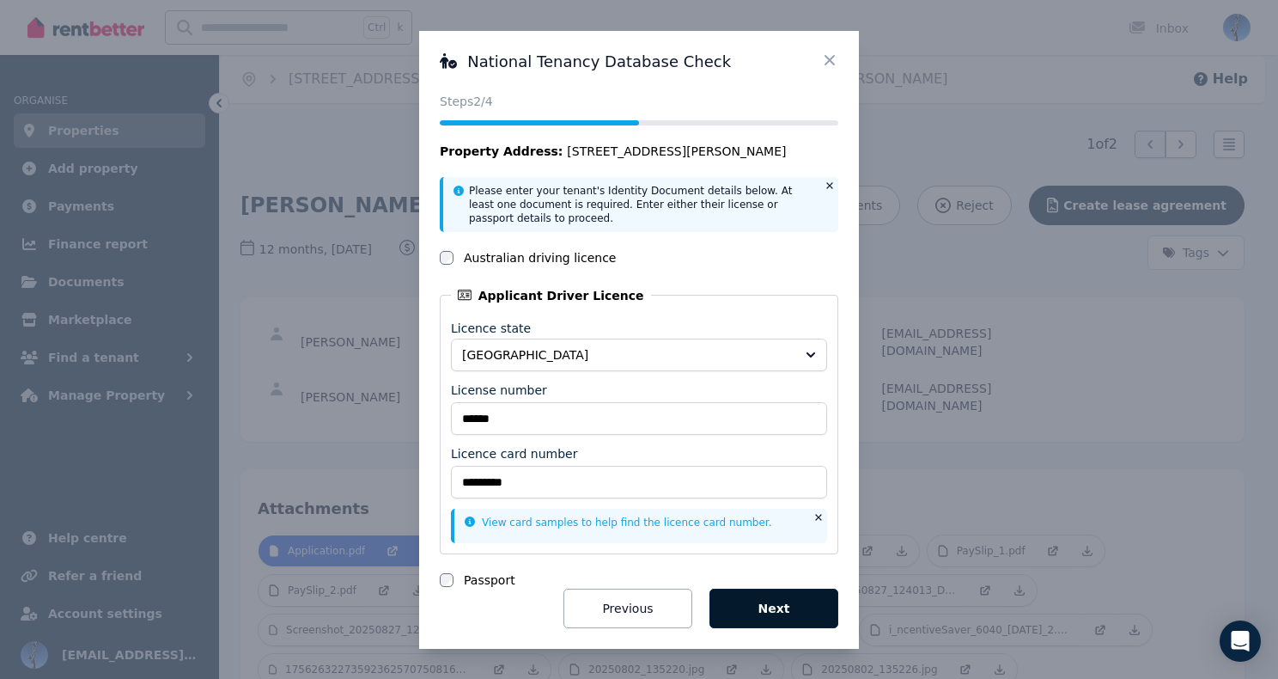
click at [759, 609] on button "Next" at bounding box center [774, 608] width 129 height 40
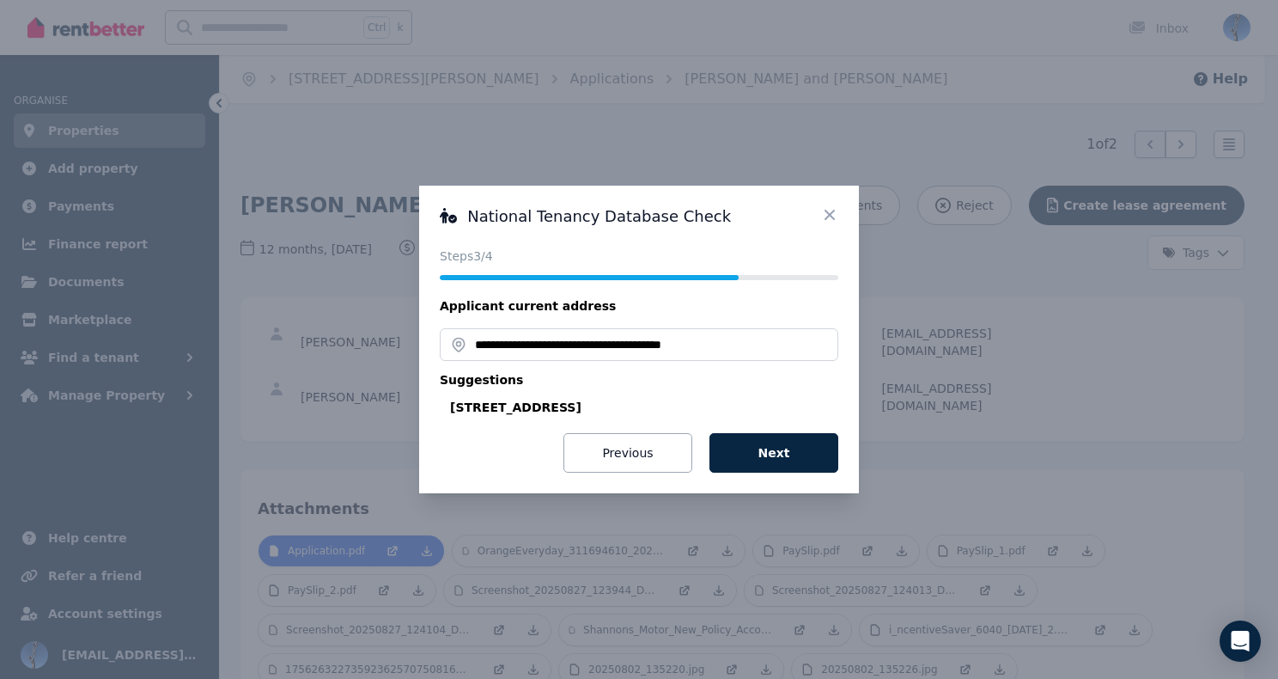
click at [537, 408] on div "5 Sheringa Crescent, Salisbury Park SA 5109, Australia" at bounding box center [644, 407] width 388 height 17
type input "**********"
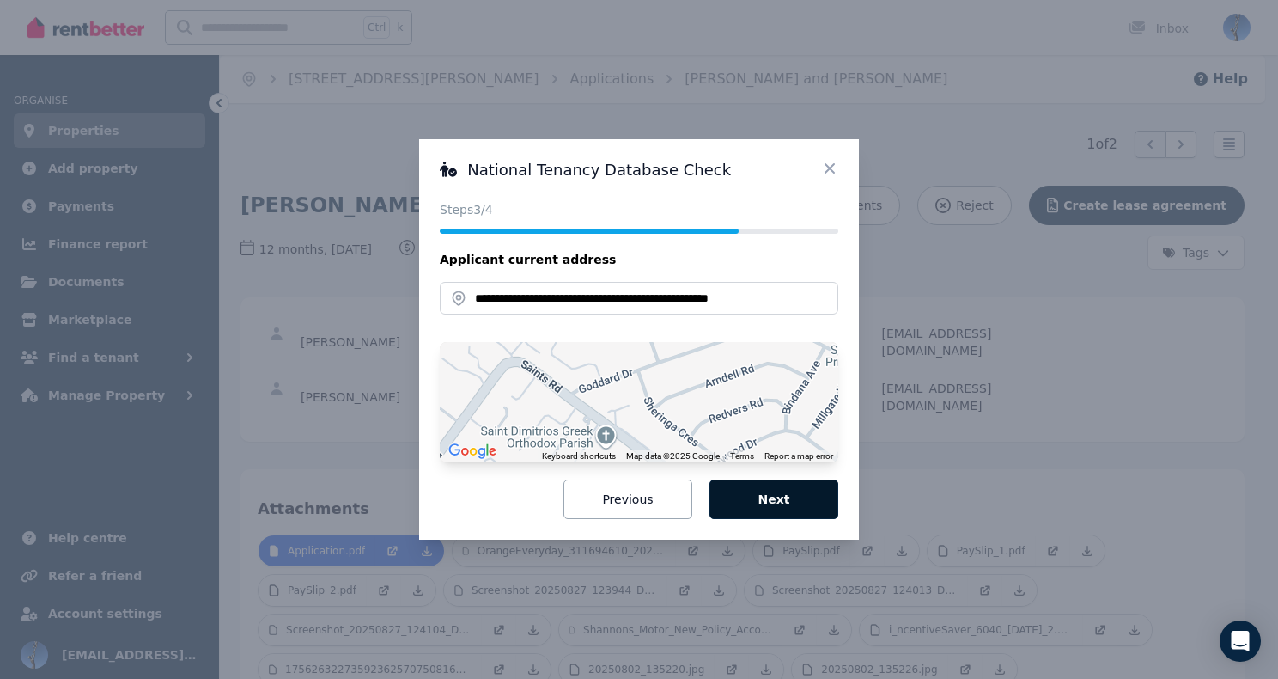
click at [763, 506] on button "Next" at bounding box center [774, 499] width 129 height 40
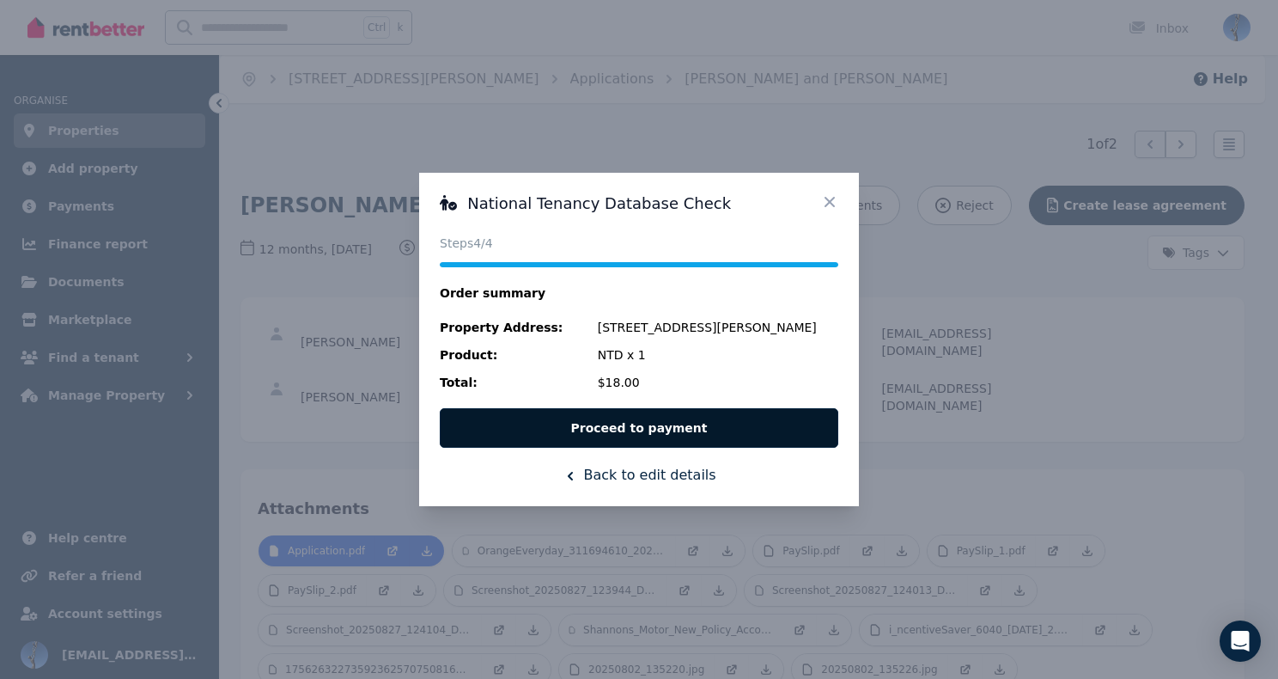
click at [707, 422] on button "Proceed to payment" at bounding box center [639, 428] width 399 height 40
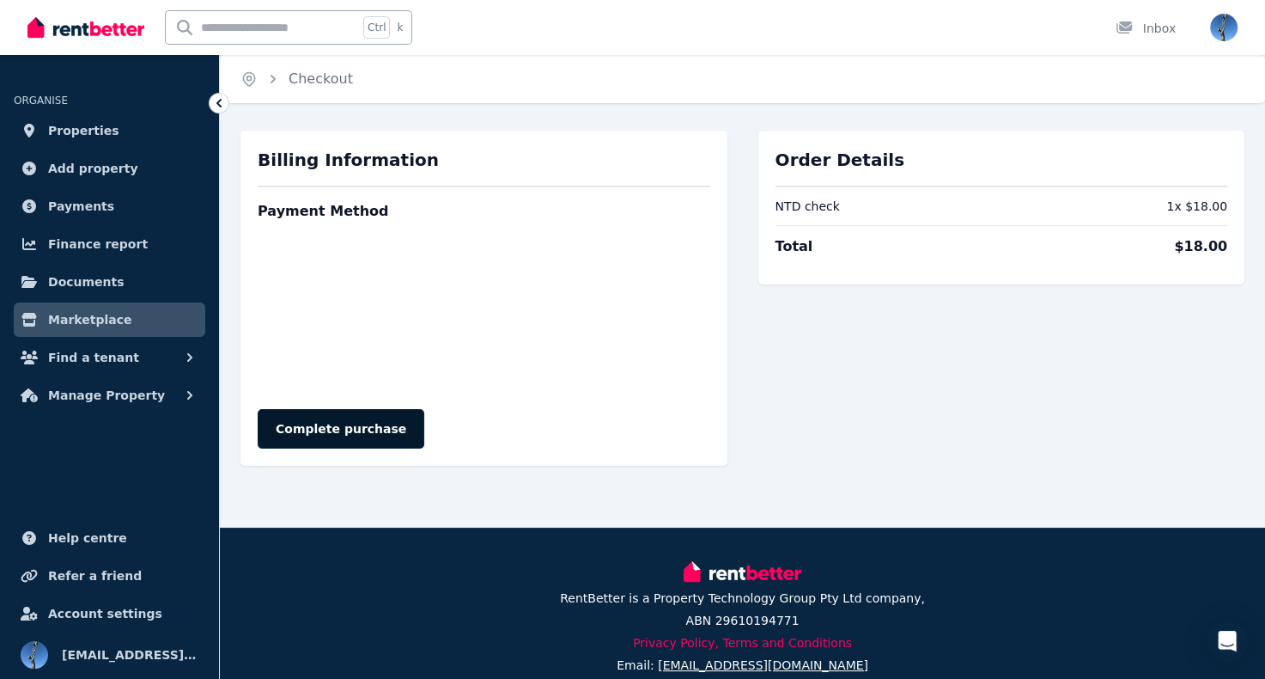
click at [369, 425] on button "Complete purchase" at bounding box center [341, 429] width 167 height 40
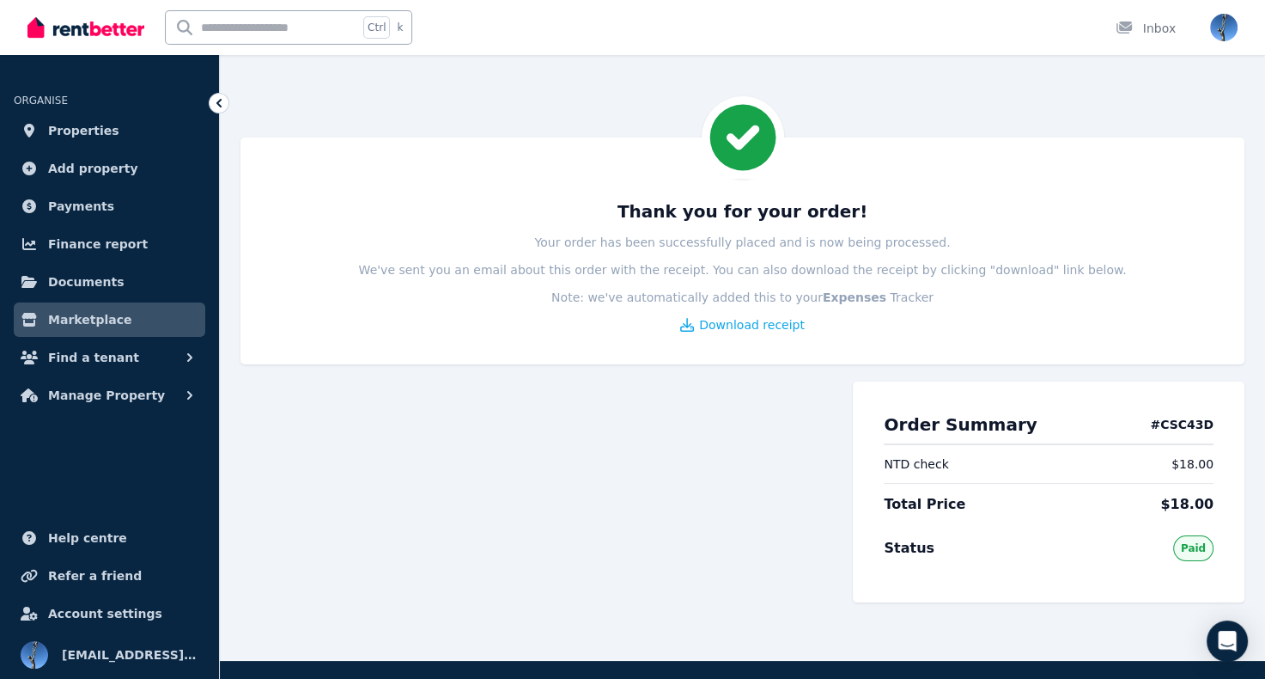
click at [299, 107] on div "Thank you for your order! Your order has been successfully placed and is now be…" at bounding box center [632, 330] width 1265 height 661
click at [84, 130] on span "Properties" at bounding box center [83, 130] width 71 height 21
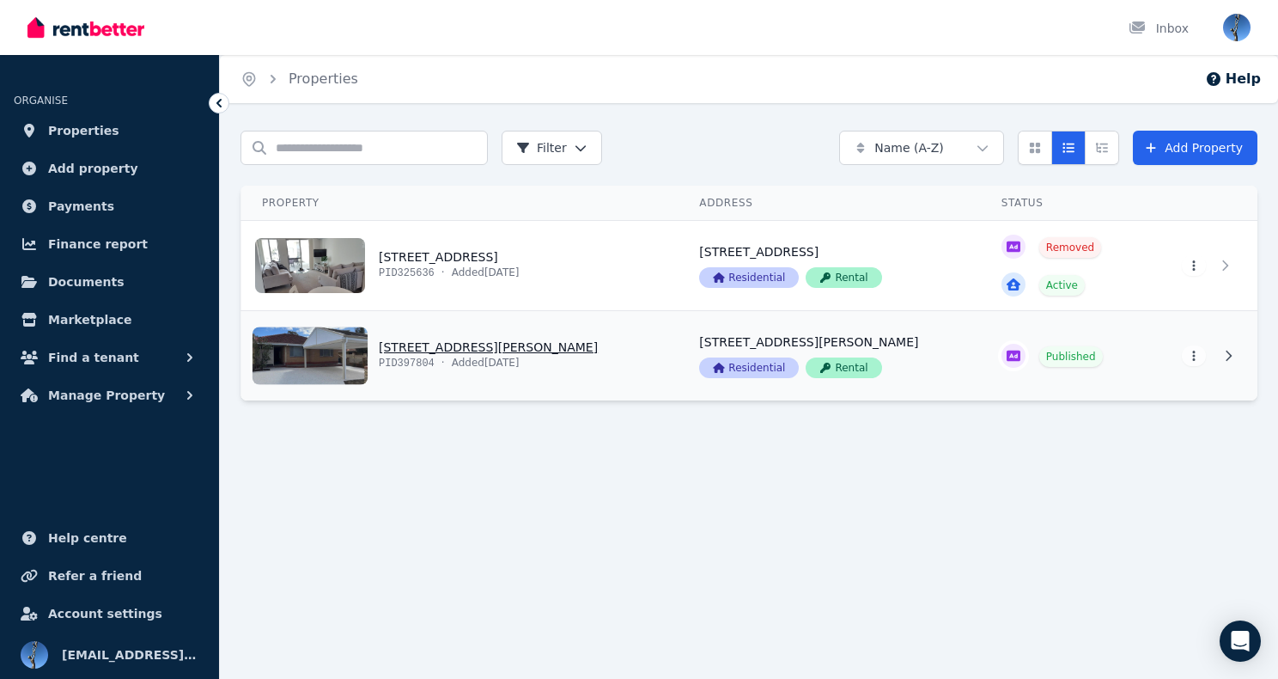
click at [427, 354] on link "View property details" at bounding box center [459, 355] width 437 height 89
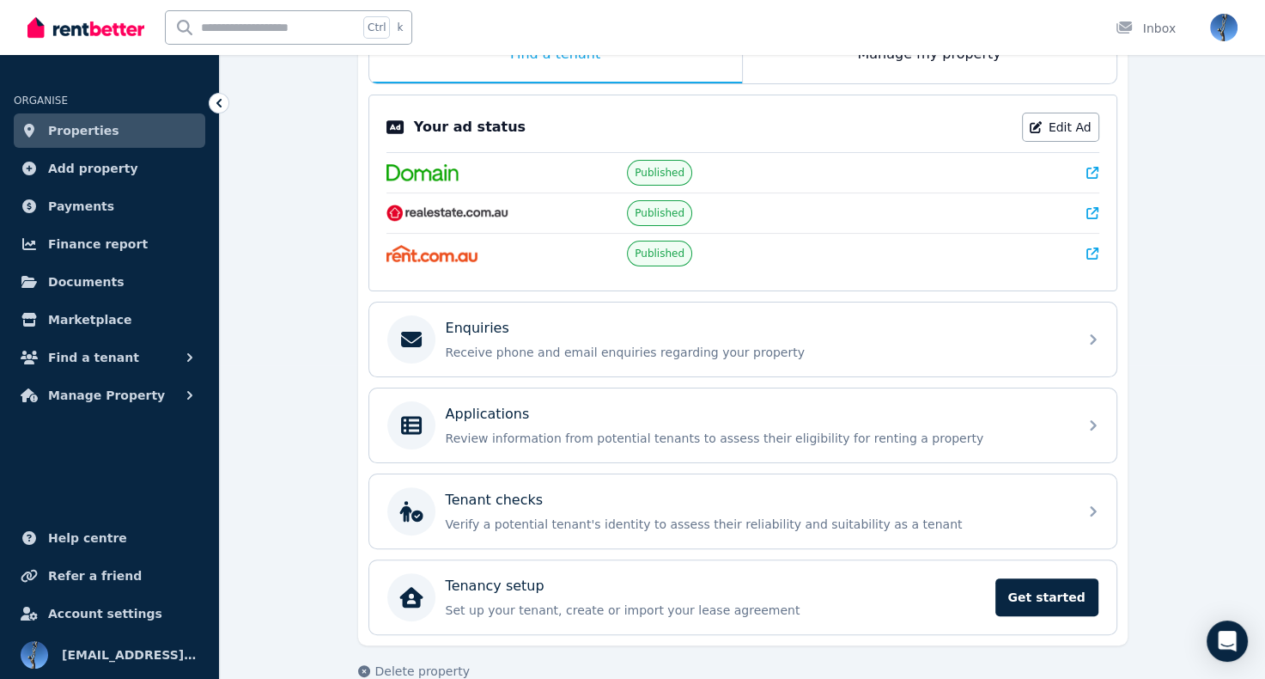
scroll to position [339, 0]
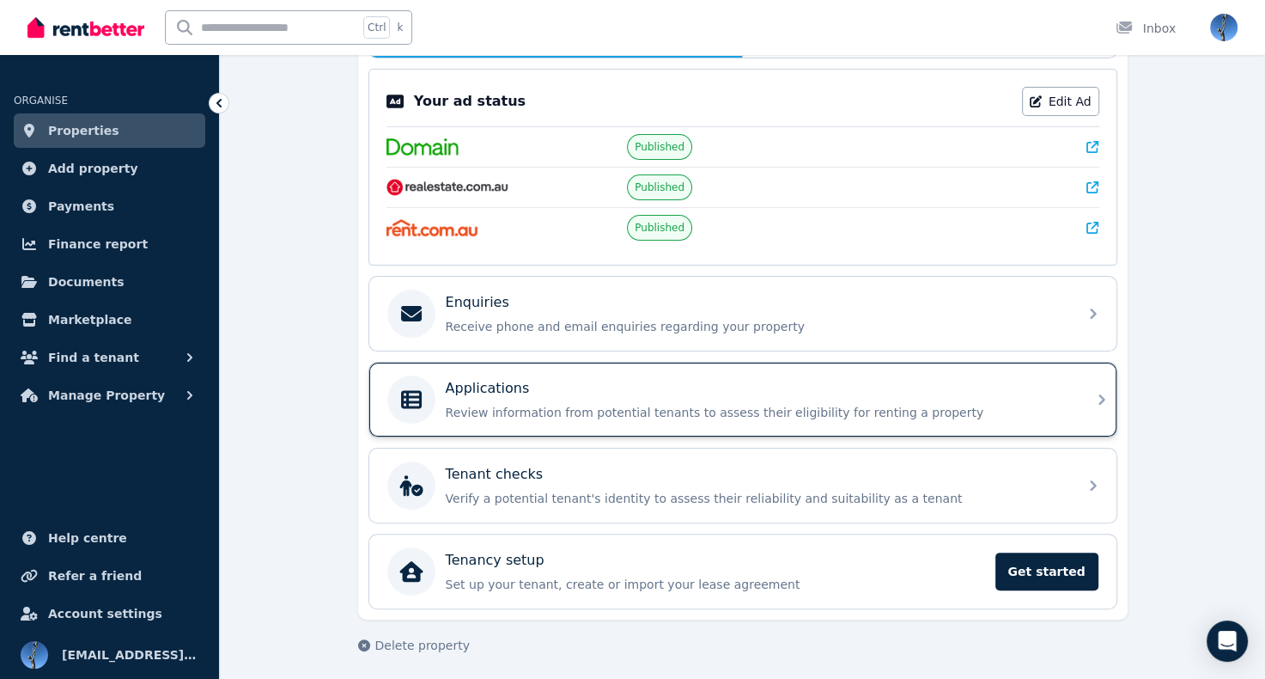
click at [485, 387] on p "Applications" at bounding box center [488, 388] width 84 height 21
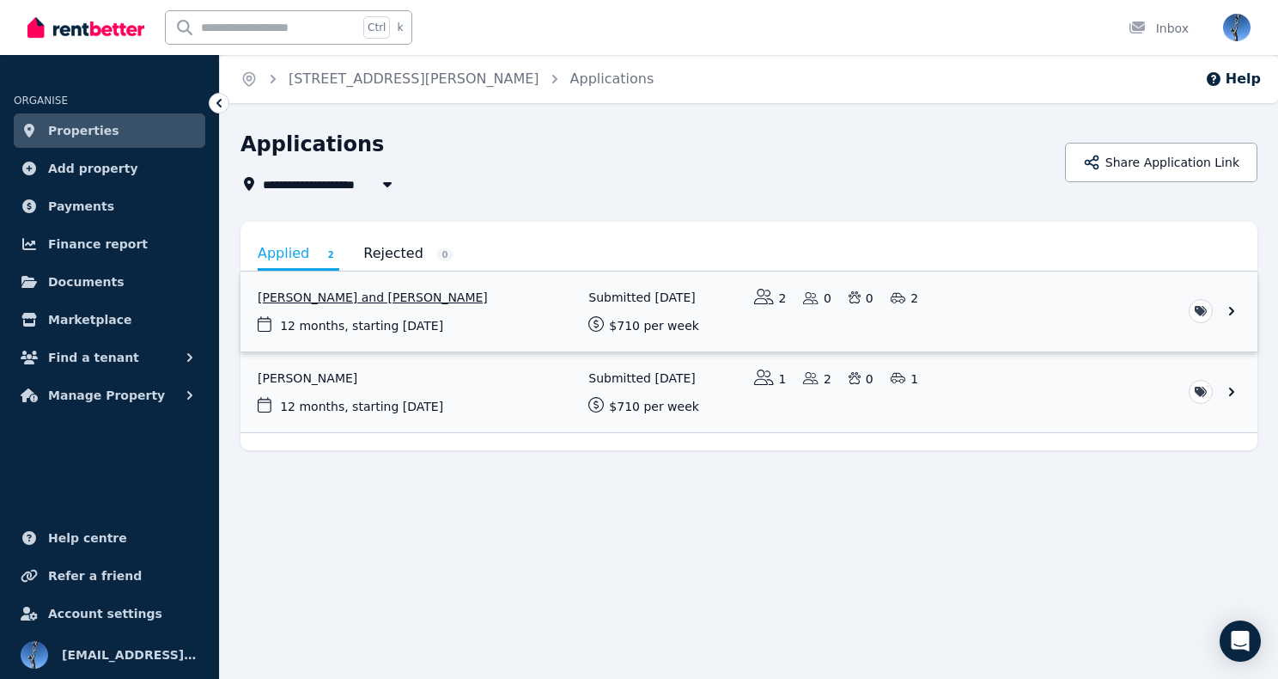
click at [357, 302] on link "View application: Mathew Carter and Simon Carter" at bounding box center [749, 311] width 1017 height 80
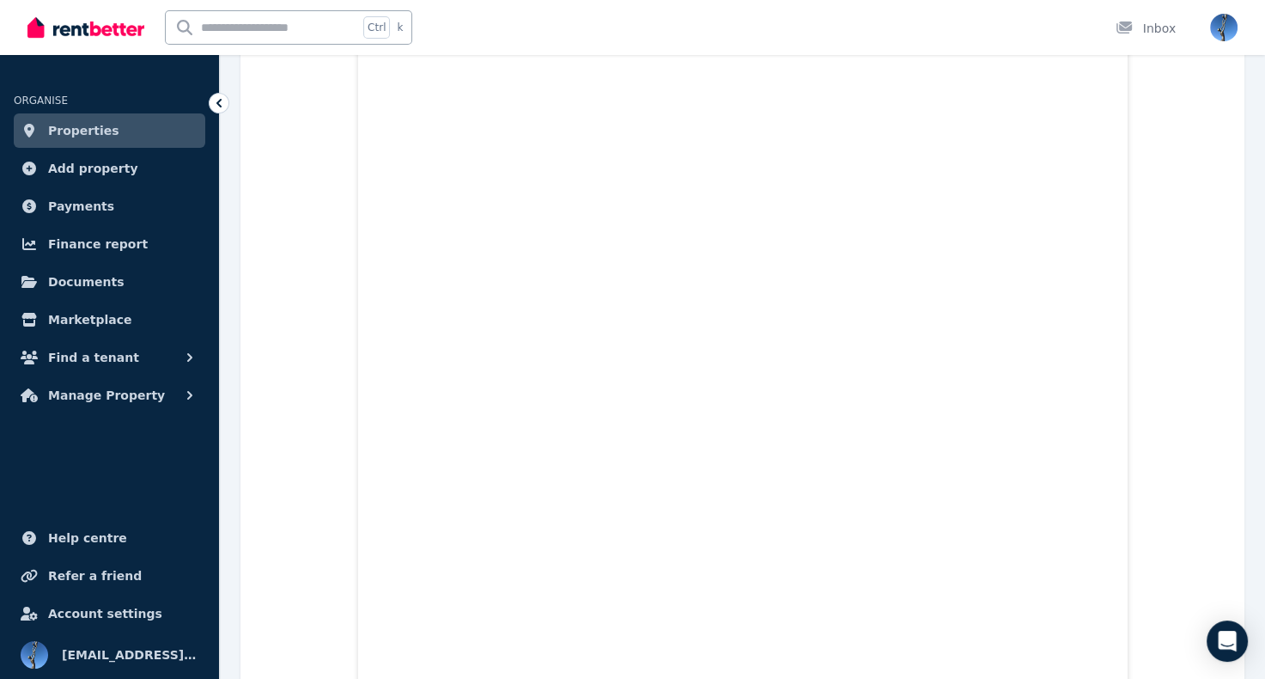
scroll to position [3683, 0]
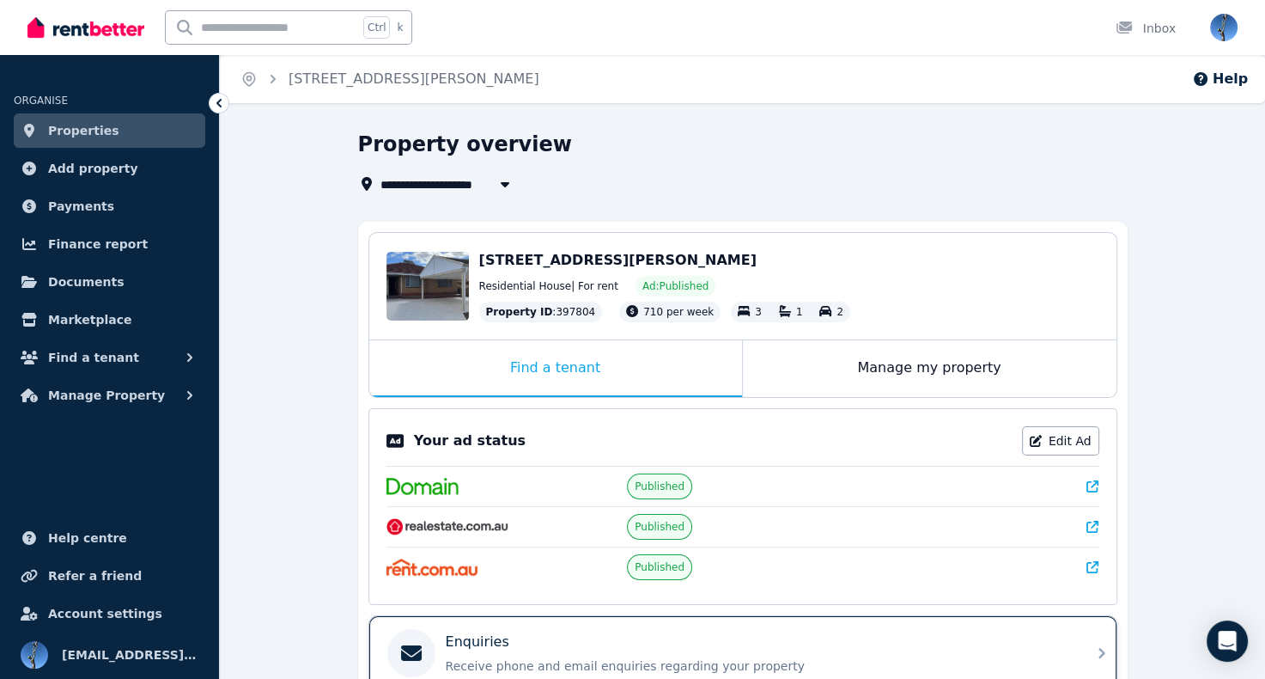
click at [612, 638] on div "Enquiries" at bounding box center [757, 641] width 622 height 21
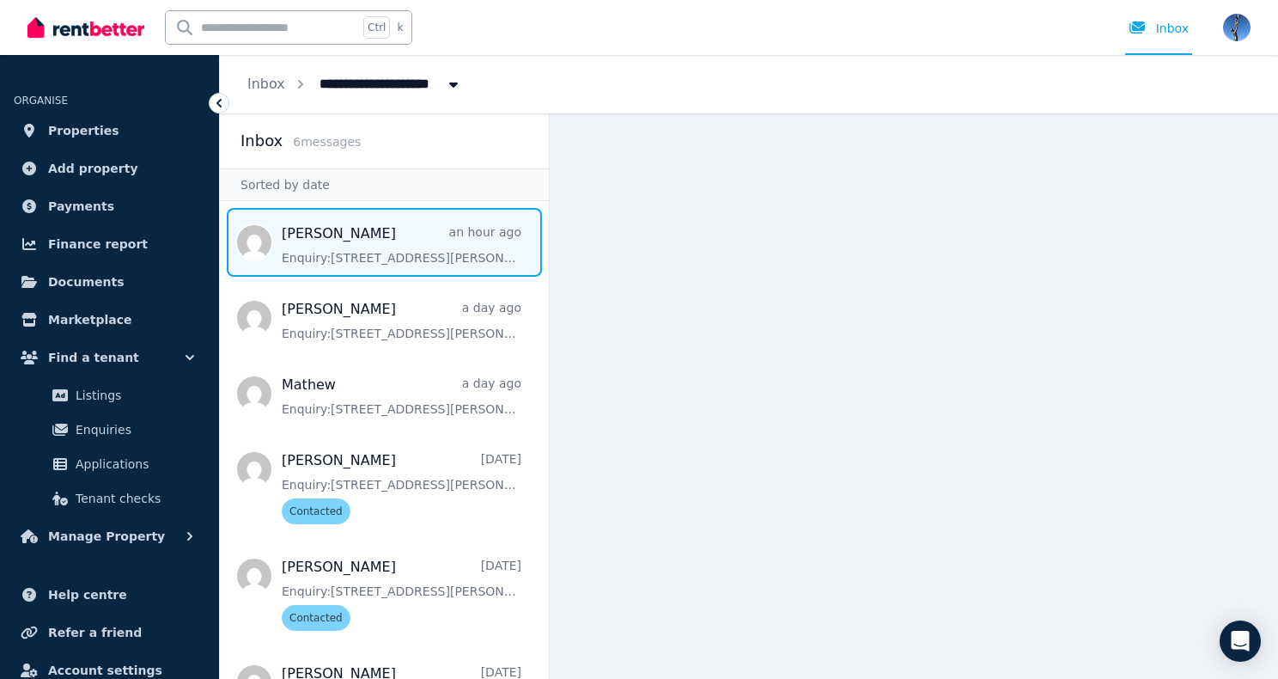
click at [370, 247] on span "Message list" at bounding box center [384, 242] width 329 height 69
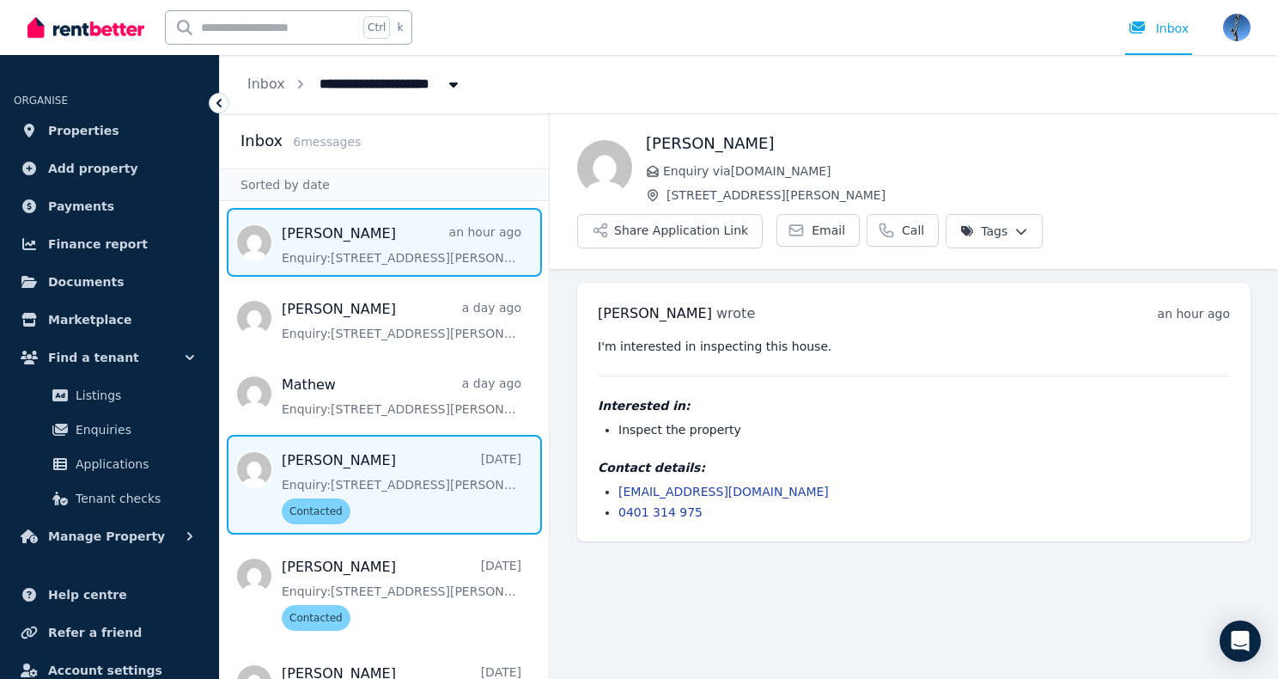
click at [391, 511] on span "Message list" at bounding box center [384, 485] width 329 height 100
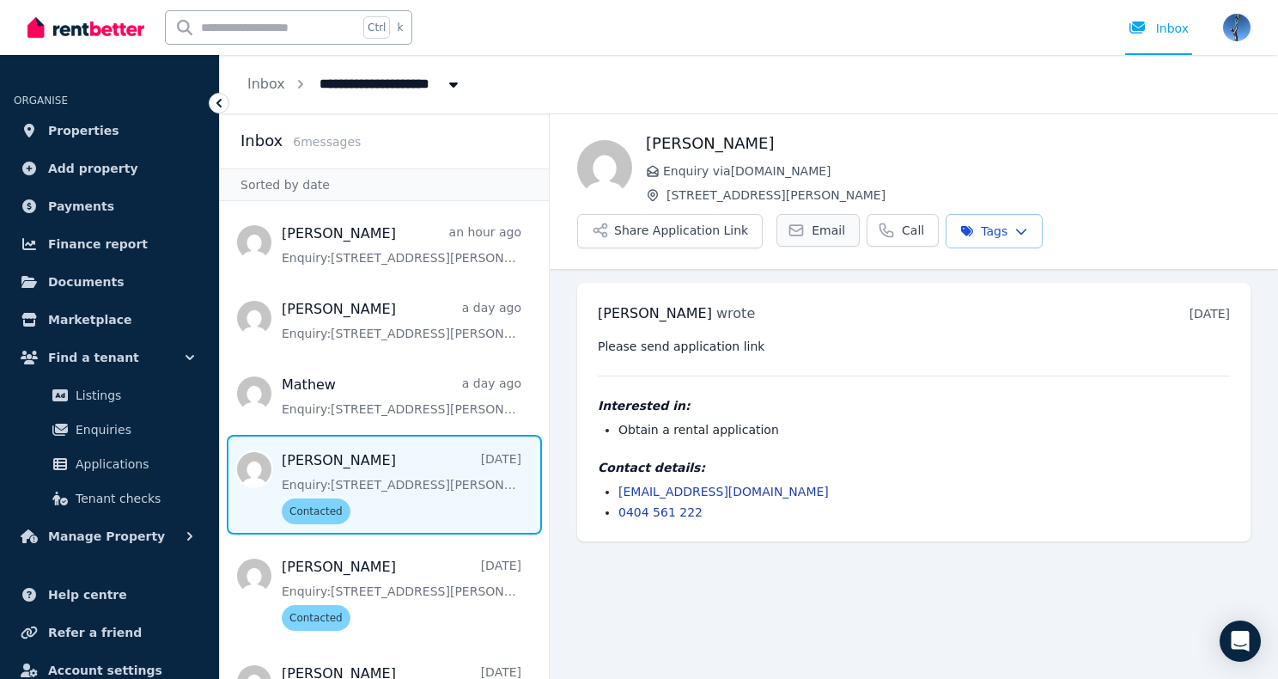
click at [798, 233] on link "Email" at bounding box center [818, 230] width 83 height 33
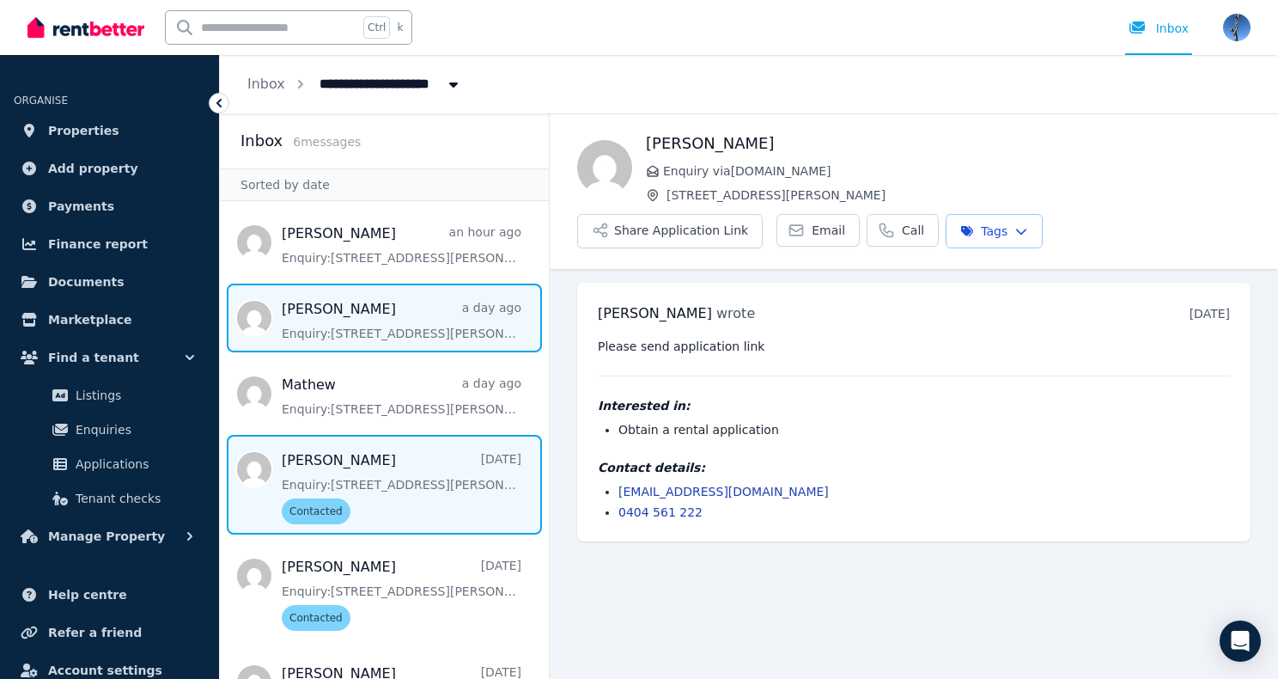
click at [398, 335] on span "Message list" at bounding box center [384, 317] width 329 height 69
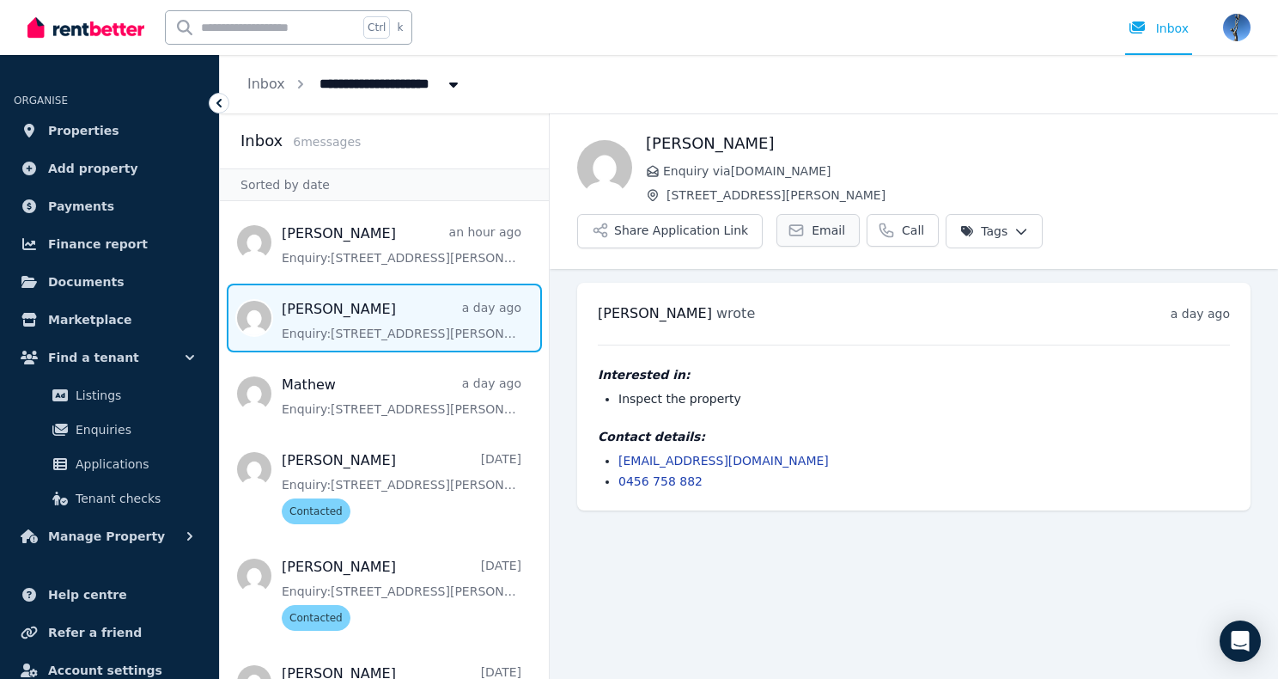
click at [828, 229] on link "Email" at bounding box center [818, 230] width 83 height 33
